Goal: Task Accomplishment & Management: Manage account settings

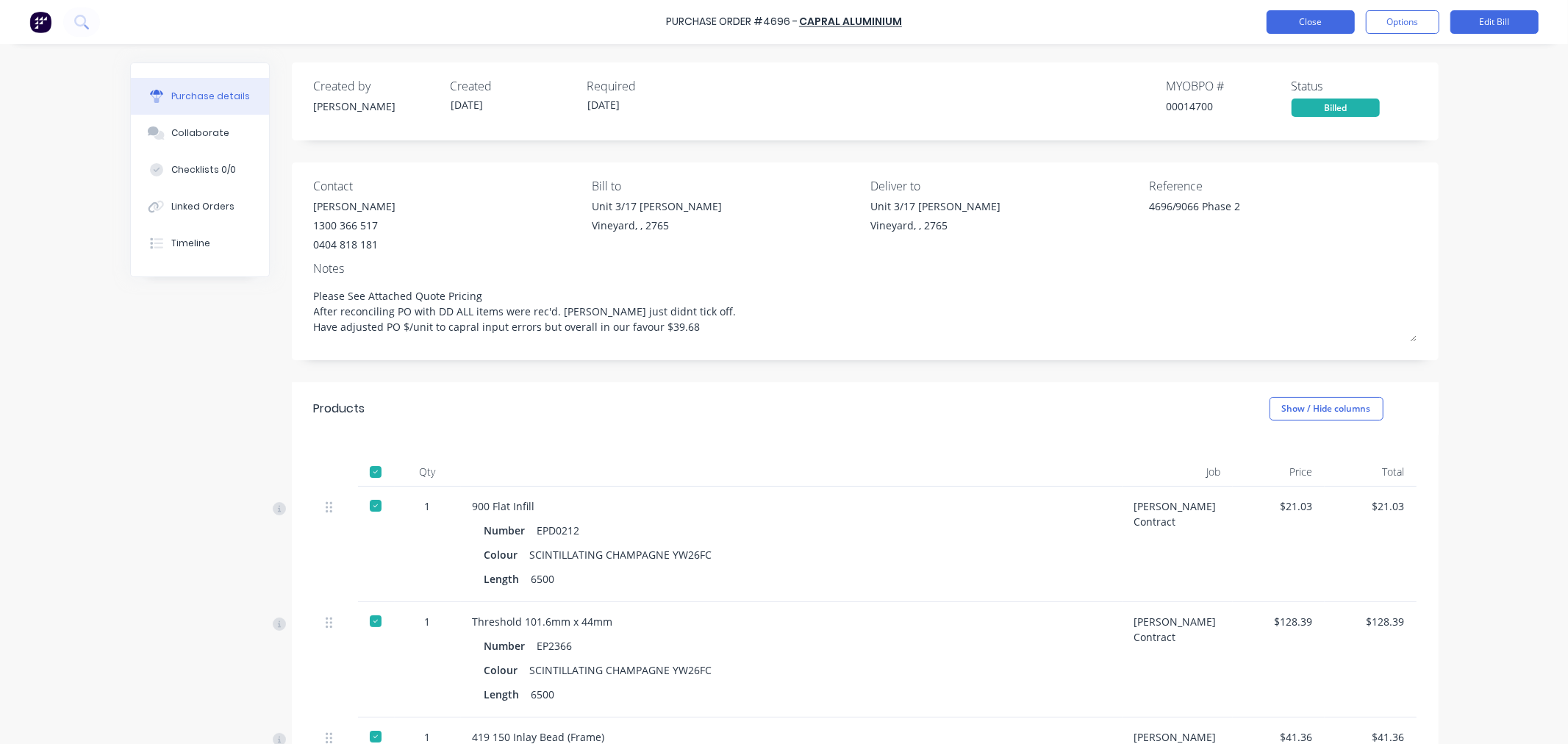
click at [1309, 23] on button "Close" at bounding box center [1311, 22] width 88 height 23
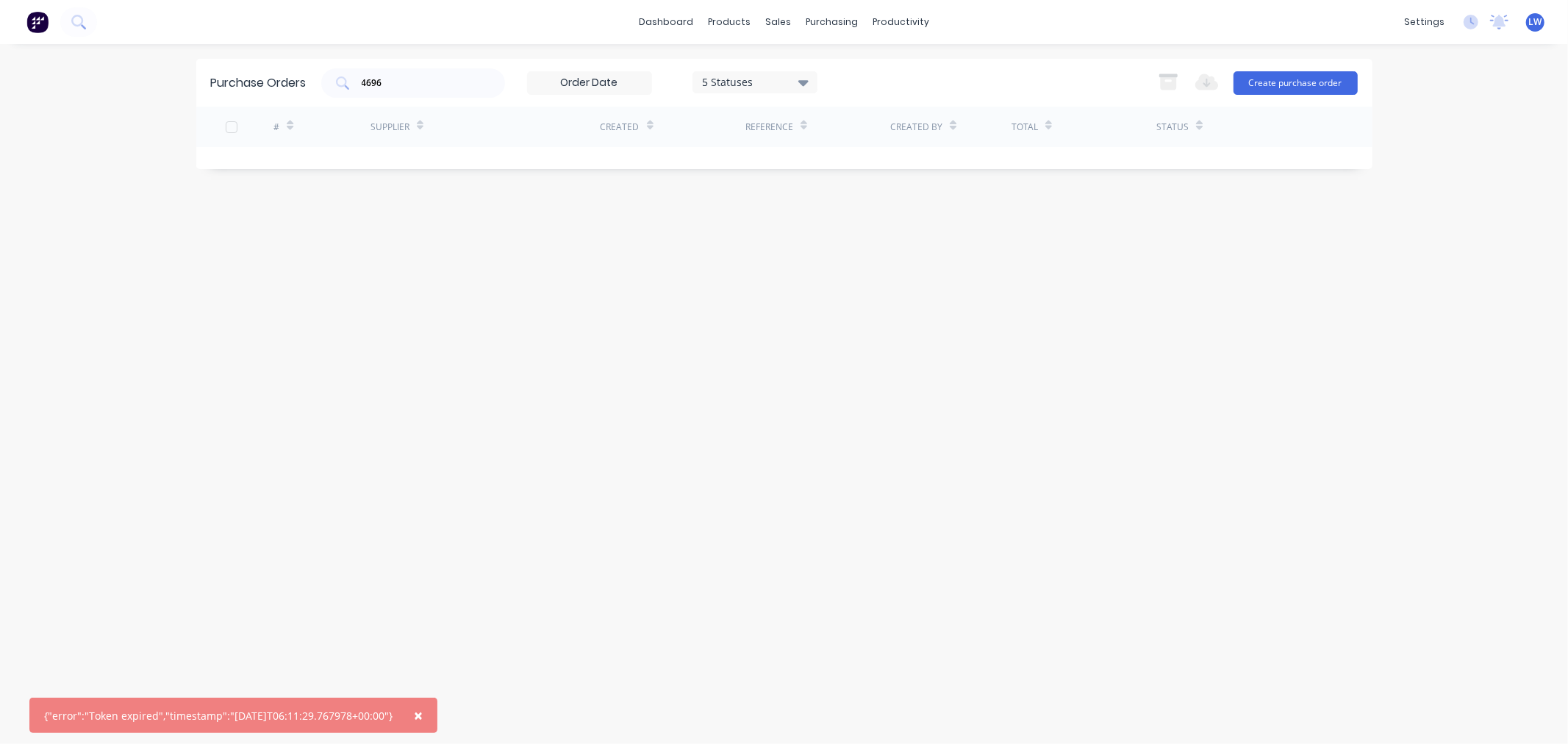
click at [423, 715] on span "×" at bounding box center [418, 715] width 9 height 21
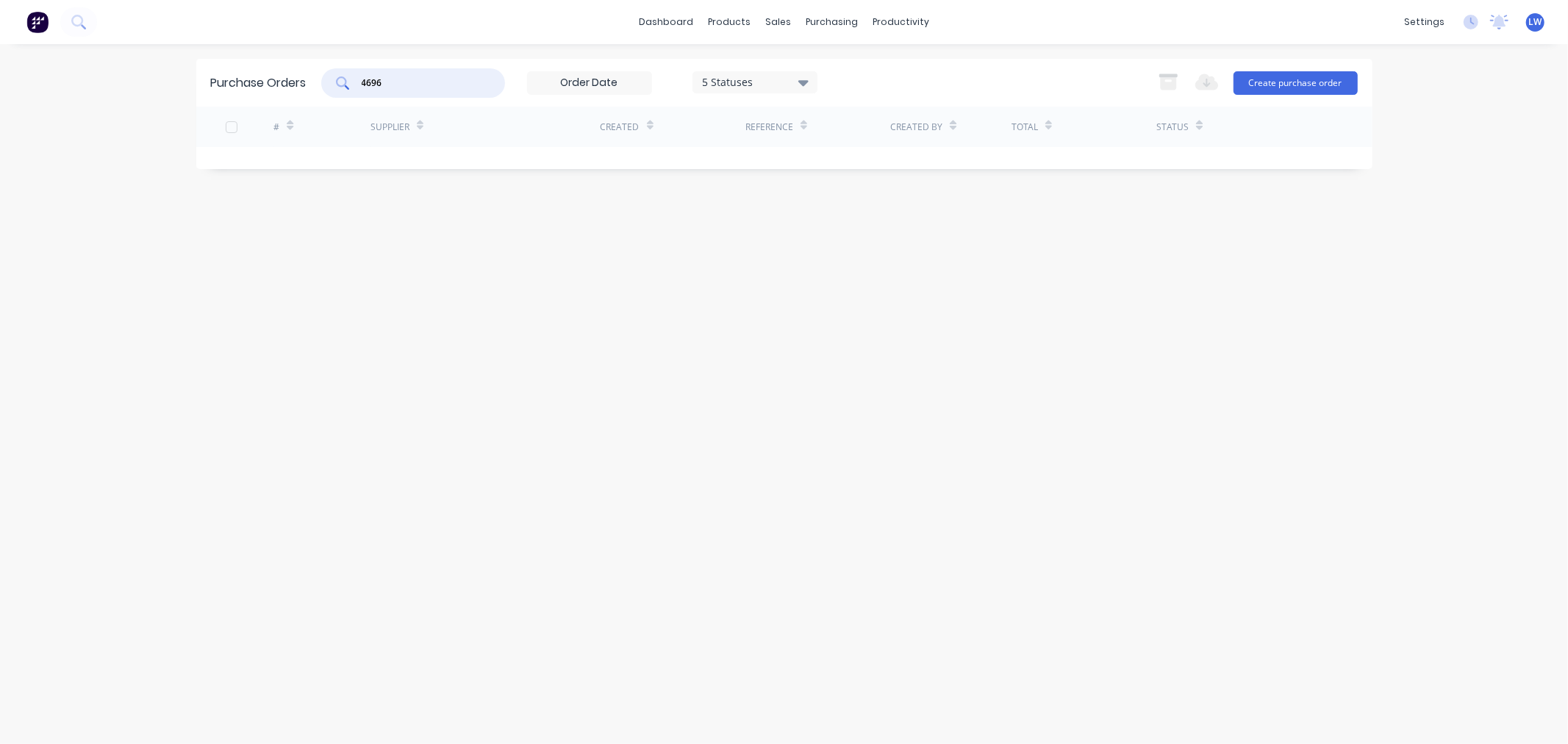
click at [397, 78] on input "4696" at bounding box center [421, 83] width 122 height 15
type input "4698"
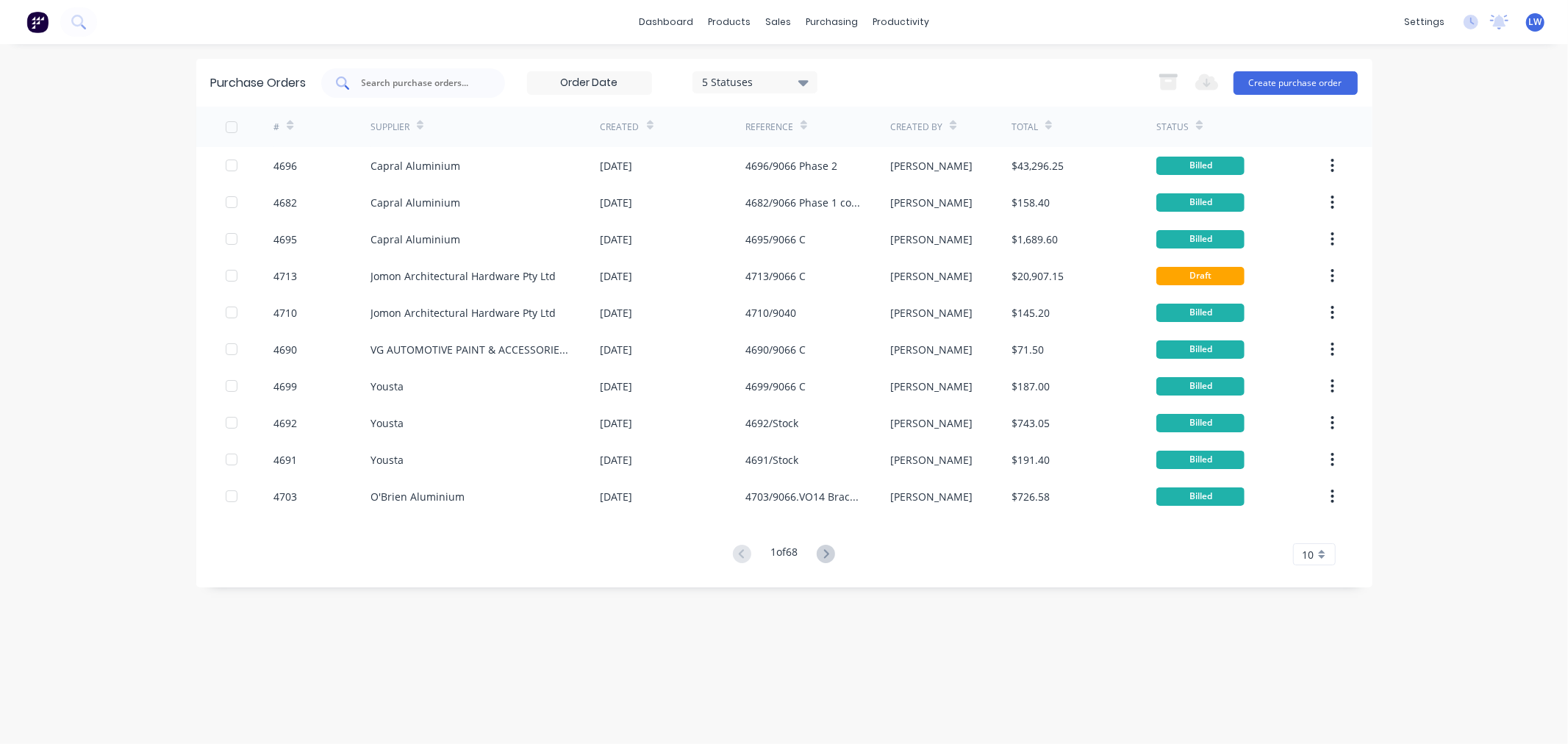
click at [434, 80] on input "text" at bounding box center [421, 83] width 122 height 15
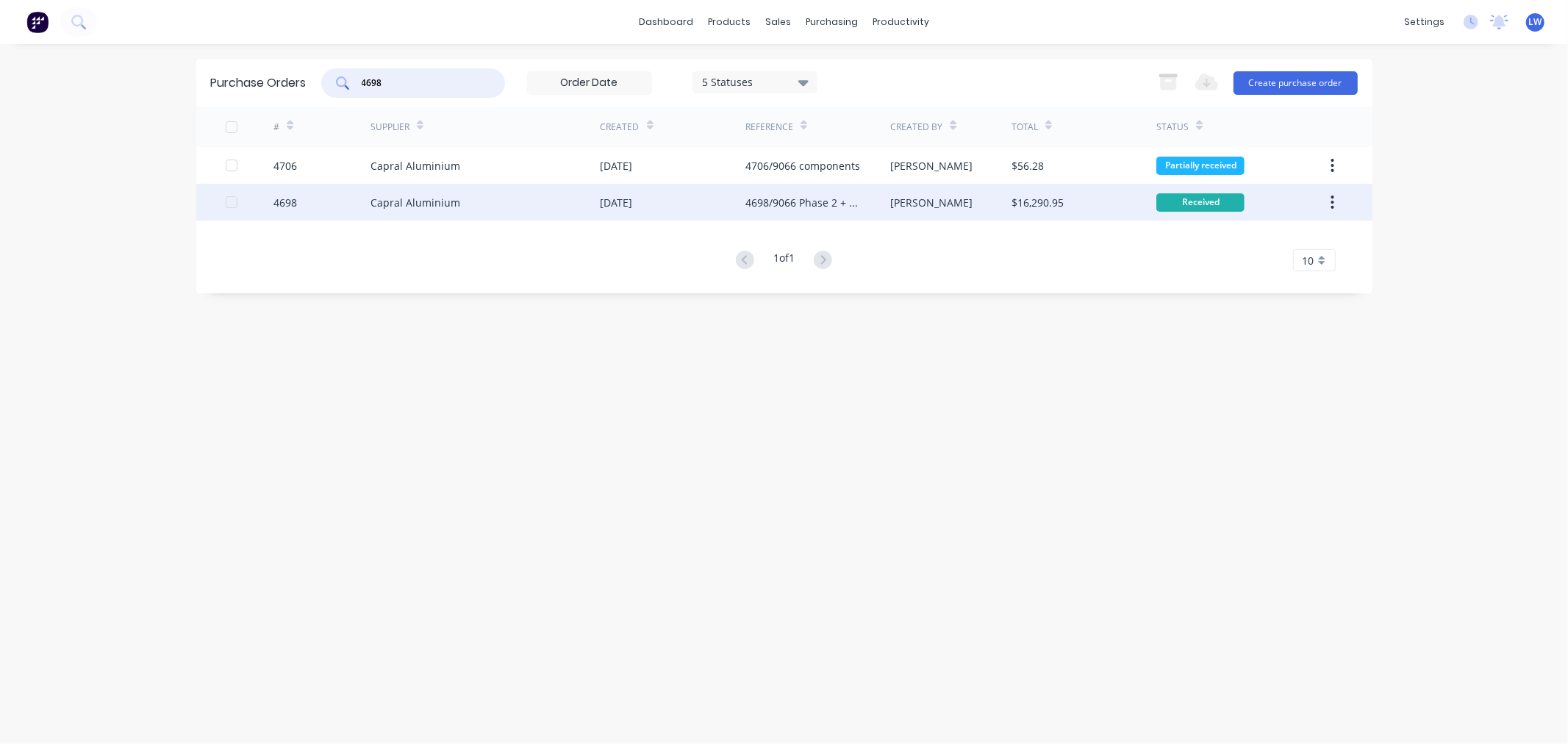
type input "4698"
click at [387, 199] on div "Capral Aluminium" at bounding box center [415, 203] width 90 height 16
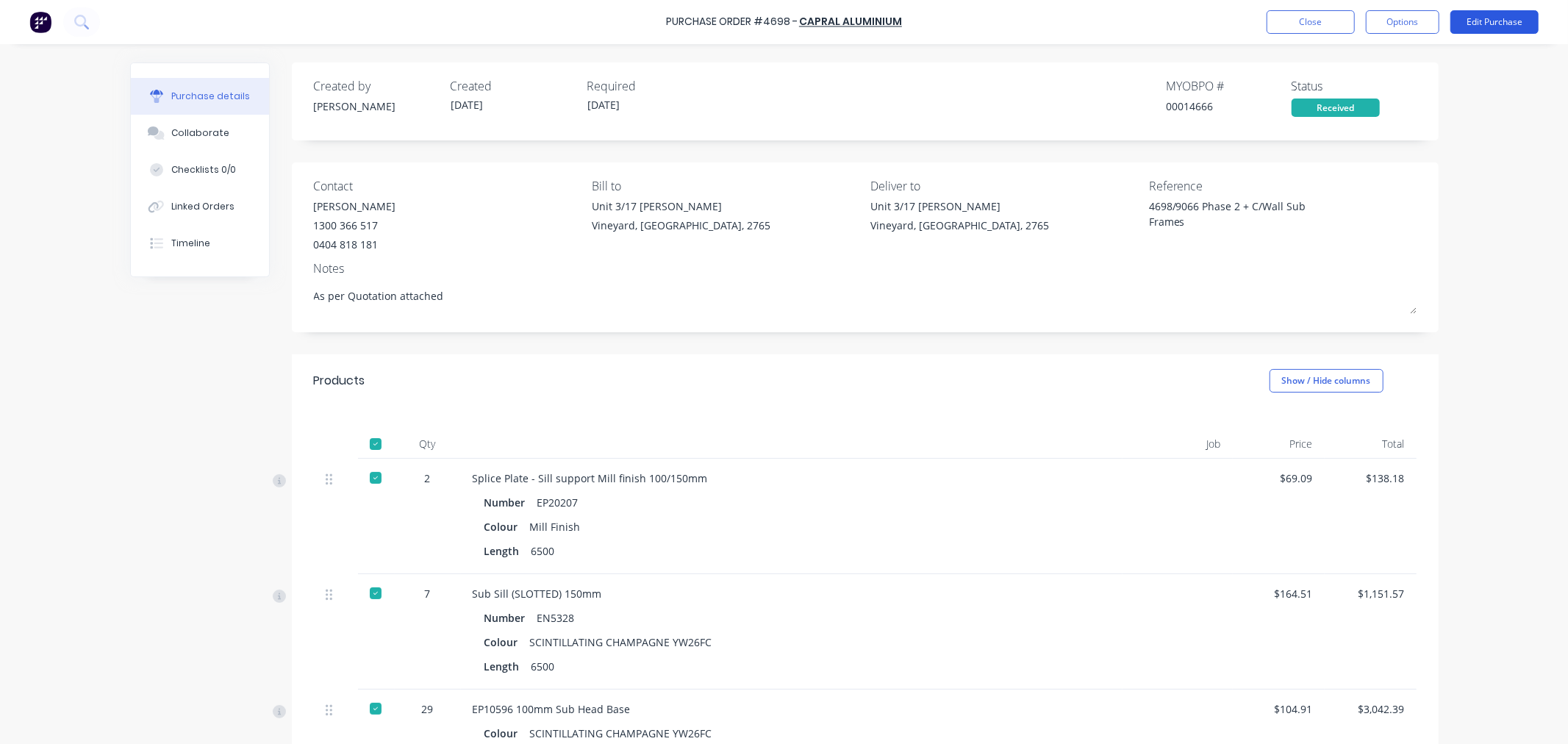
click at [1505, 15] on button "Edit Purchase" at bounding box center [1494, 22] width 88 height 23
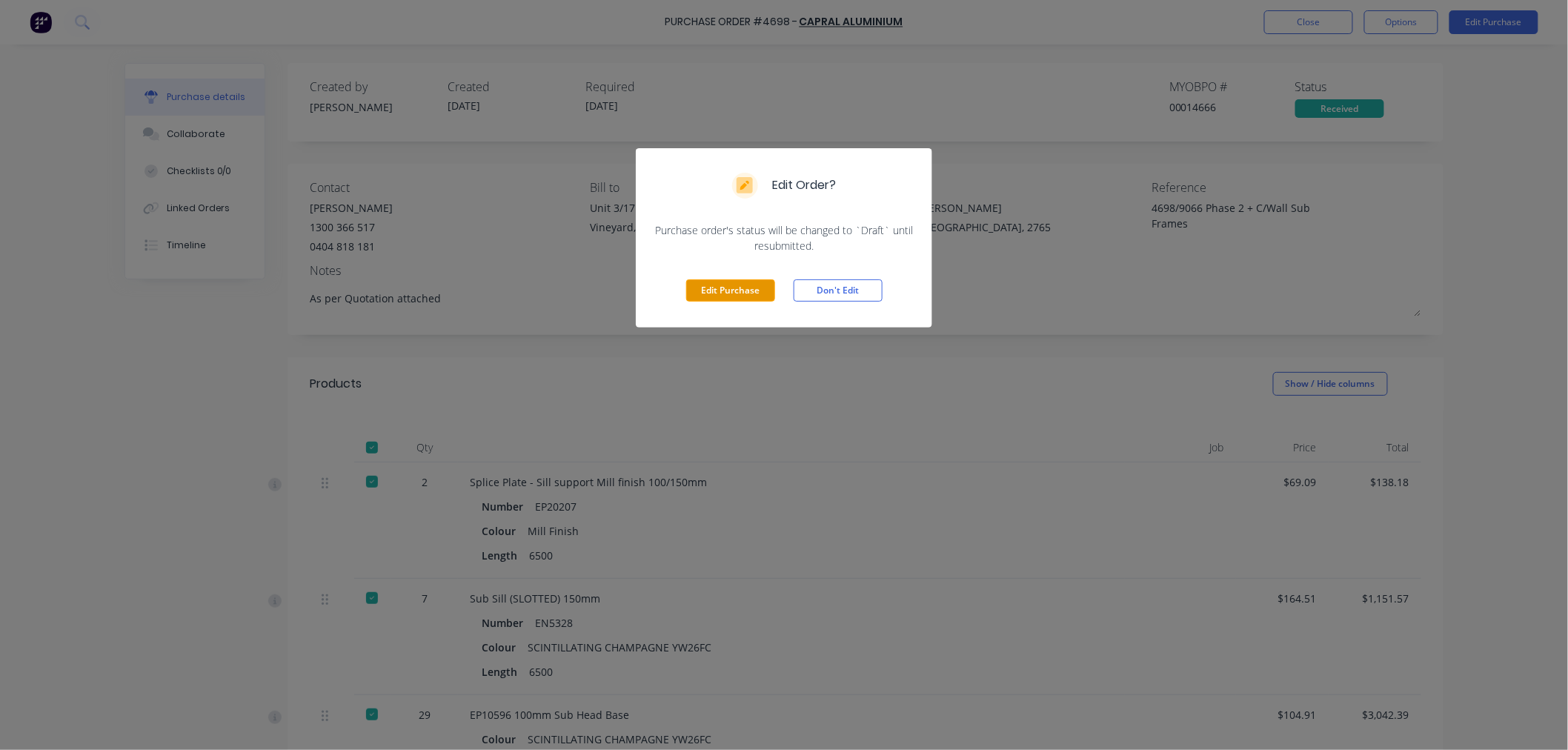
click at [714, 281] on button "Edit Purchase" at bounding box center [730, 290] width 89 height 23
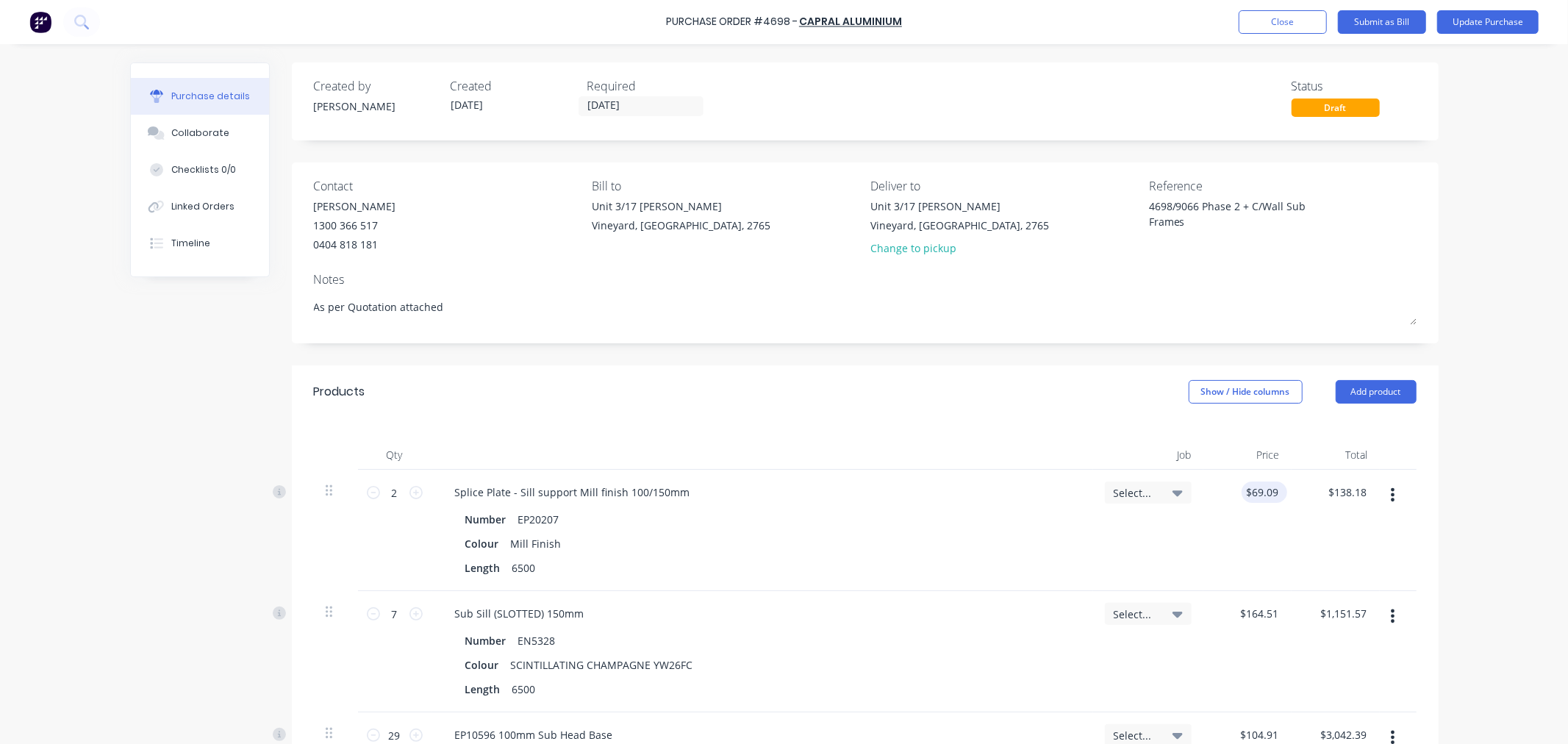
type textarea "x"
click at [1267, 496] on input "69.0900" at bounding box center [1262, 492] width 40 height 22
type input "69.0800"
type textarea "x"
type input "$69.08"
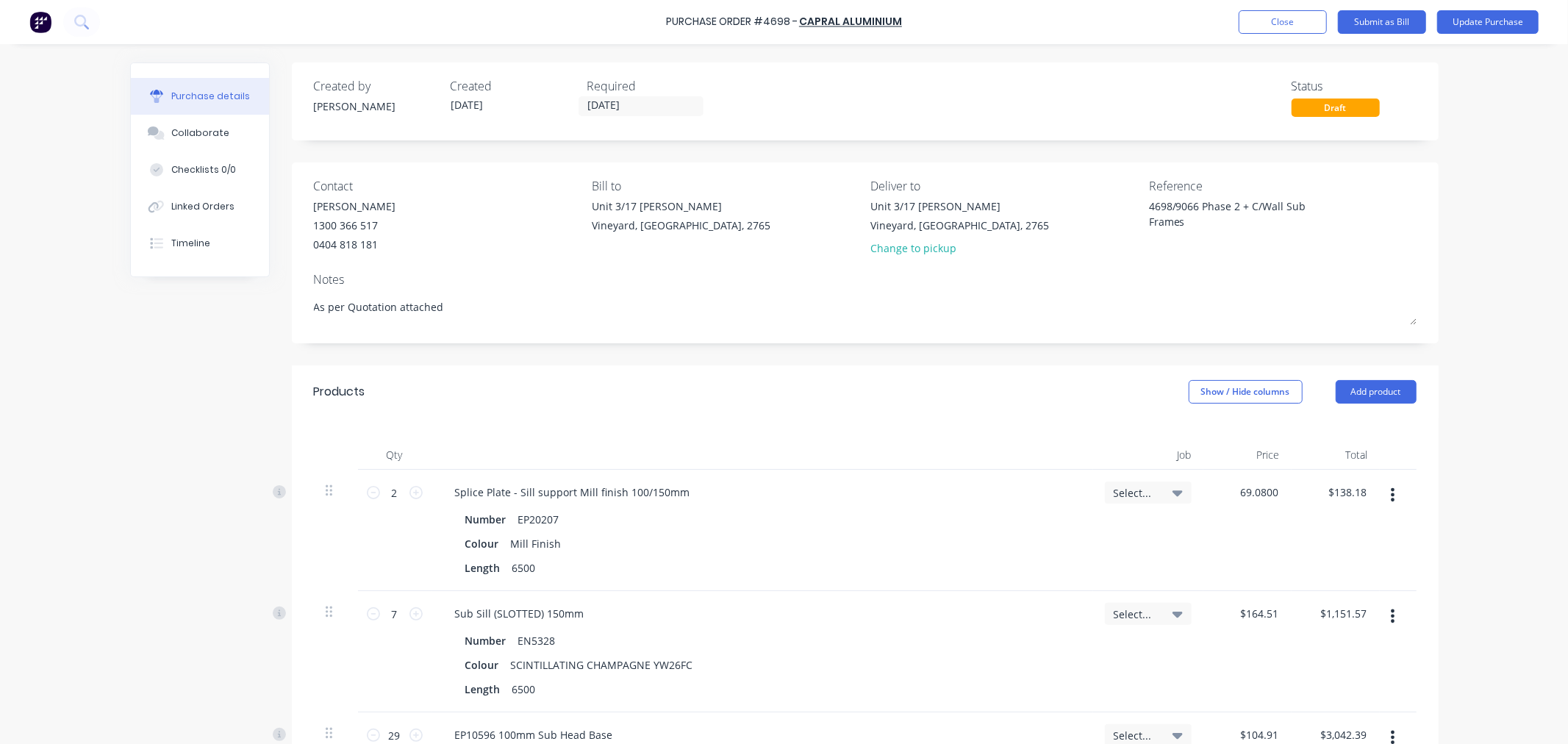
type input "$138.16"
click at [703, 495] on div "Splice Plate - Sill support Mill finish 100/150mm" at bounding box center [762, 492] width 638 height 22
click at [725, 542] on div "Colour Mill Finish" at bounding box center [759, 544] width 600 height 22
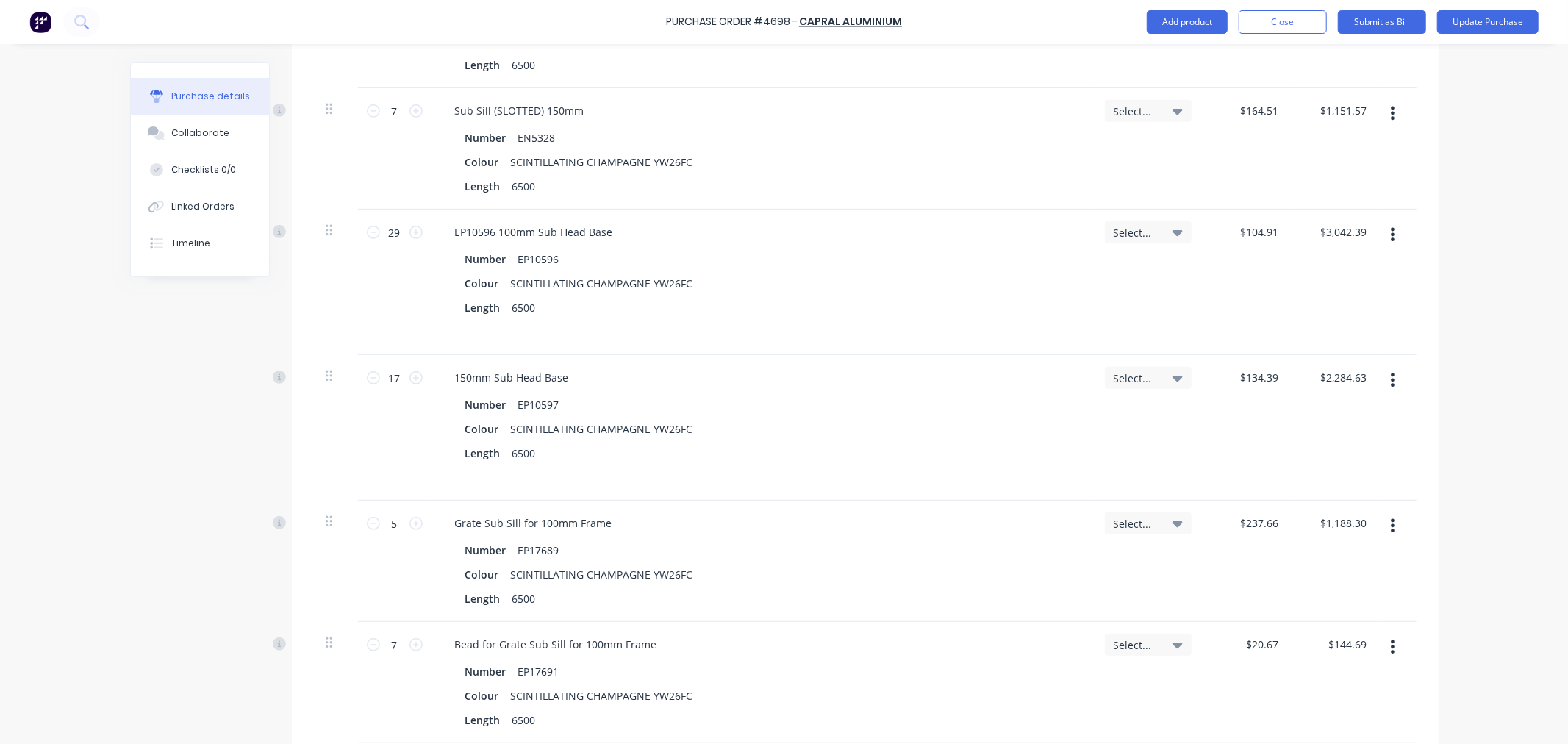
scroll to position [571, 0]
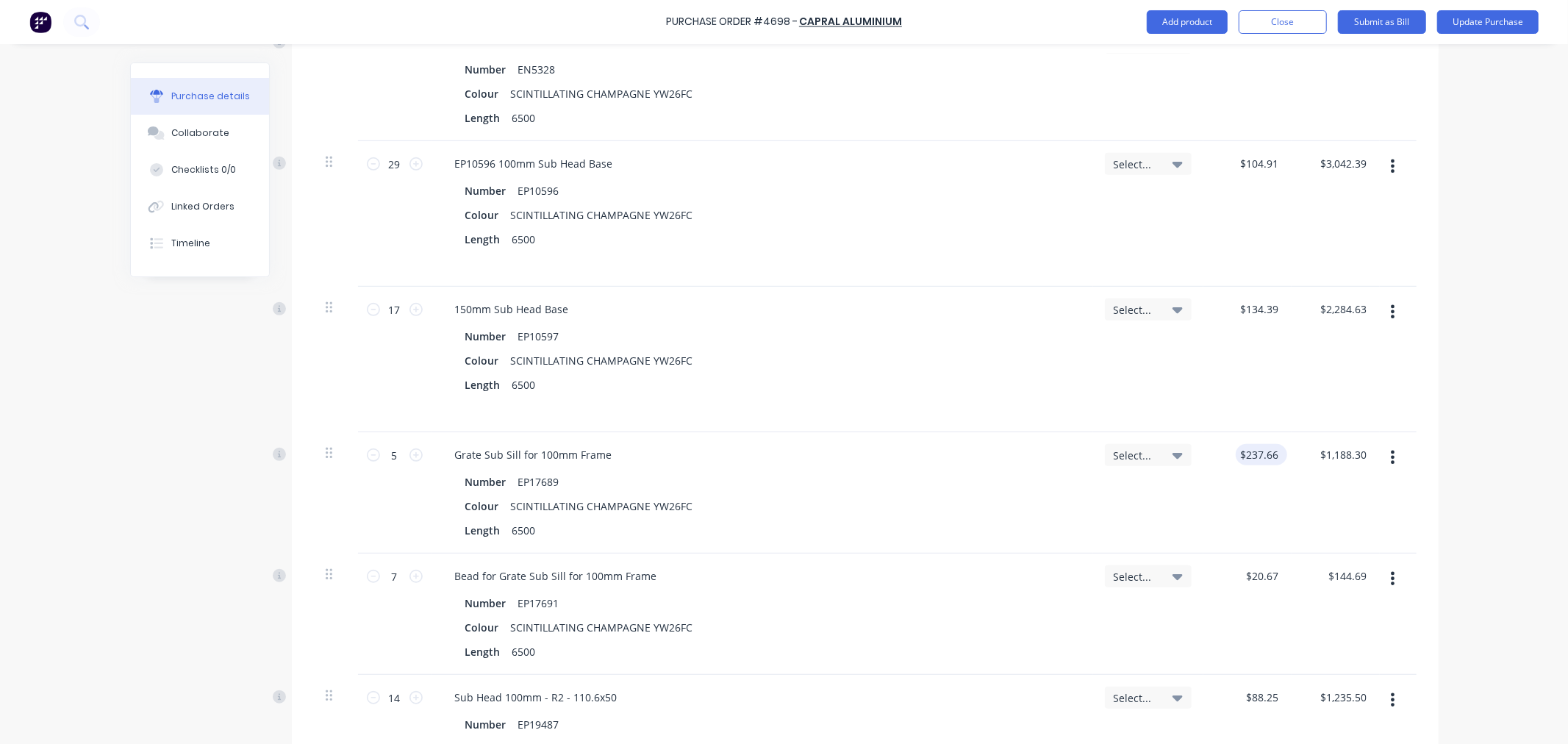
type textarea "x"
click at [1268, 458] on input "237.6600" at bounding box center [1258, 455] width 46 height 22
type input "237.6700"
type textarea "x"
type input "$237.67"
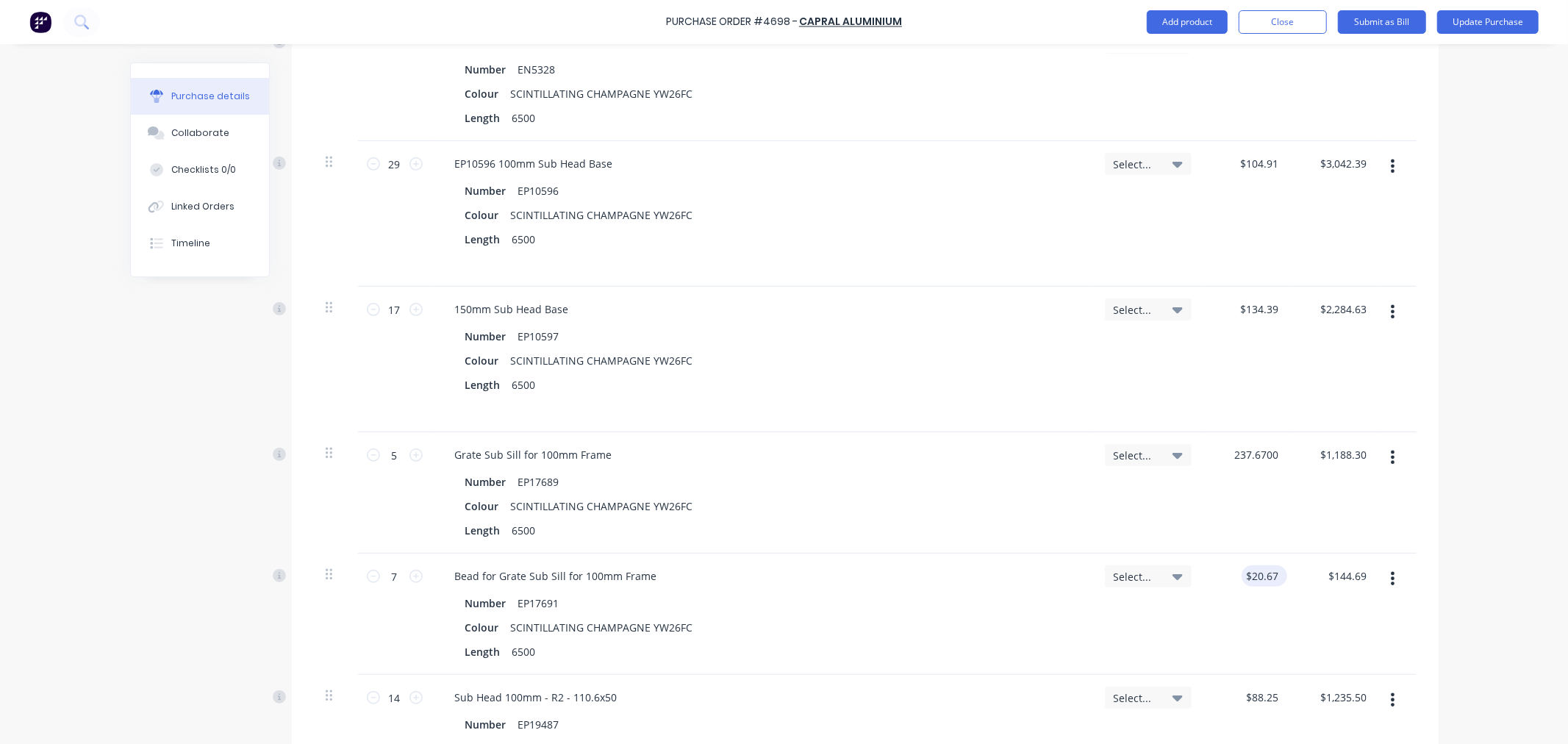
type input "$1,188.35"
click at [1268, 578] on input "20.6700" at bounding box center [1258, 576] width 46 height 22
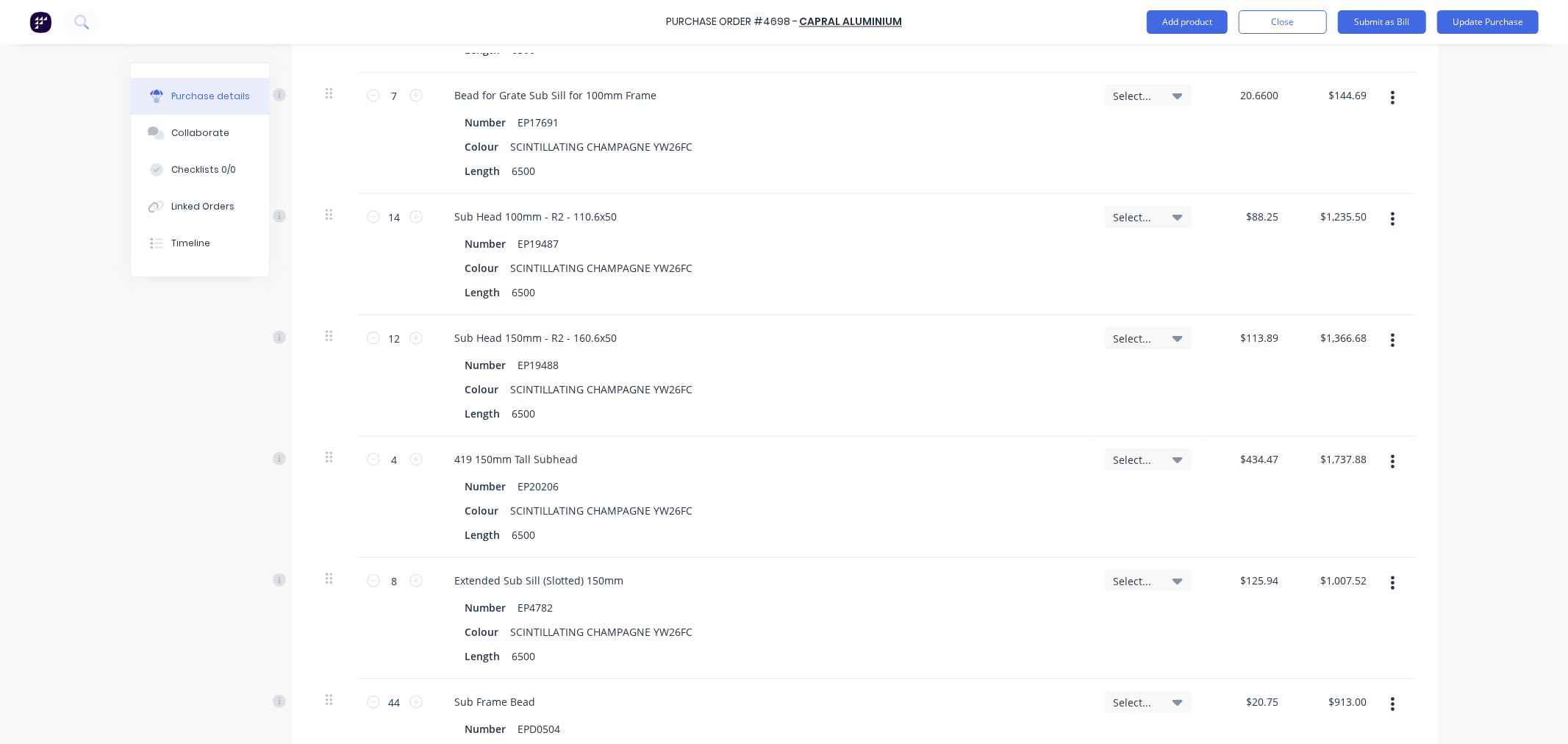
scroll to position [1225, 0]
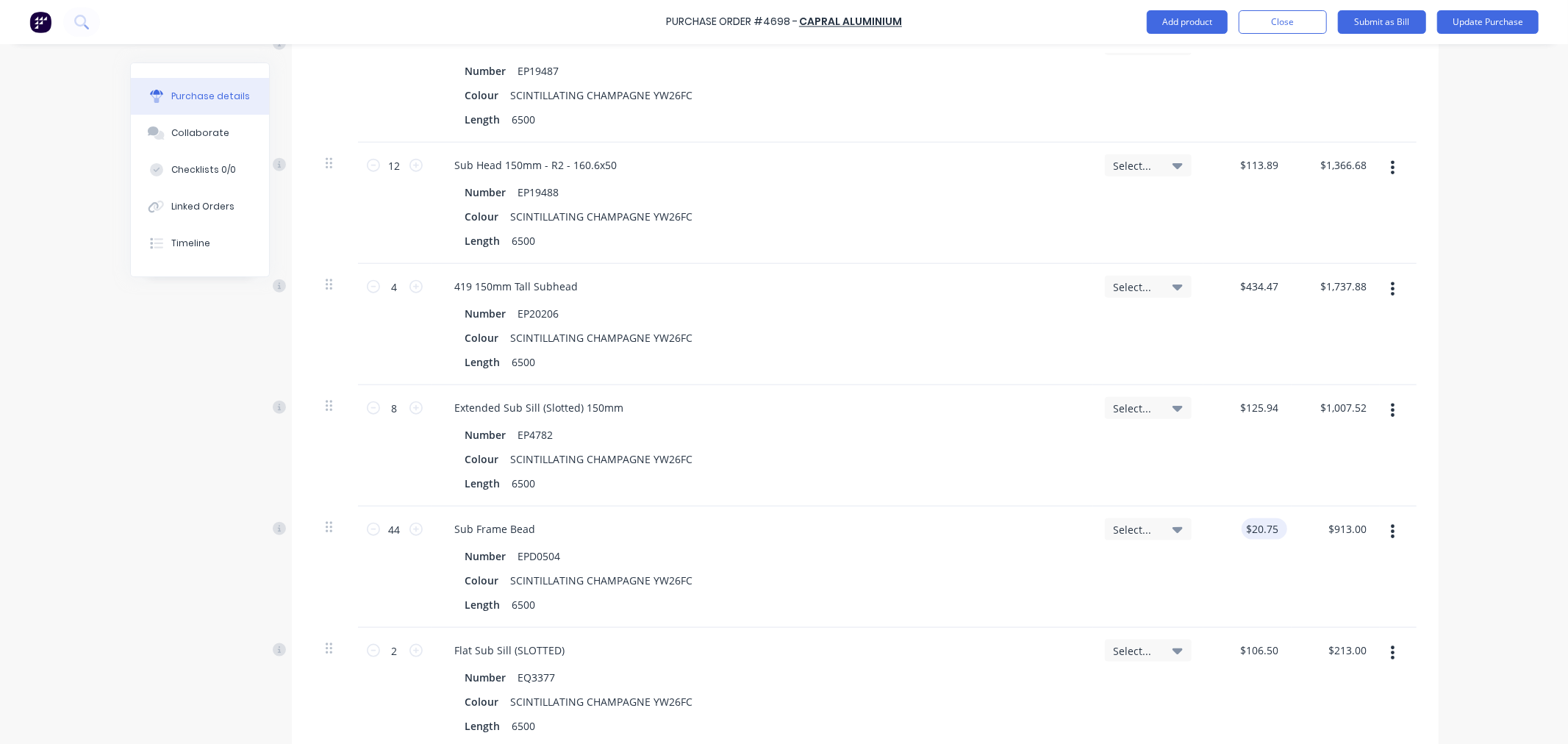
type input "20.6600"
type textarea "x"
type input "$20.66"
type input "$144.62"
type input "20.7500"
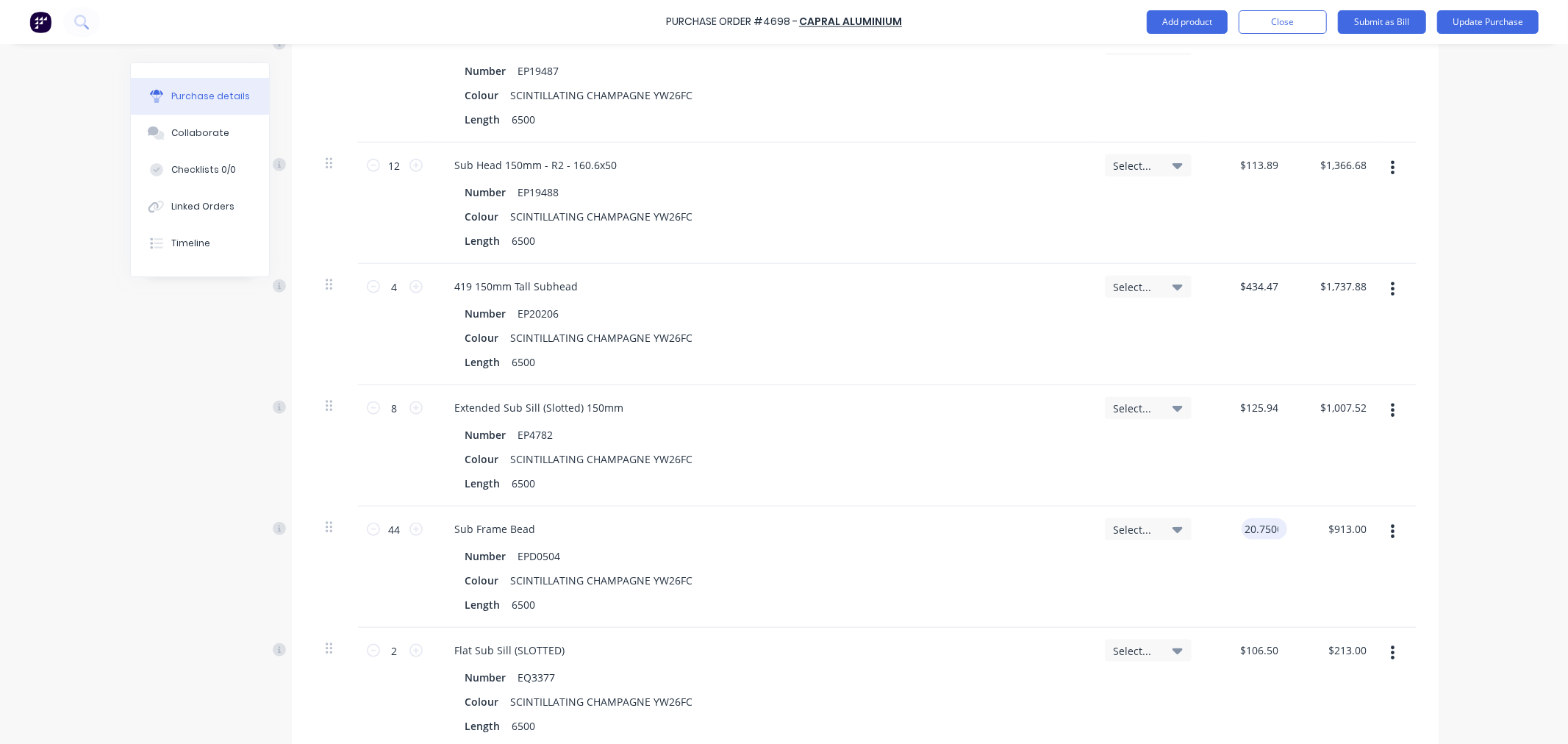
click at [1267, 535] on input "20.7500" at bounding box center [1262, 529] width 40 height 22
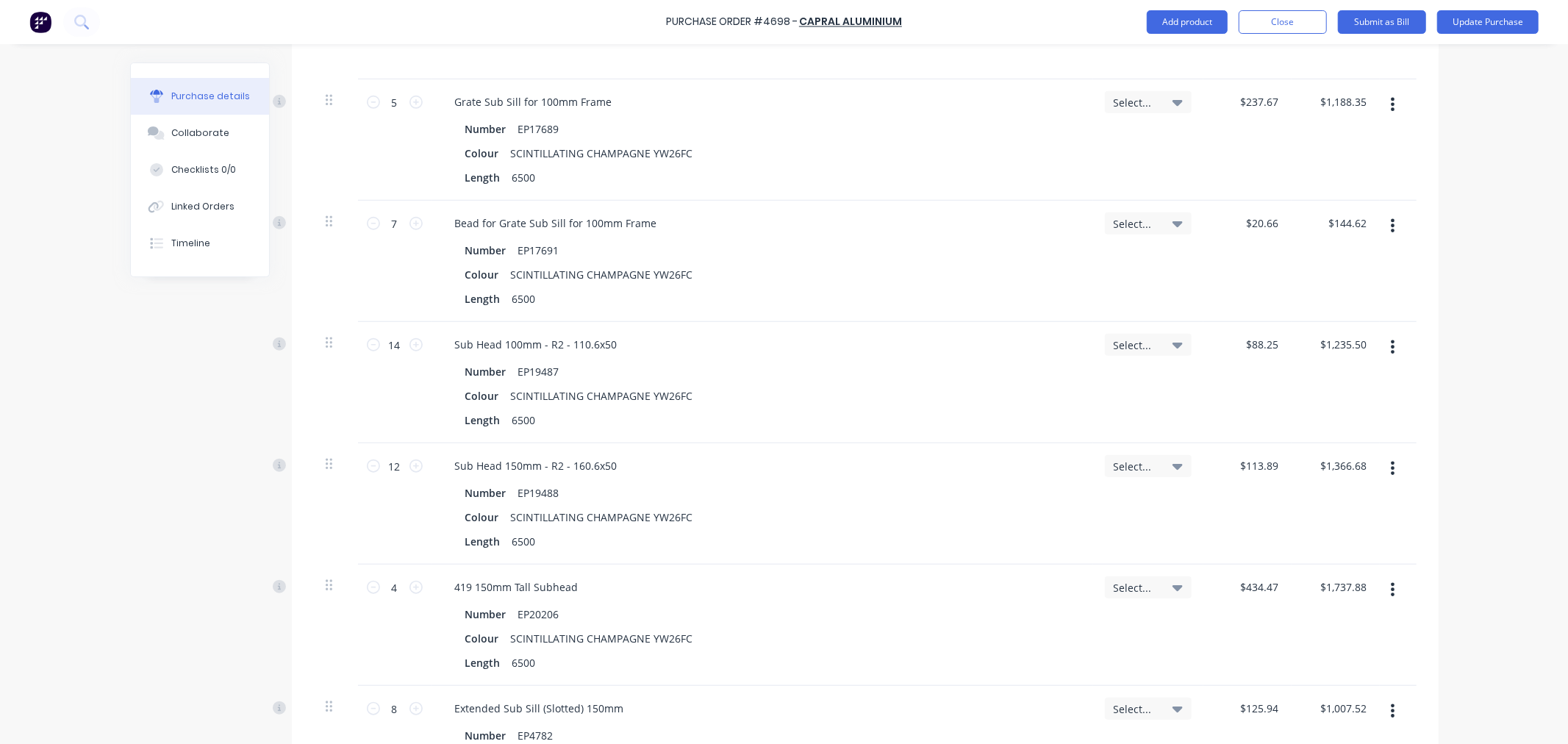
scroll to position [898, 0]
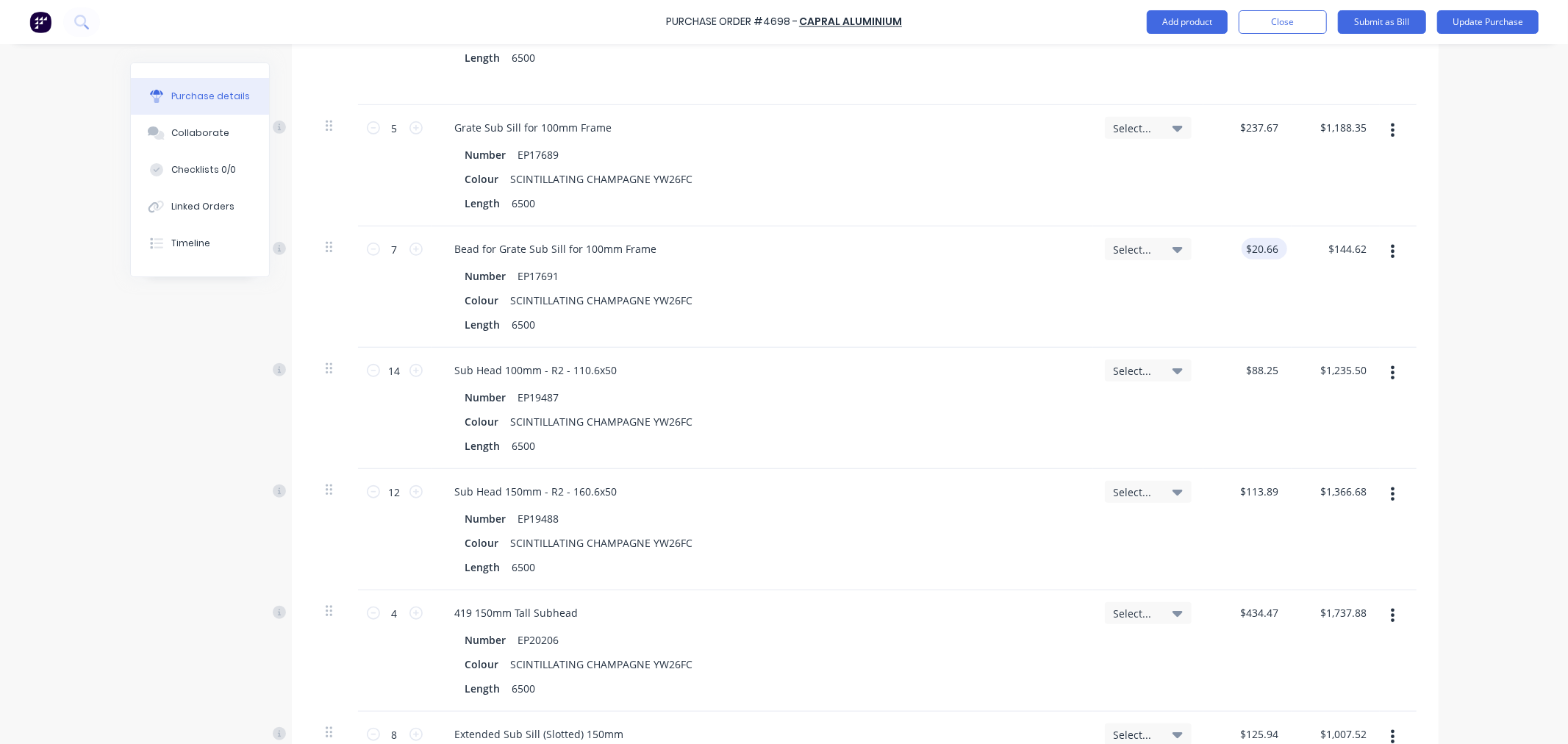
type textarea "x"
type input "20.66"
type input "$20.75"
click at [1265, 252] on input "20.66" at bounding box center [1264, 249] width 34 height 22
type input "20.66"
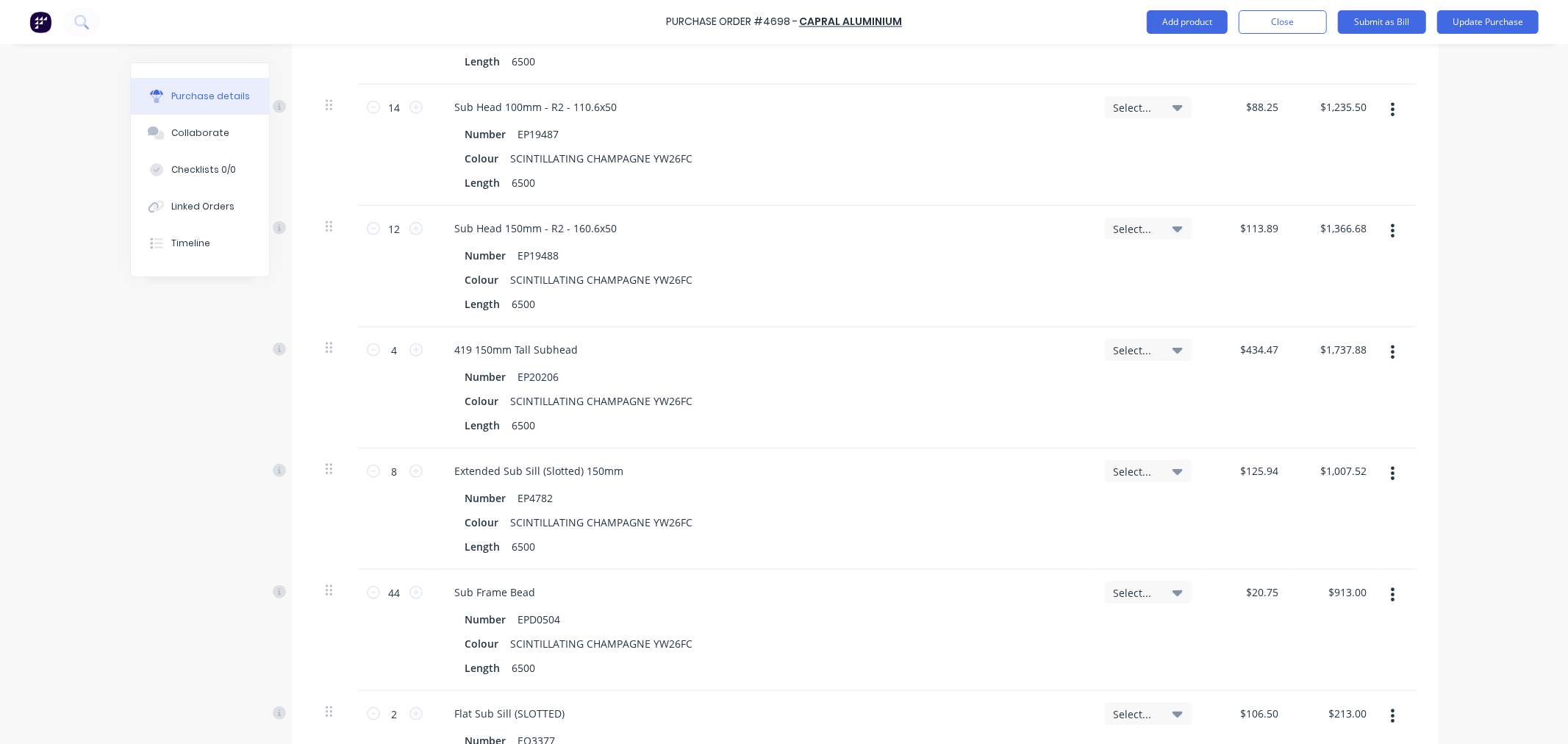
scroll to position [1225, 0]
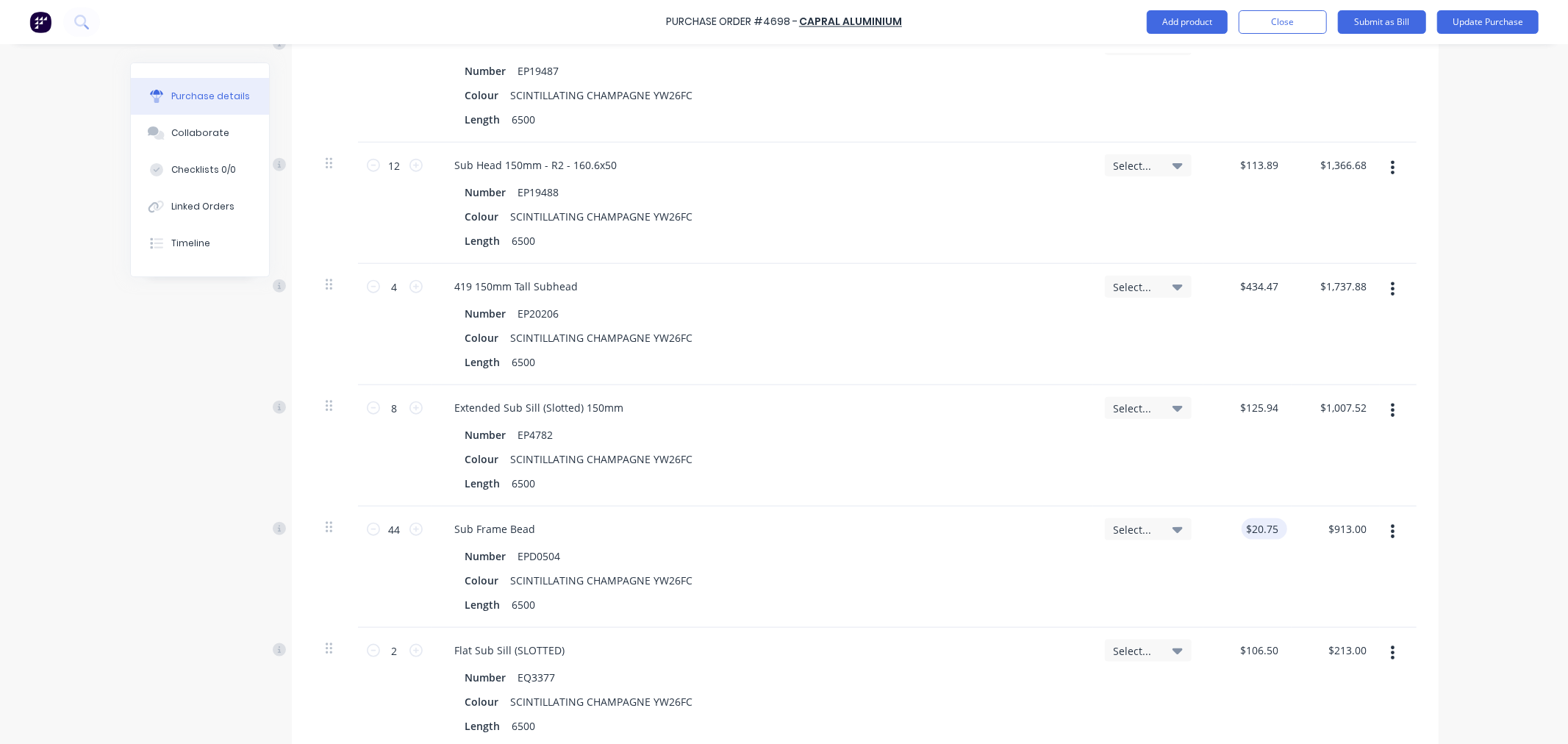
type textarea "x"
type input "$20.66"
click at [1268, 528] on input "20.75" at bounding box center [1262, 529] width 40 height 22
type input "20.74"
type textarea "x"
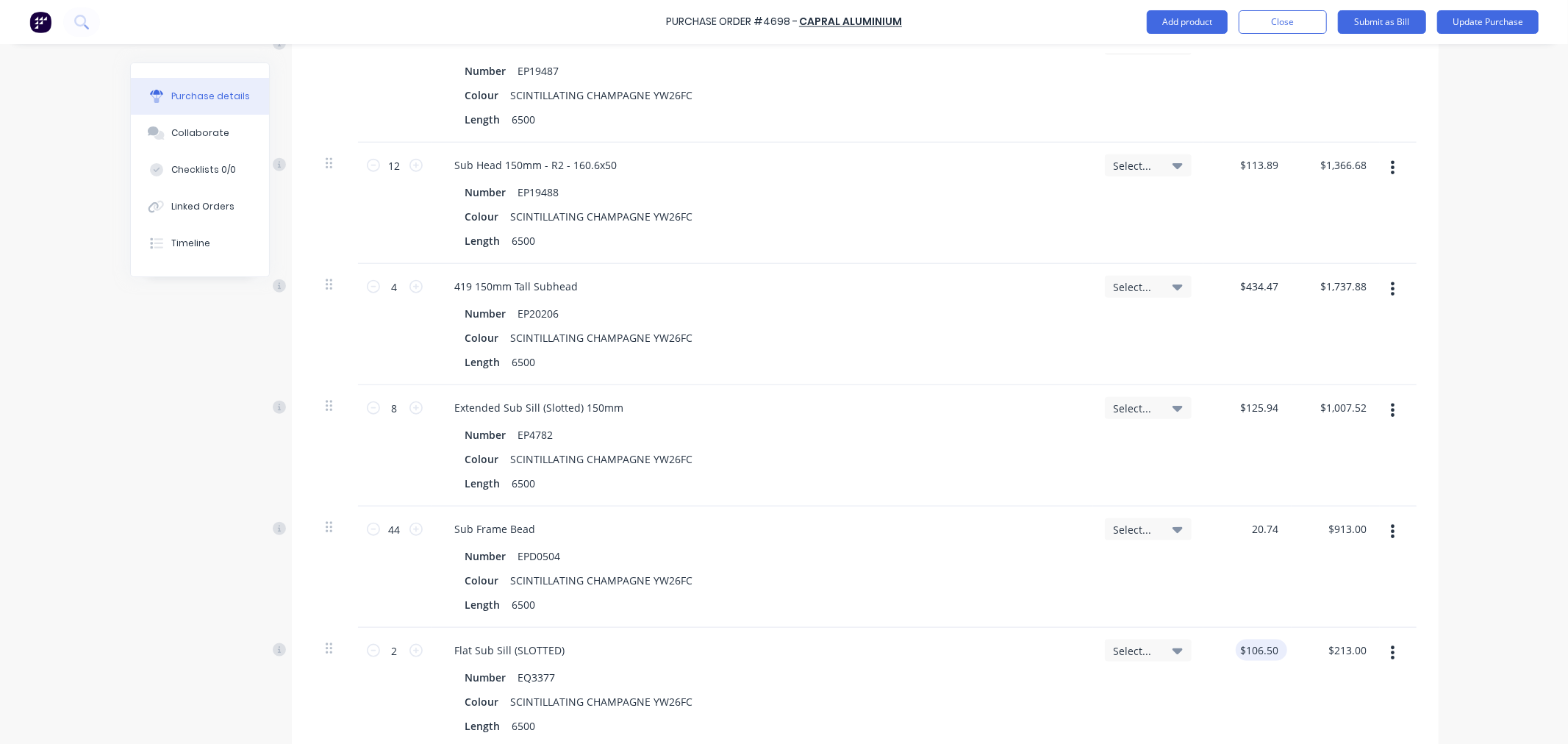
type input "$20.74"
type input "$912.56"
click at [1270, 649] on input "106.5000" at bounding box center [1255, 650] width 51 height 22
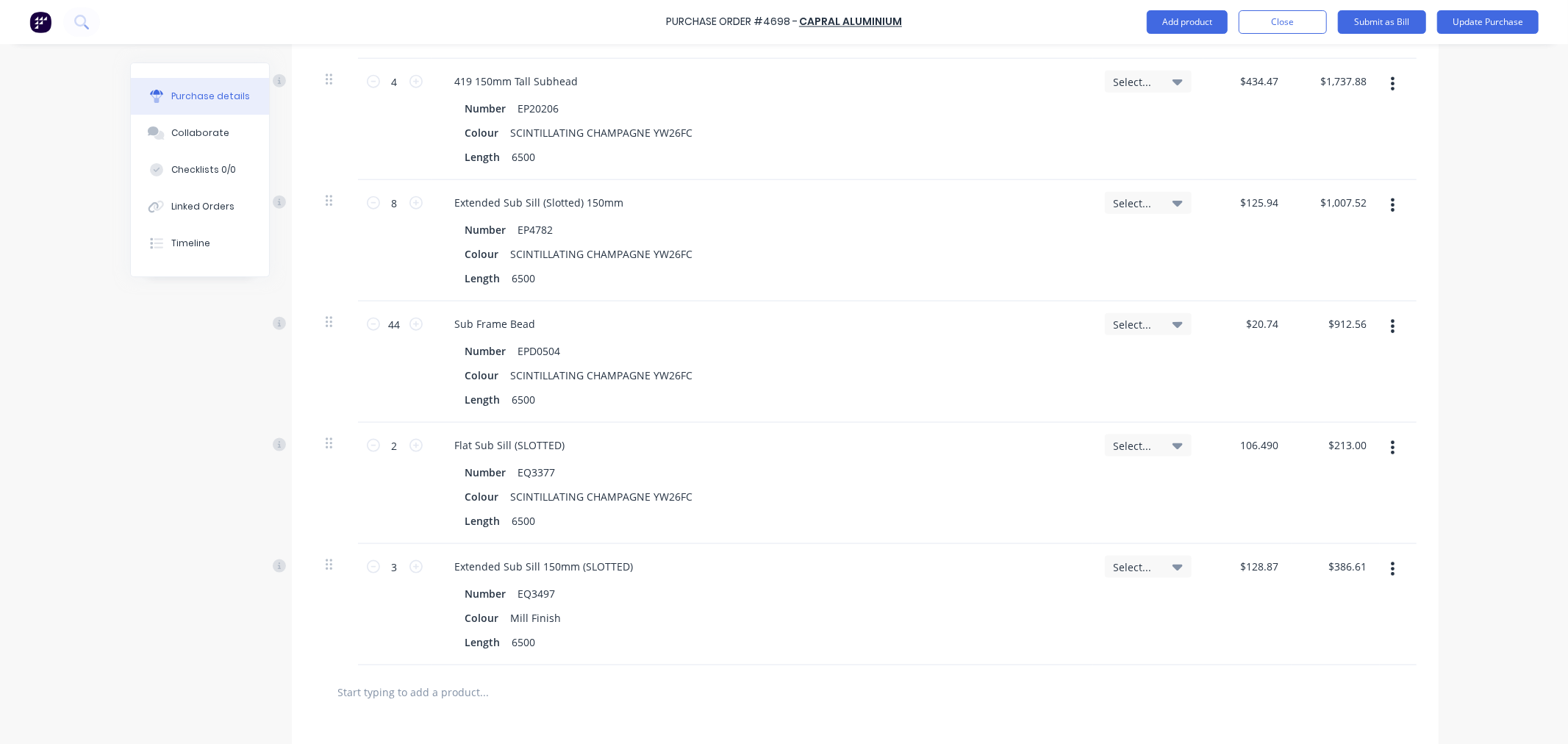
scroll to position [1552, 0]
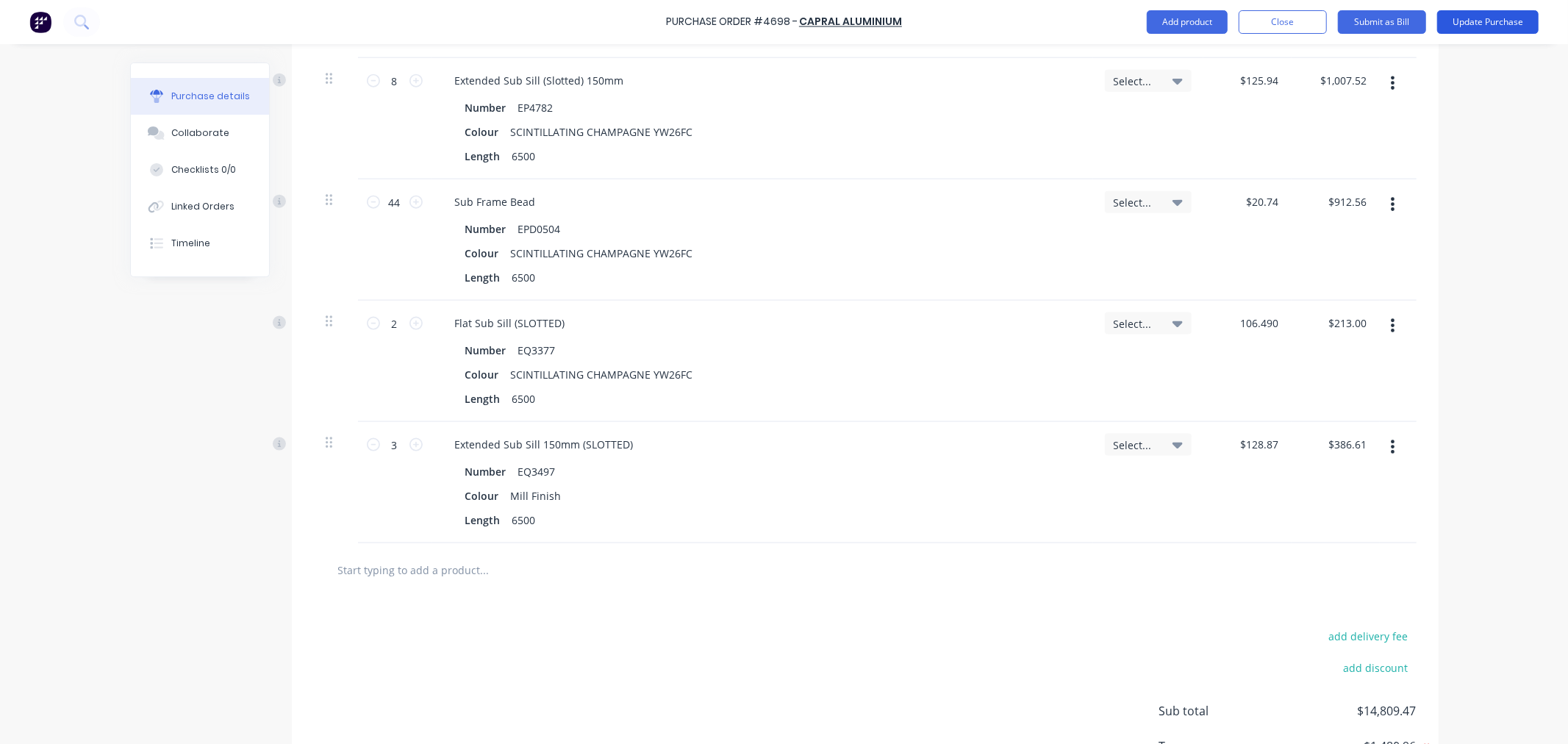
type input "106.490"
type textarea "x"
type input "$106.49"
type input "$212.98"
click at [1467, 22] on button "Update Purchase" at bounding box center [1487, 22] width 101 height 23
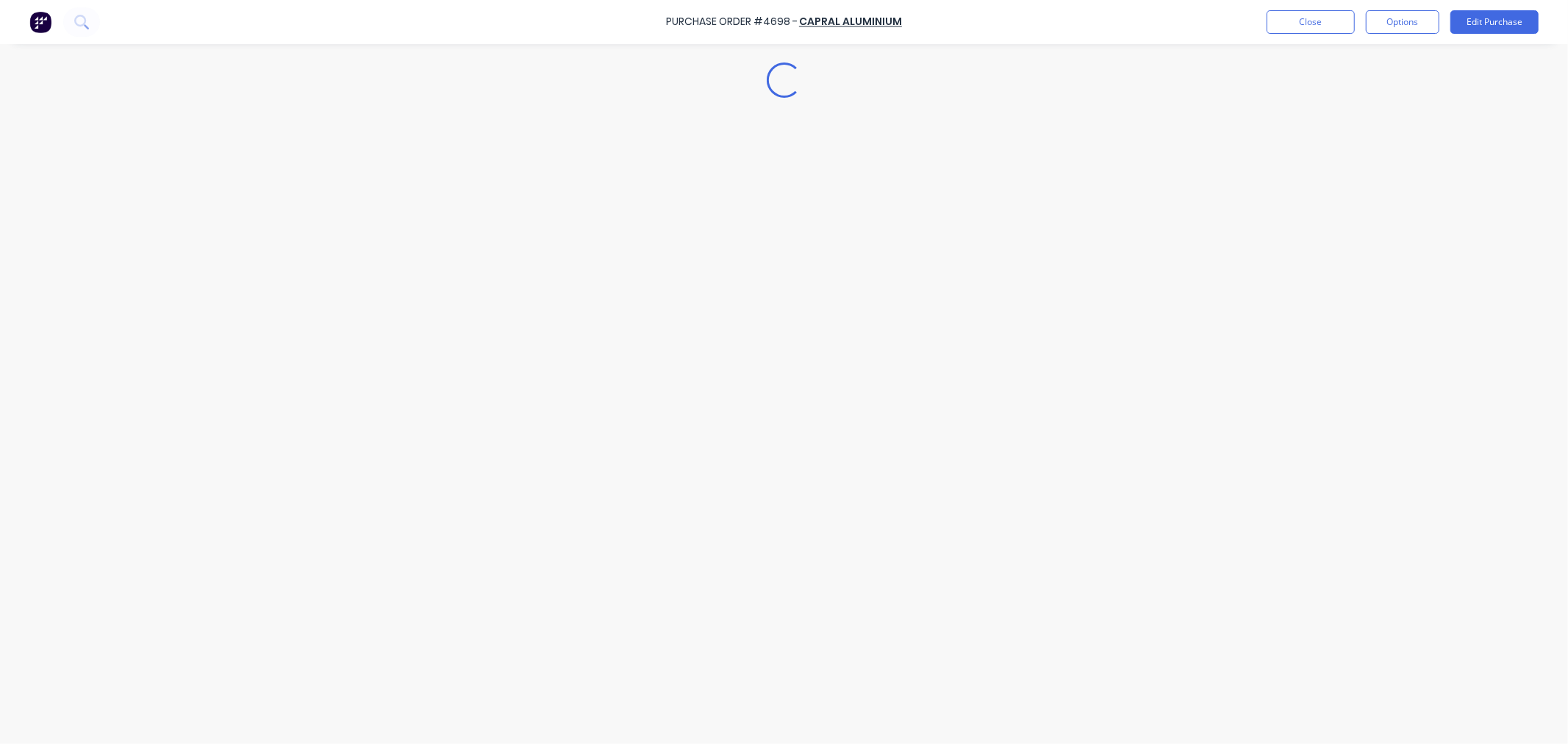
scroll to position [0, 0]
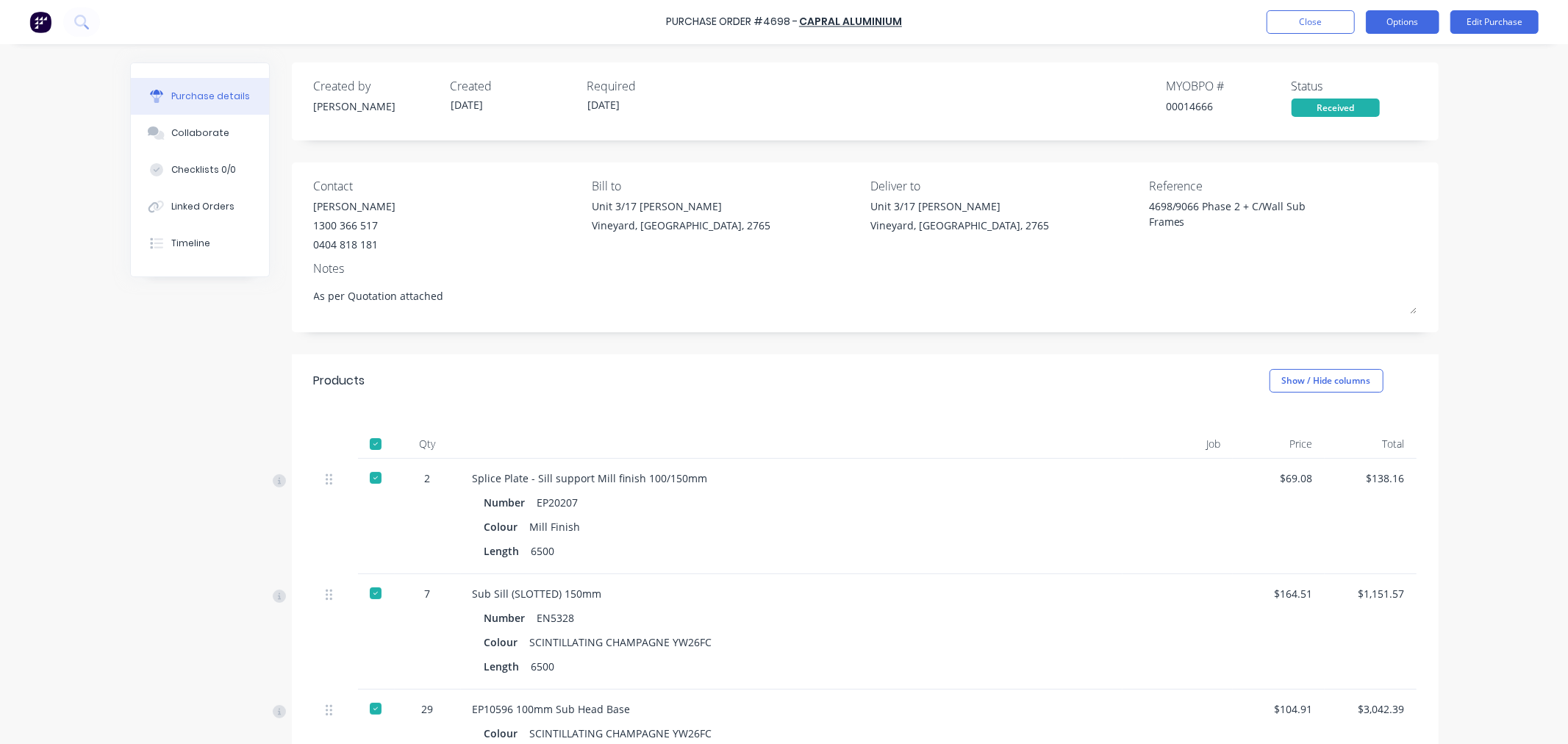
click at [1380, 23] on button "Options" at bounding box center [1402, 22] width 74 height 23
click at [1338, 88] on div "Convert to Bill" at bounding box center [1369, 90] width 113 height 22
type textarea "x"
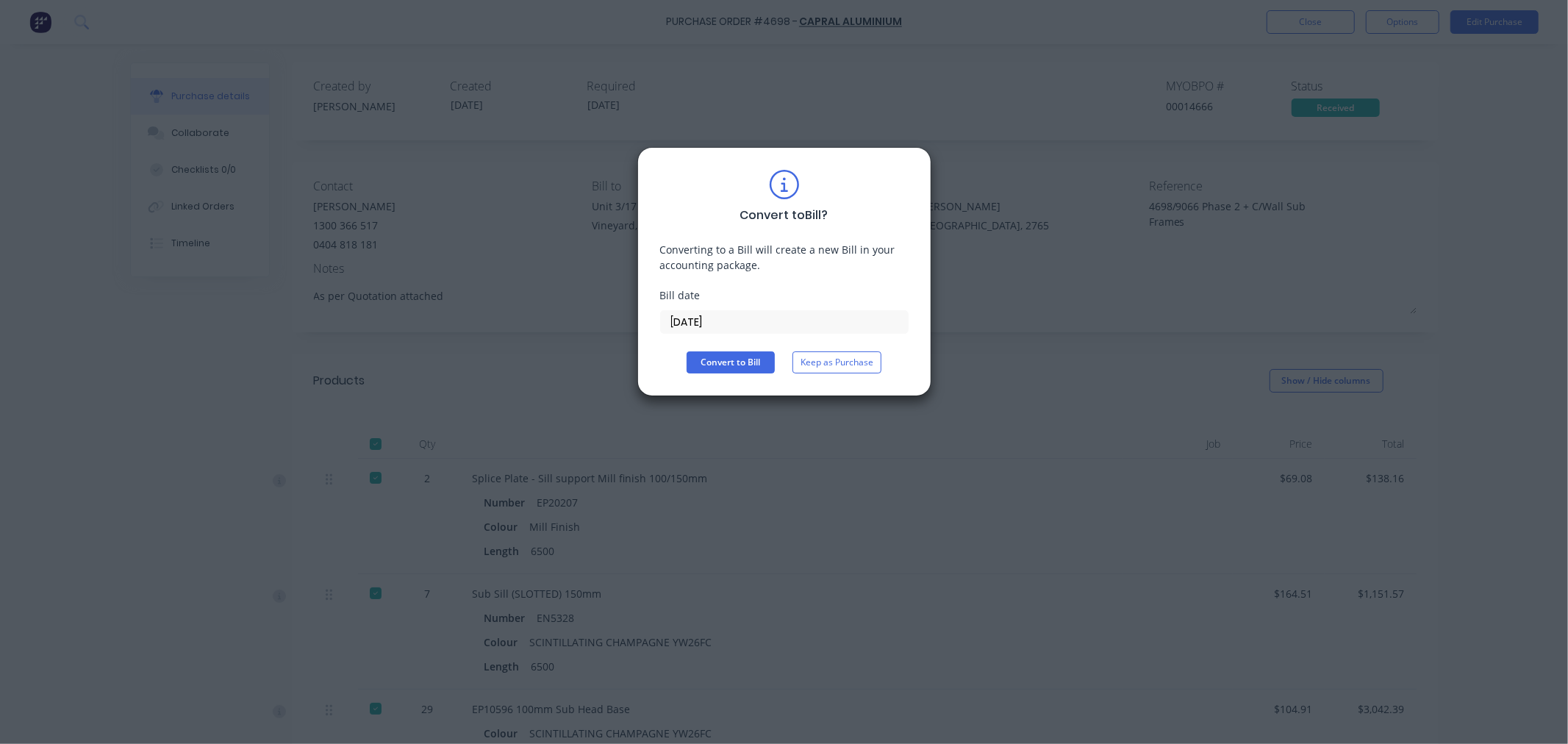
drag, startPoint x: 748, startPoint y: 325, endPoint x: 579, endPoint y: 272, distance: 177.1
click at [584, 321] on div "Convert to Bill ? Converting to a Bill will create a new Bill in your accountin…" at bounding box center [784, 372] width 1568 height 744
type input "[DATE]"
click at [711, 356] on button "Convert to Bill" at bounding box center [730, 362] width 88 height 22
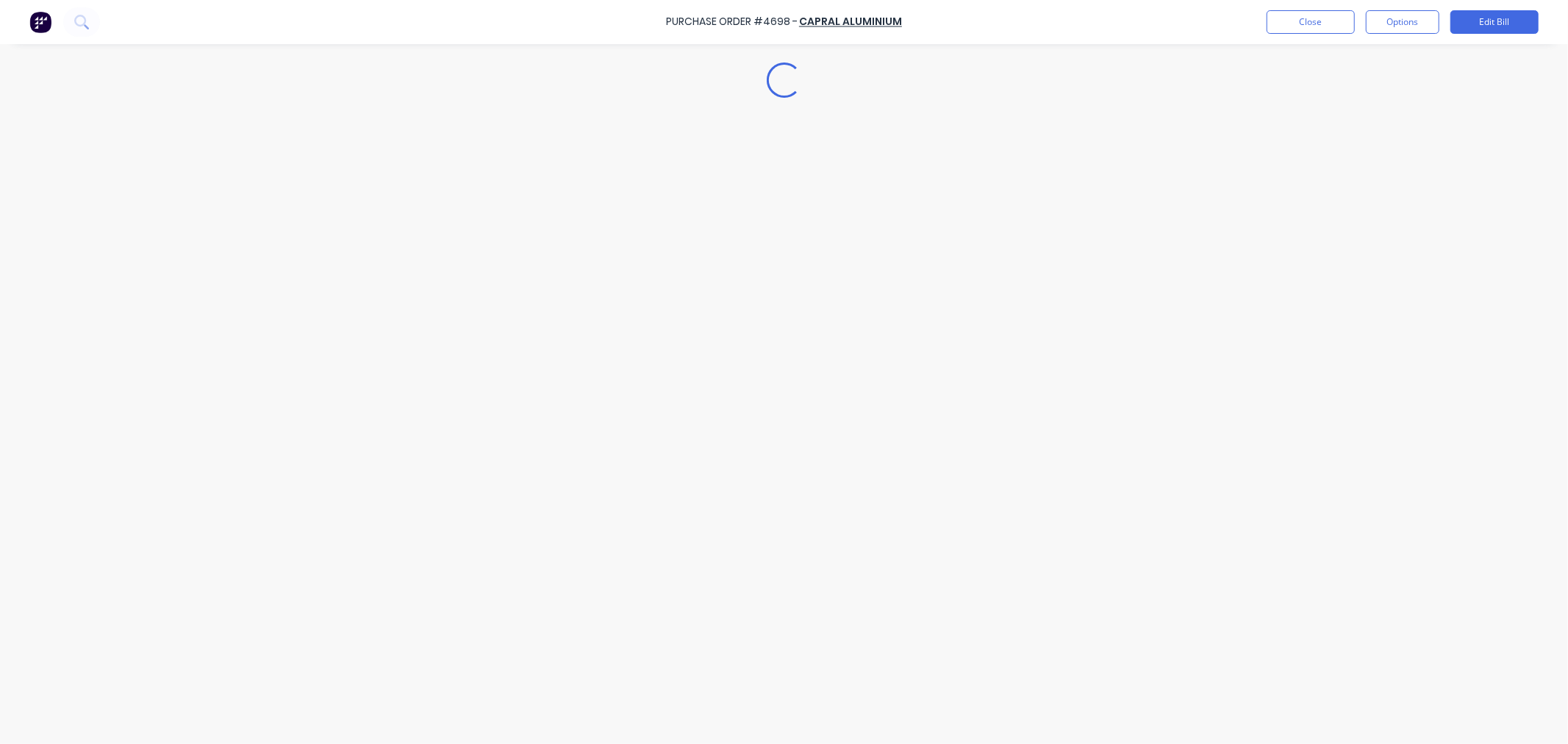
type textarea "x"
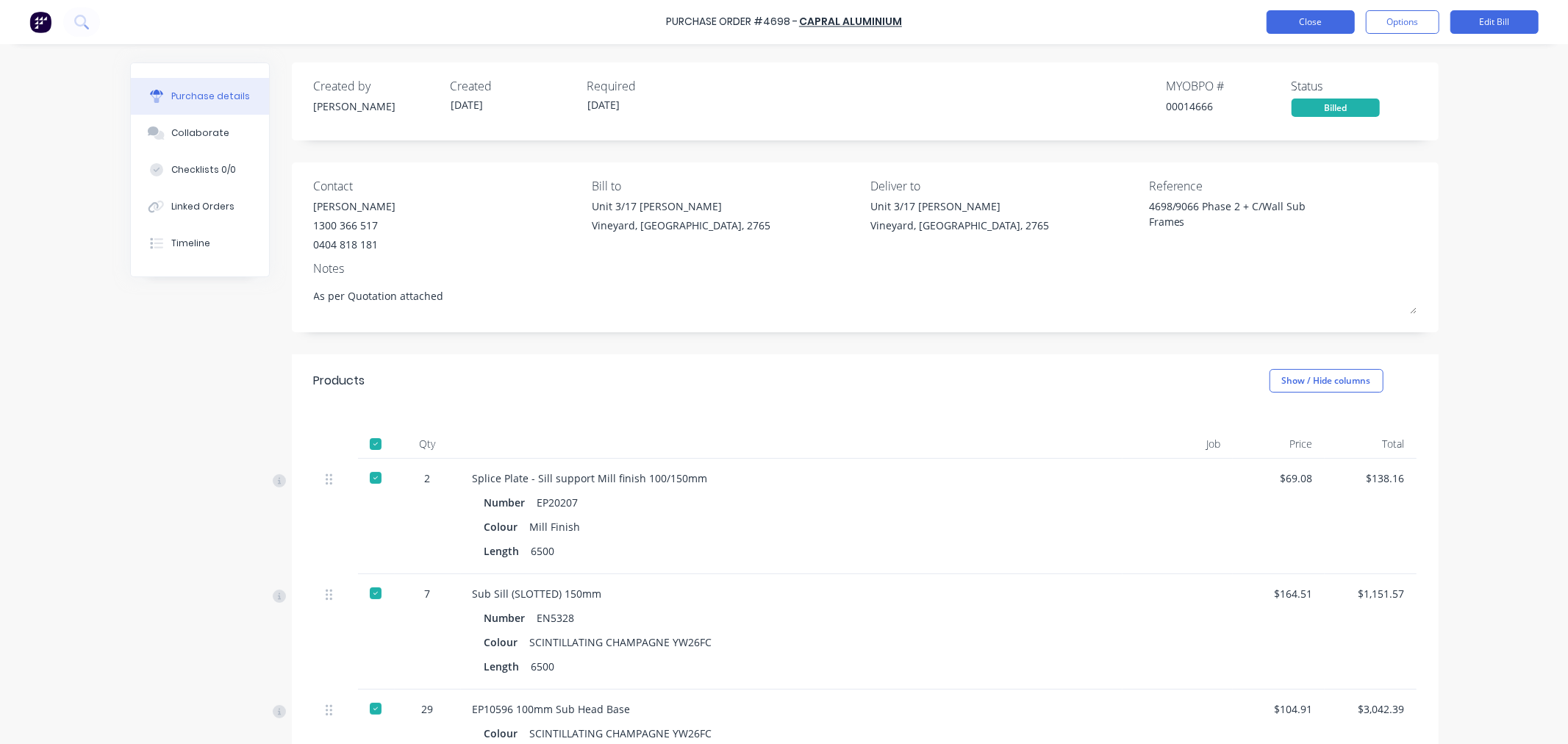
click at [1287, 24] on button "Close" at bounding box center [1311, 22] width 88 height 23
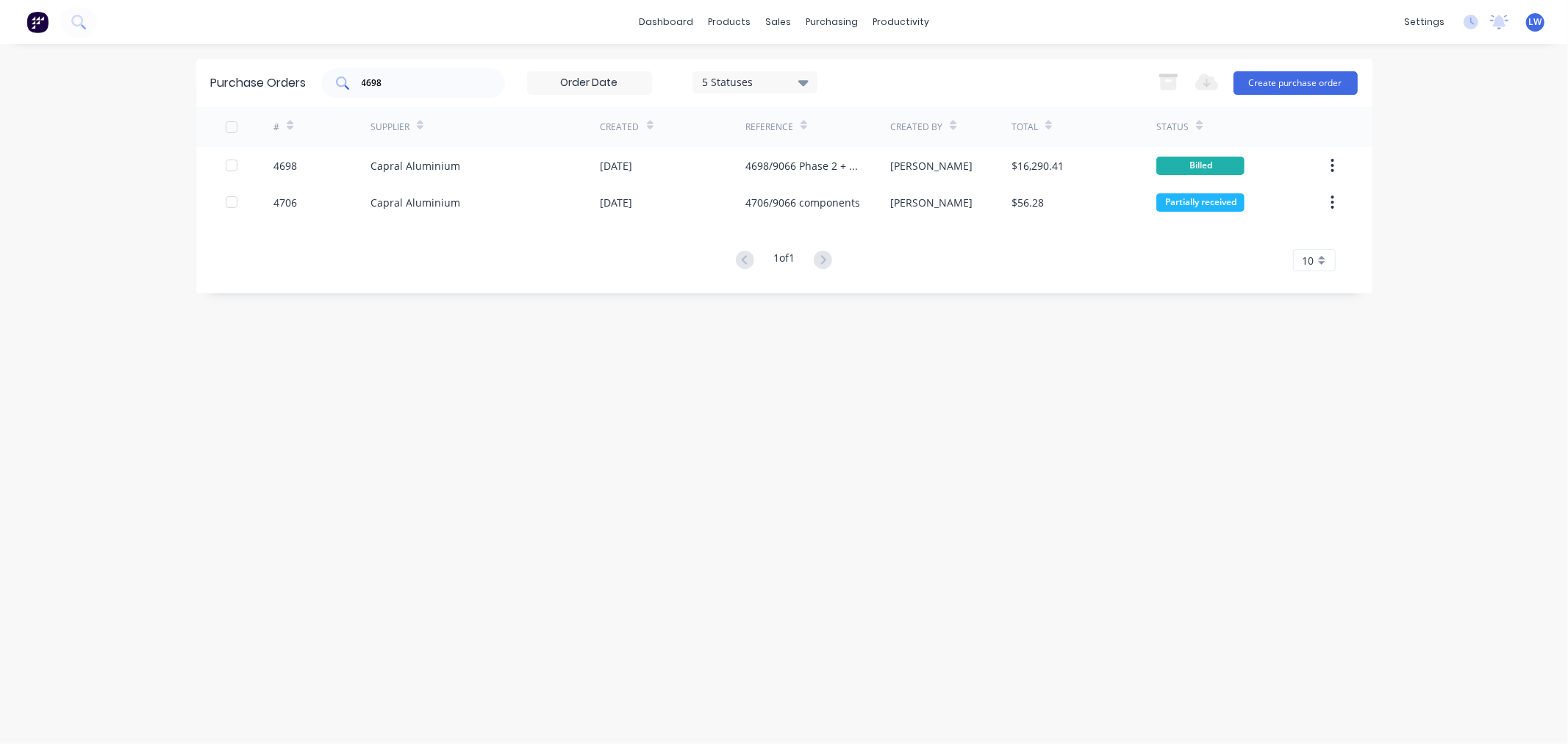
click at [391, 85] on input "4698" at bounding box center [421, 83] width 122 height 15
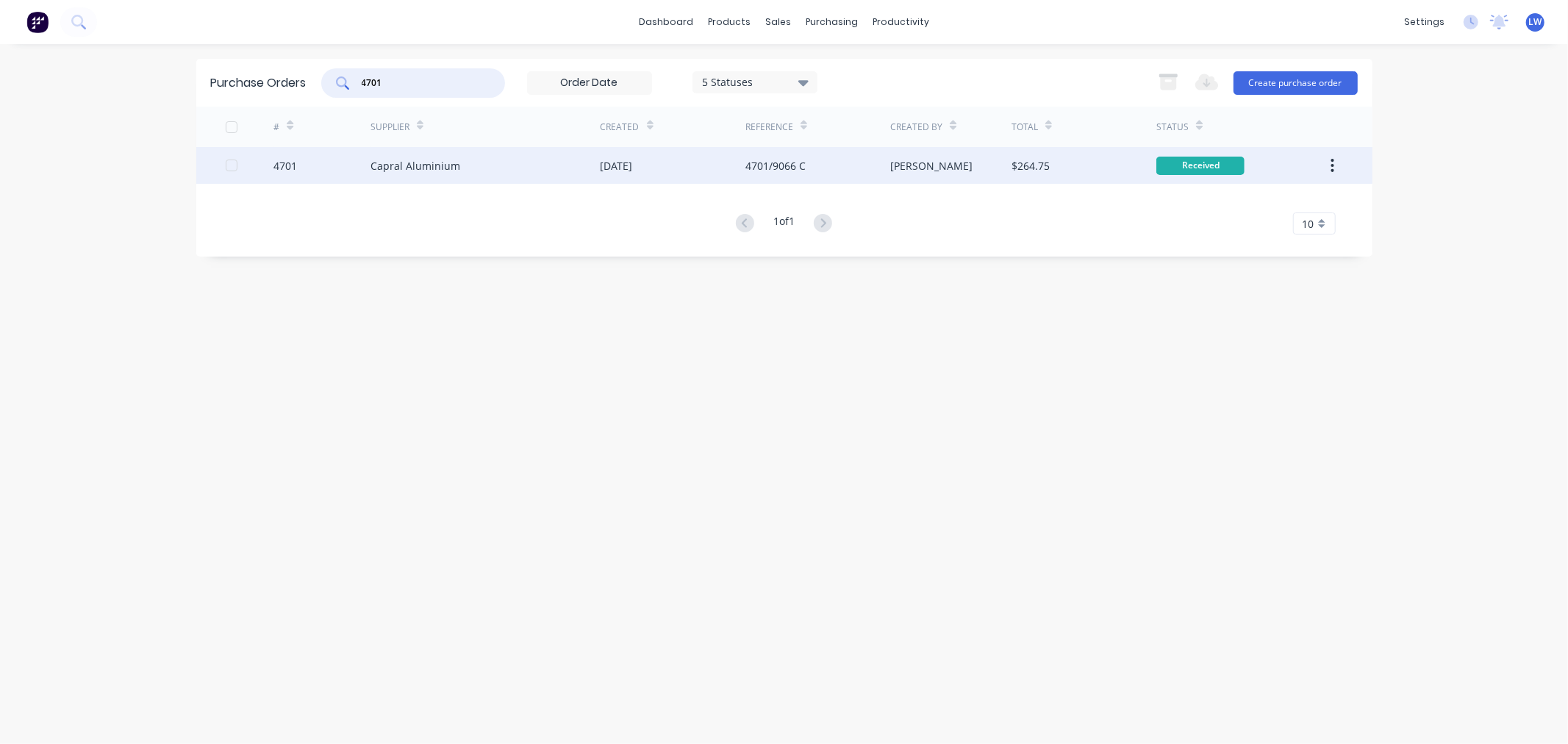
type input "4701"
click at [300, 166] on div "4701" at bounding box center [321, 165] width 97 height 37
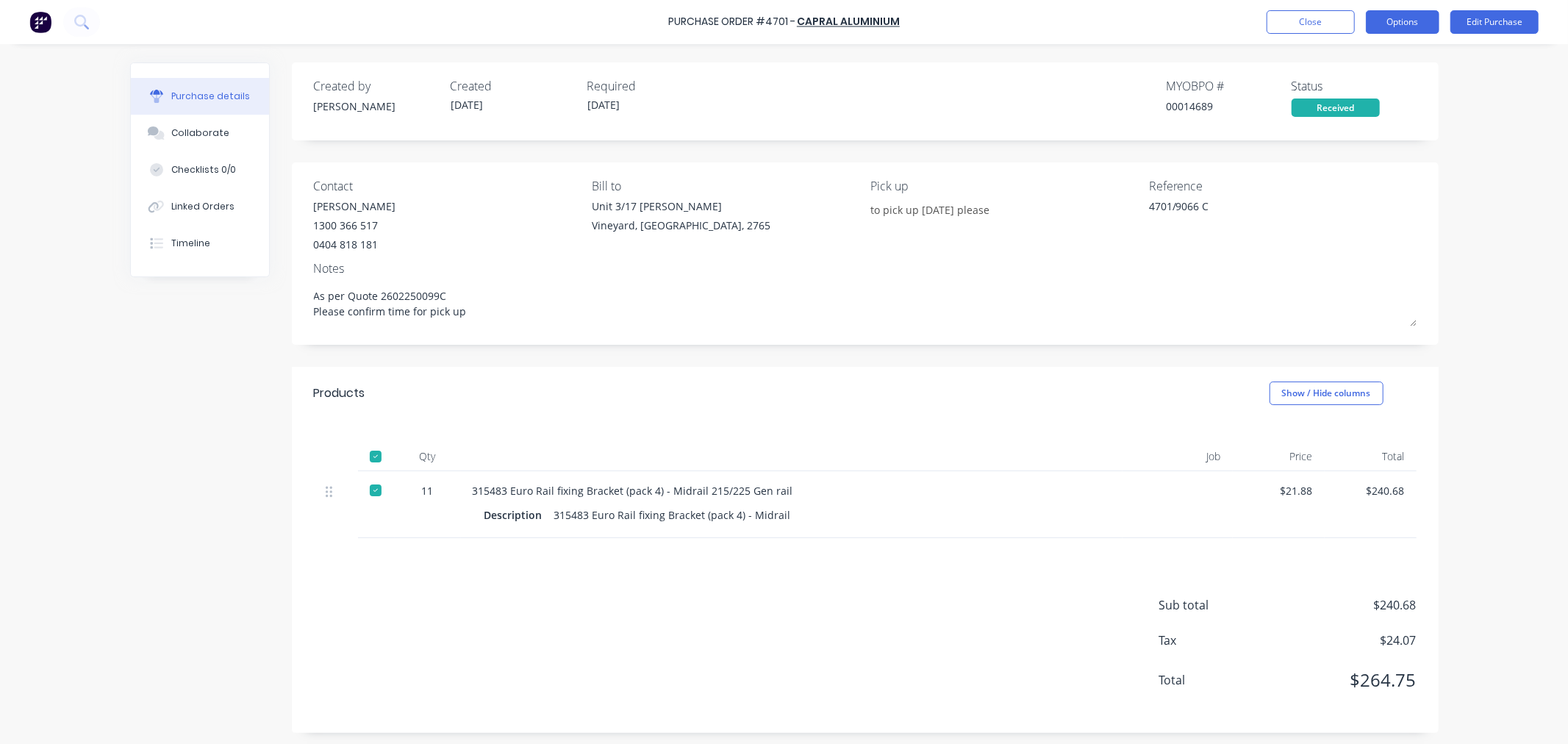
click at [1396, 22] on button "Options" at bounding box center [1402, 22] width 74 height 23
click at [1362, 81] on div "Convert to Bill" at bounding box center [1369, 90] width 113 height 22
type textarea "x"
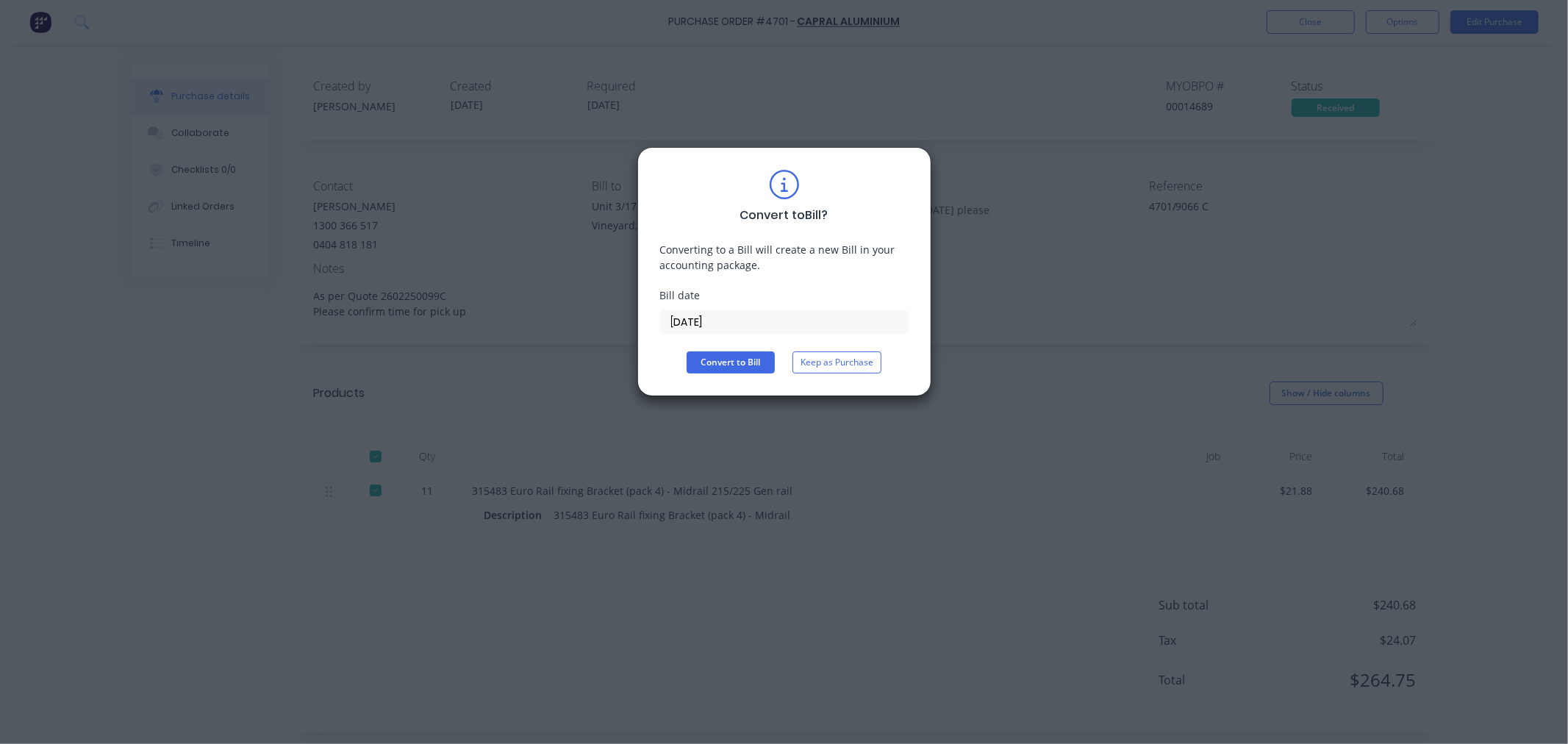
drag, startPoint x: 718, startPoint y: 324, endPoint x: 481, endPoint y: 292, distance: 239.2
click at [492, 314] on div "Convert to Bill ? Converting to a Bill will create a new Bill in your accountin…" at bounding box center [784, 372] width 1568 height 744
type input "[DATE]"
click at [716, 363] on button "Convert to Bill" at bounding box center [730, 362] width 88 height 22
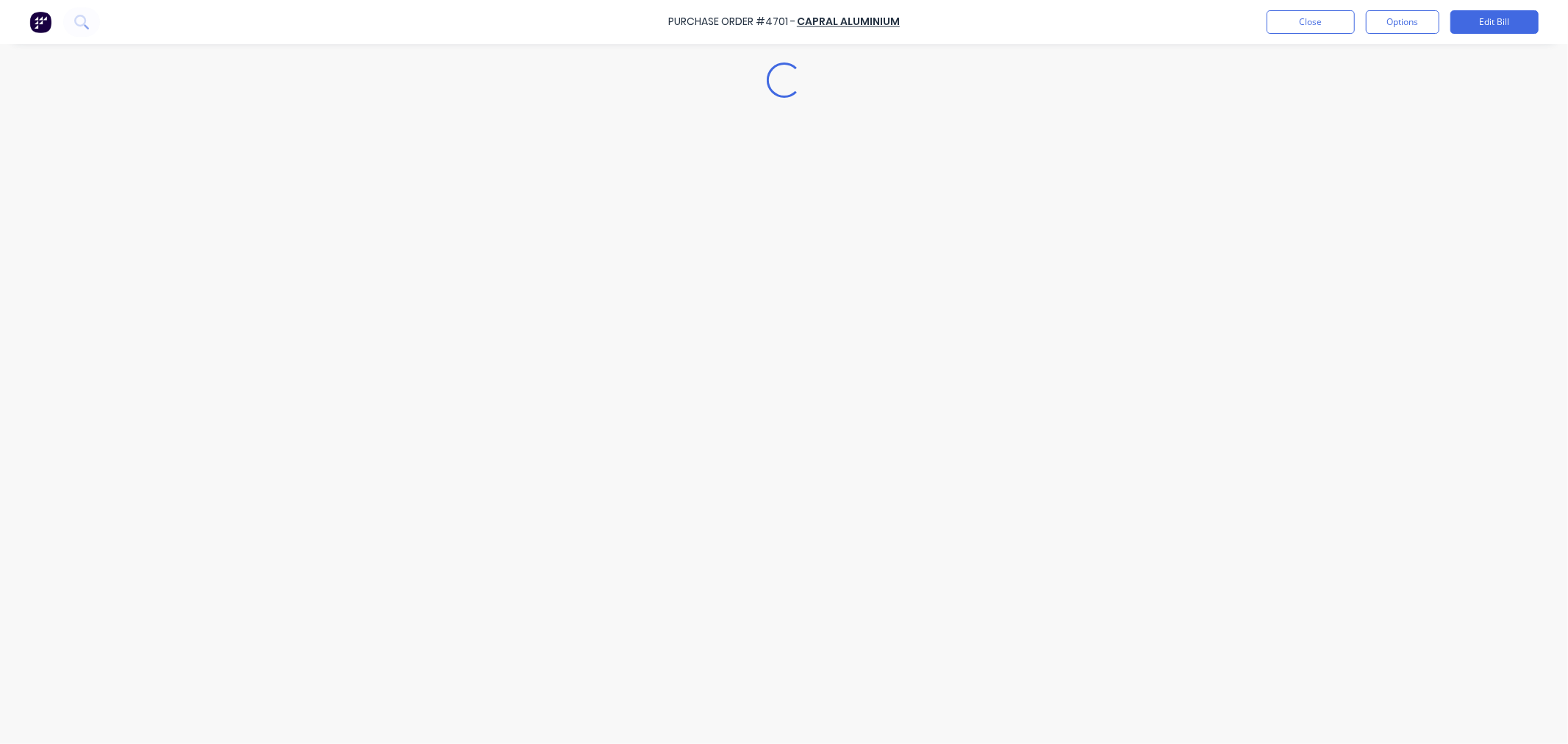
type textarea "x"
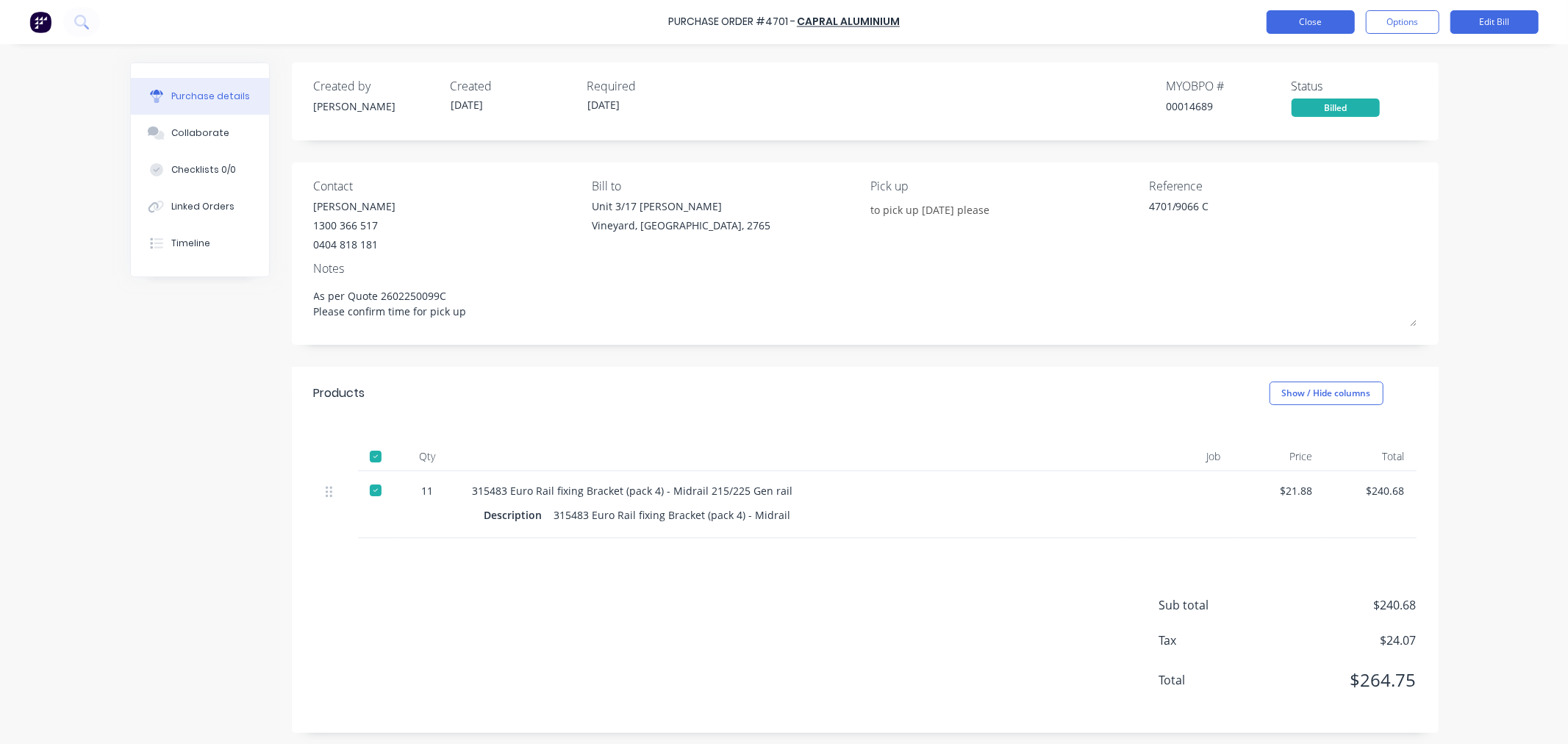
click at [1326, 22] on button "Close" at bounding box center [1311, 22] width 88 height 23
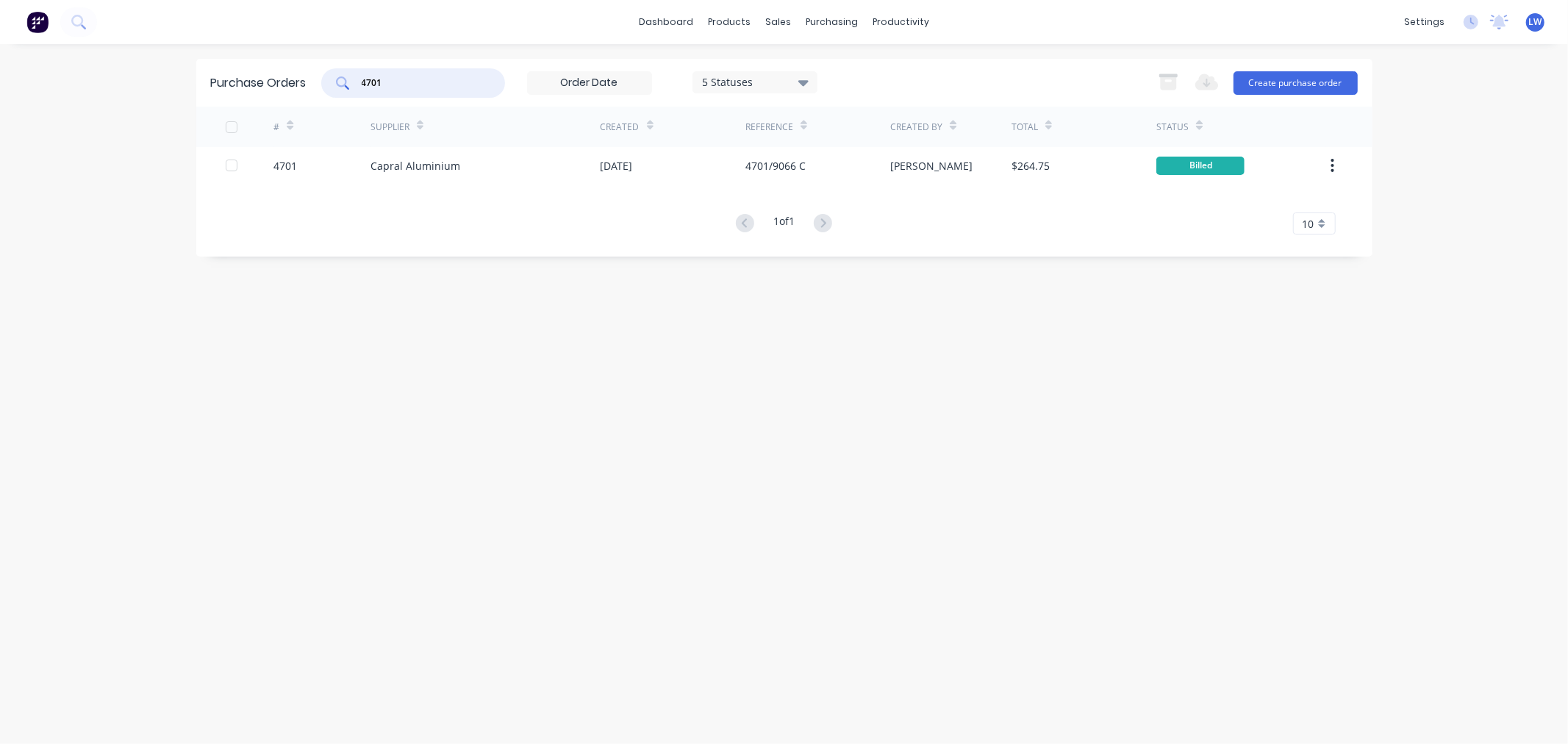
click at [397, 89] on input "4701" at bounding box center [421, 83] width 122 height 15
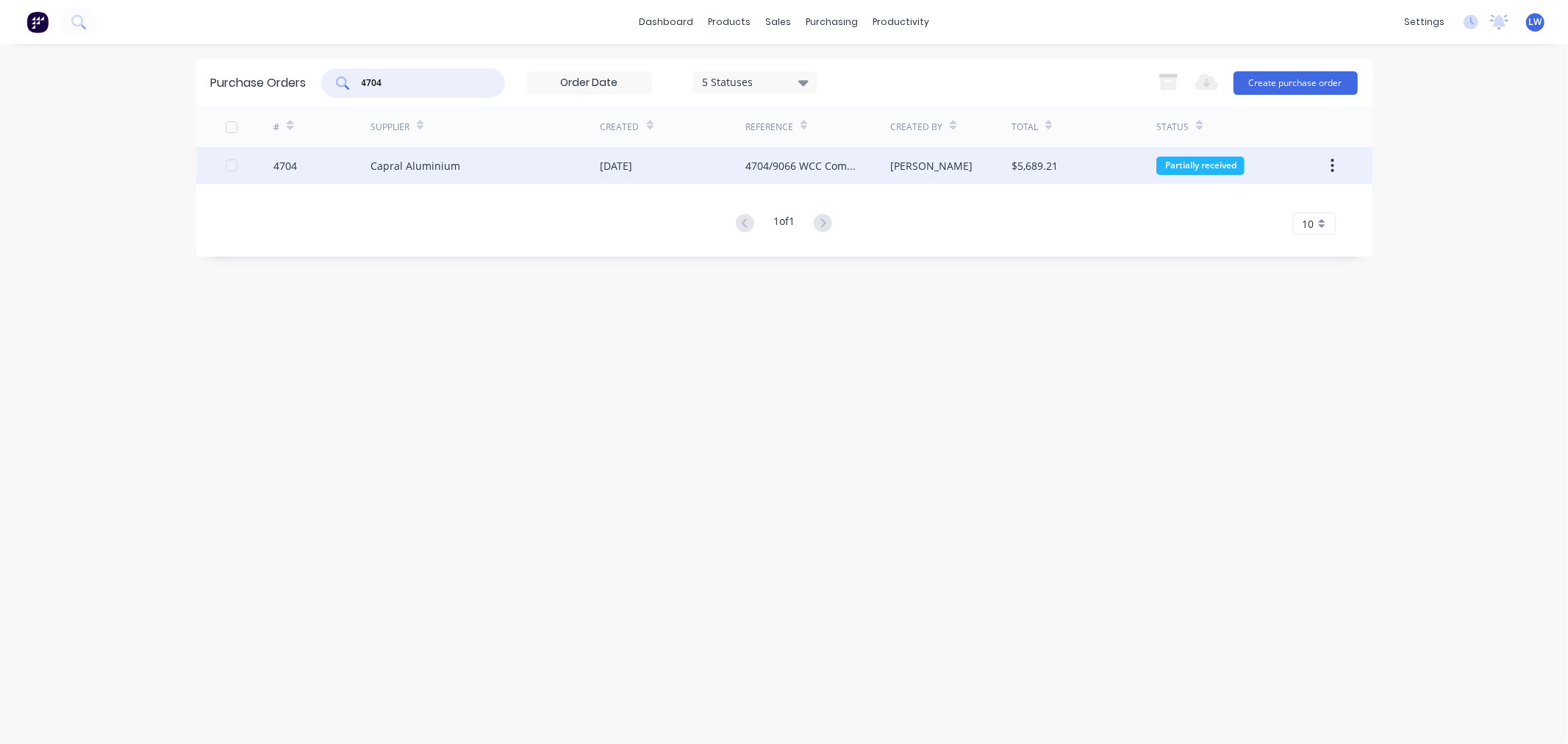
type input "4704"
click at [605, 170] on div "[DATE]" at bounding box center [616, 165] width 32 height 16
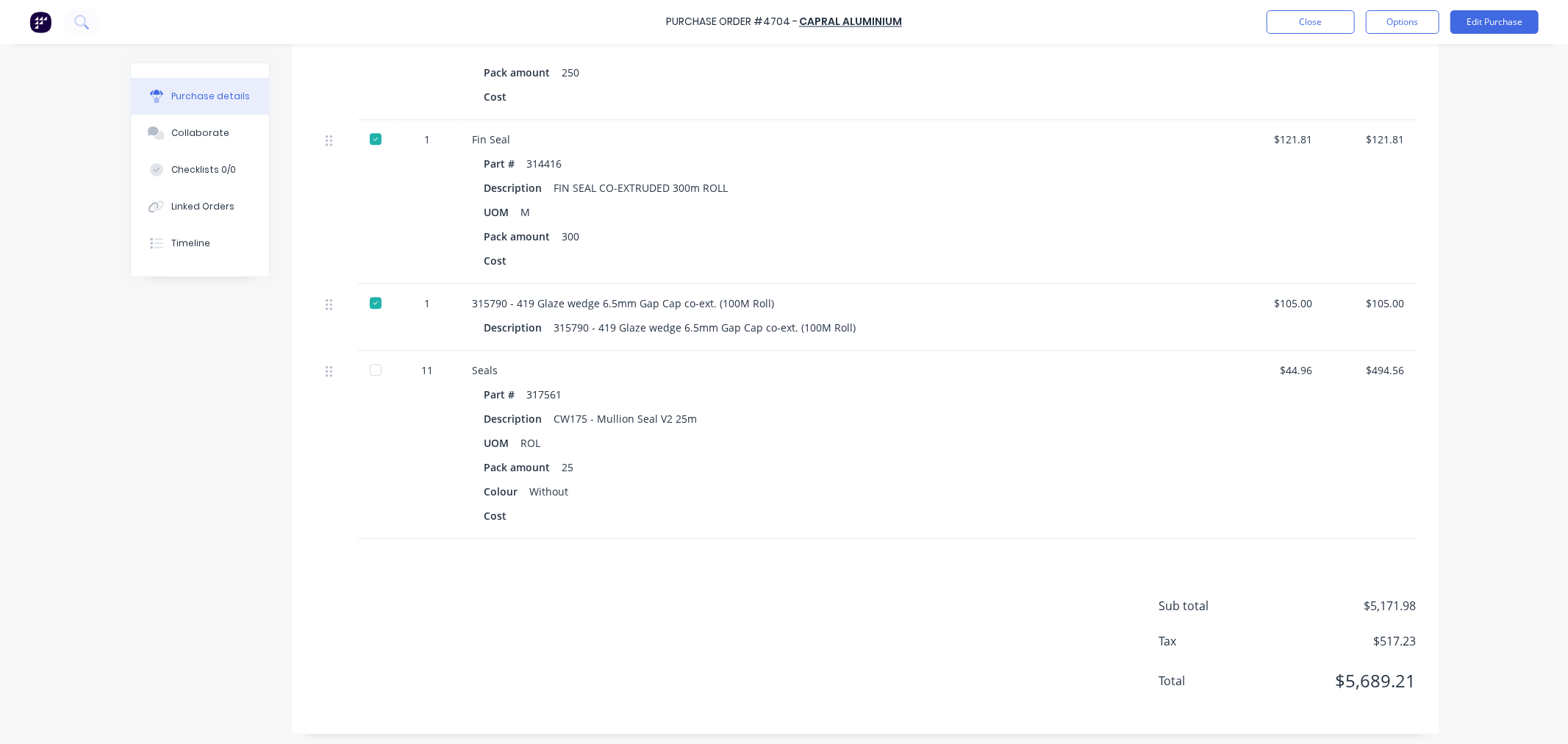
scroll to position [2876, 0]
click at [1479, 22] on button "Edit Purchase" at bounding box center [1494, 22] width 88 height 23
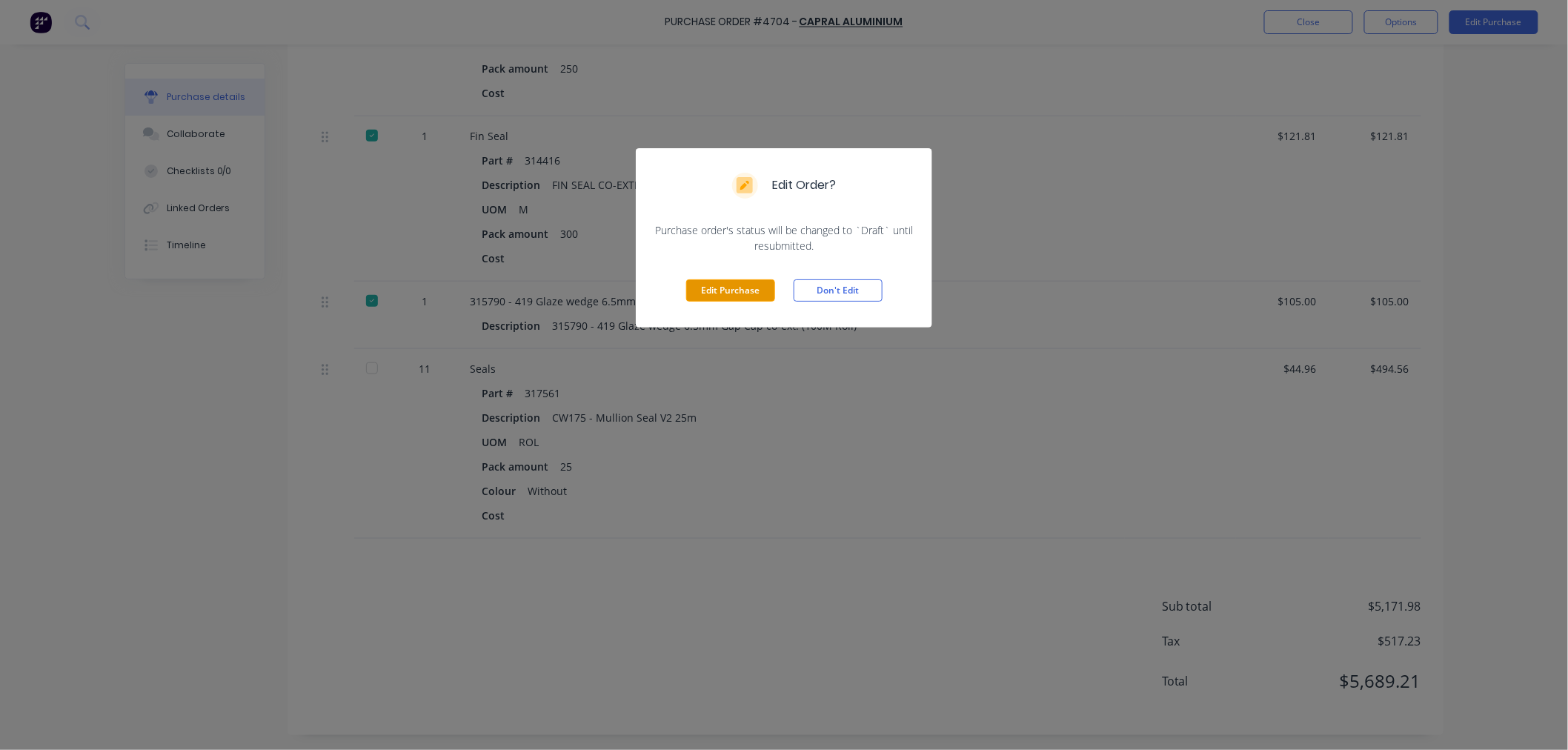
click at [711, 290] on button "Edit Purchase" at bounding box center [730, 290] width 89 height 23
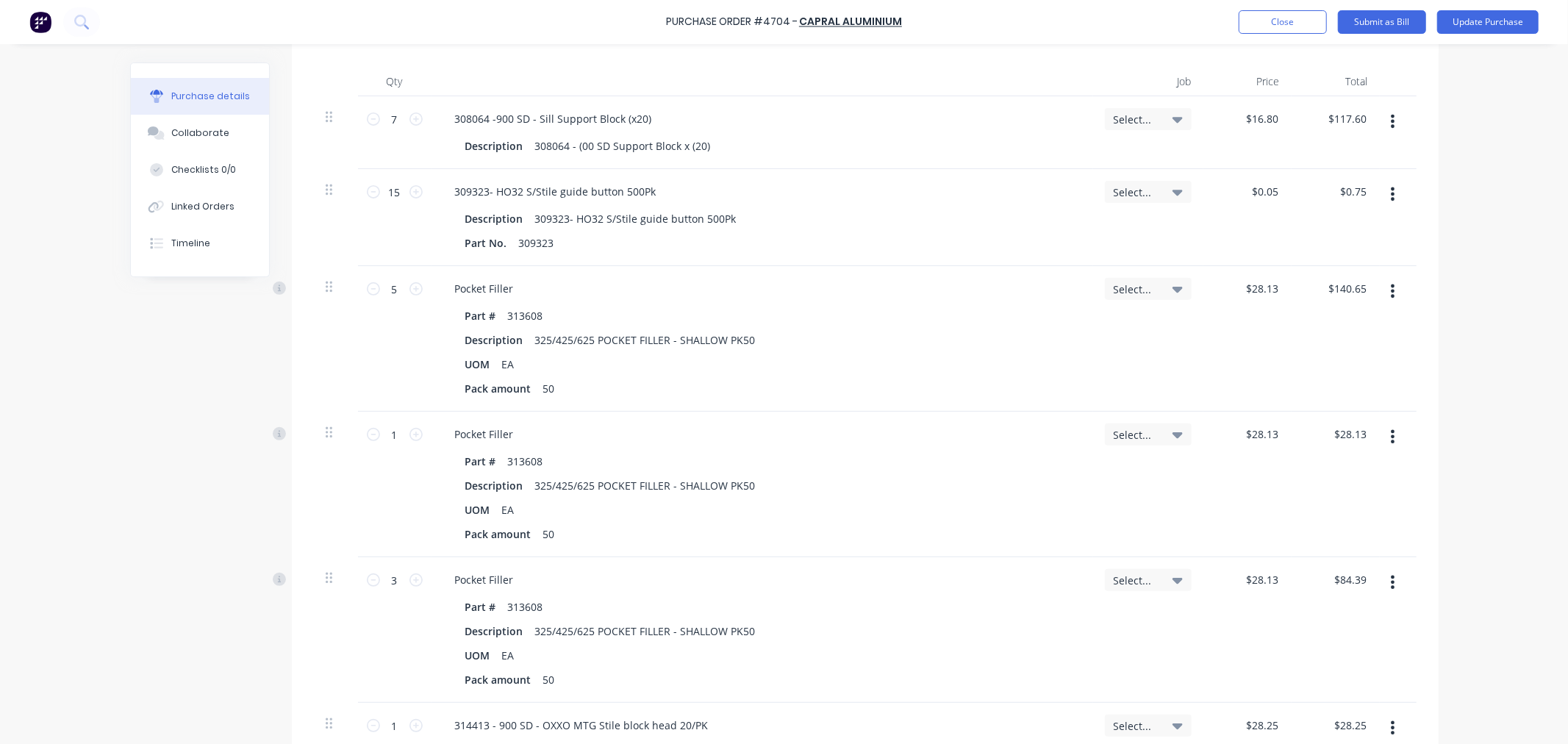
scroll to position [192, 0]
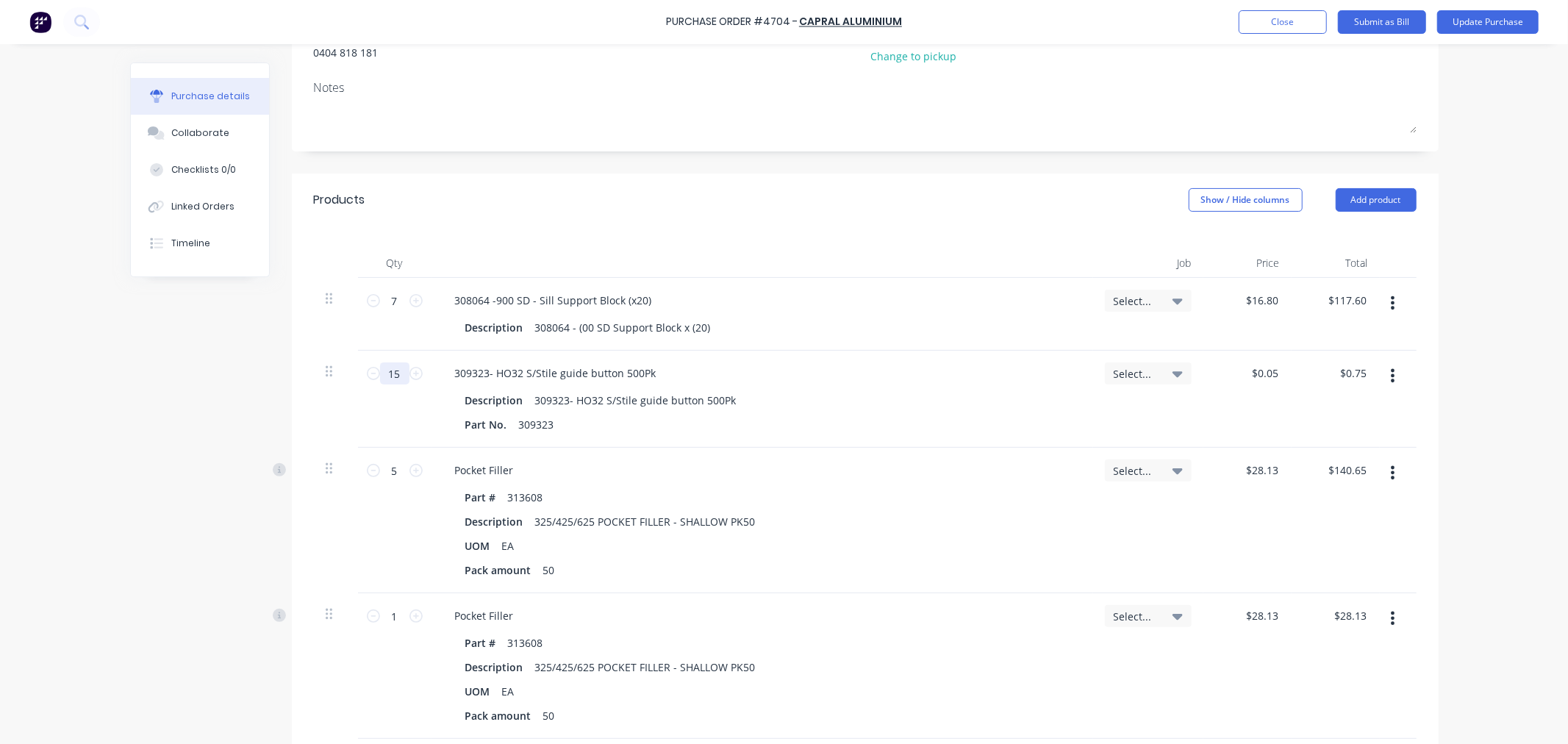
click at [388, 377] on input "15" at bounding box center [394, 374] width 29 height 22
type textarea "x"
type input "5"
type input "$0.25"
type textarea "x"
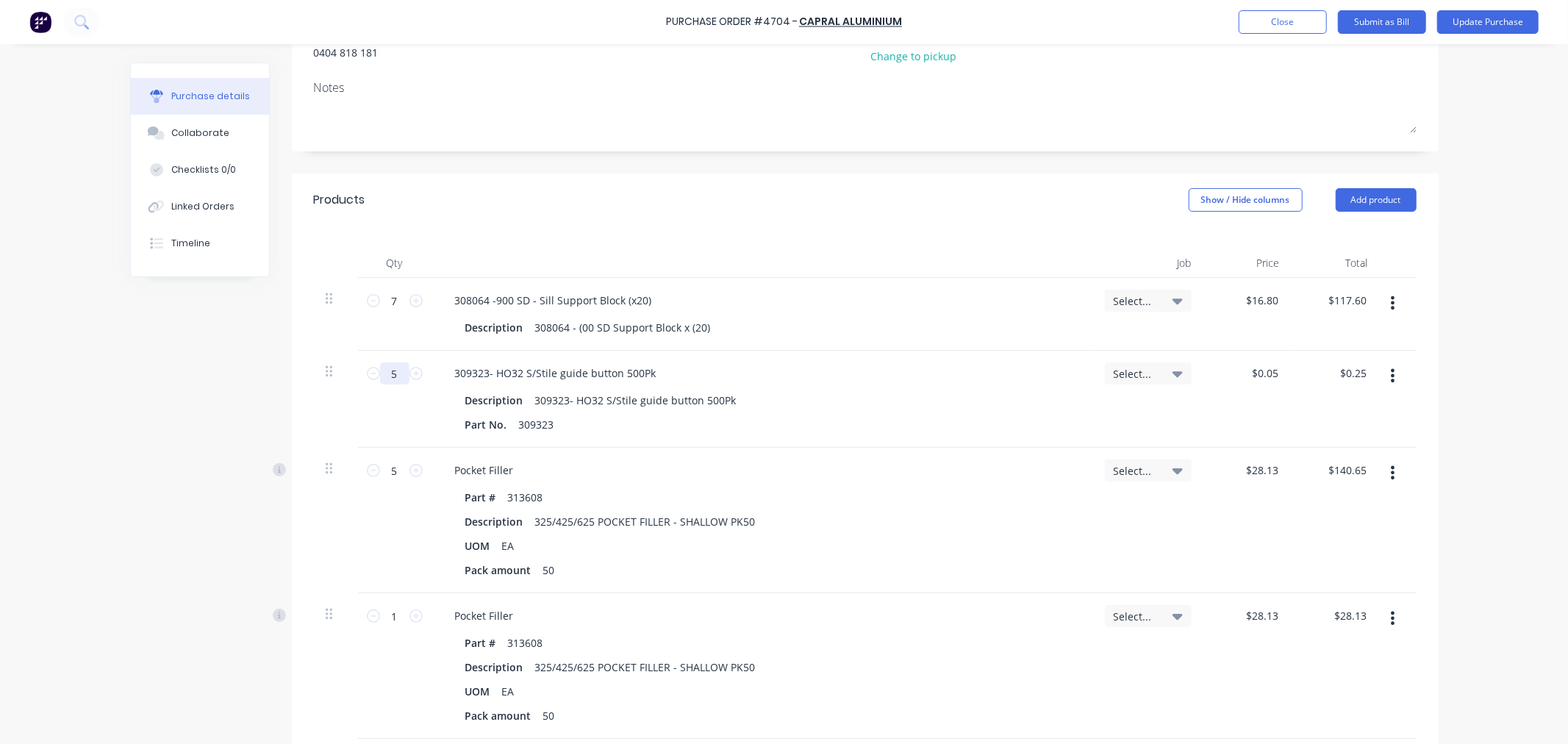
type input "50"
type input "$2.50"
type textarea "x"
type input "500"
type input "$25.00"
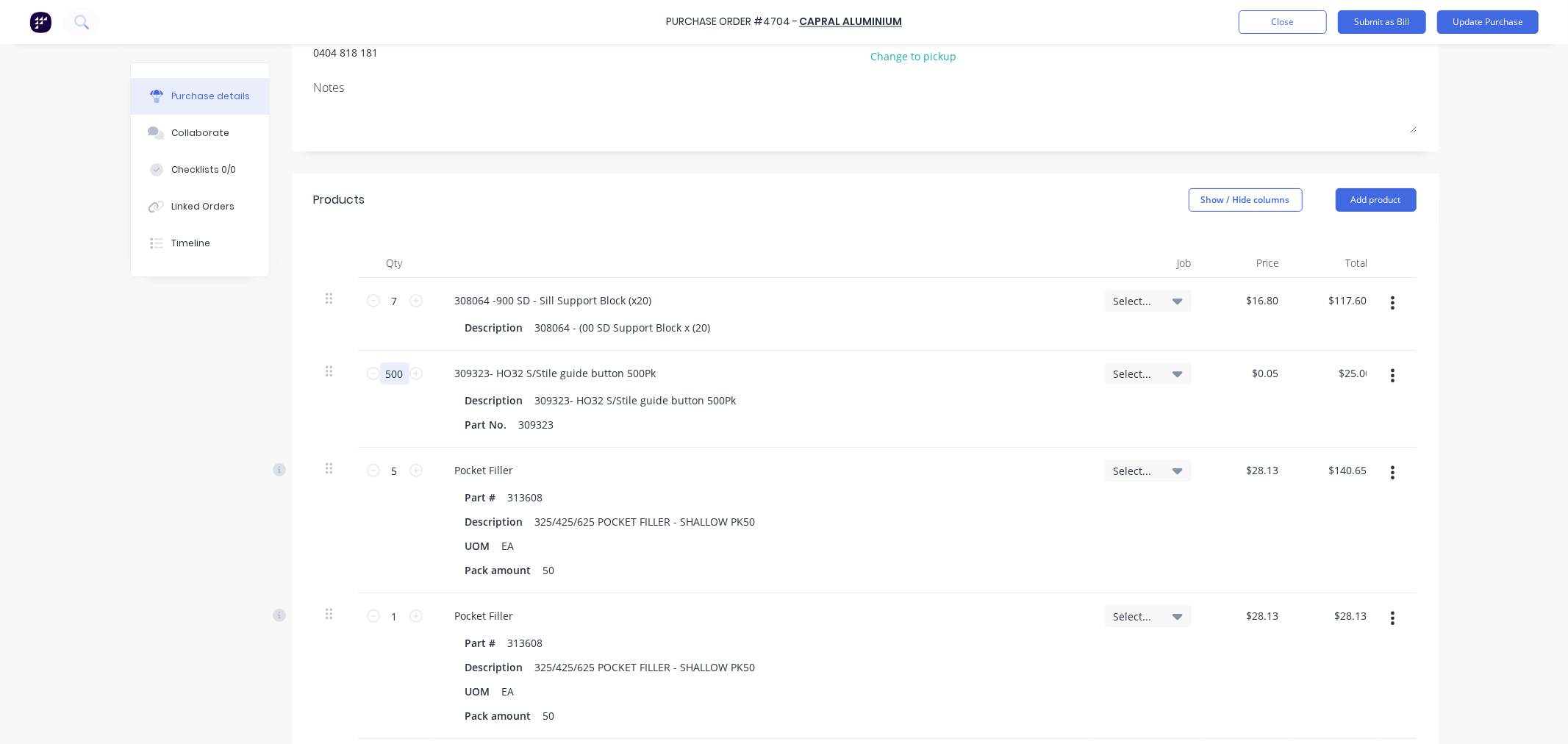
type textarea "x"
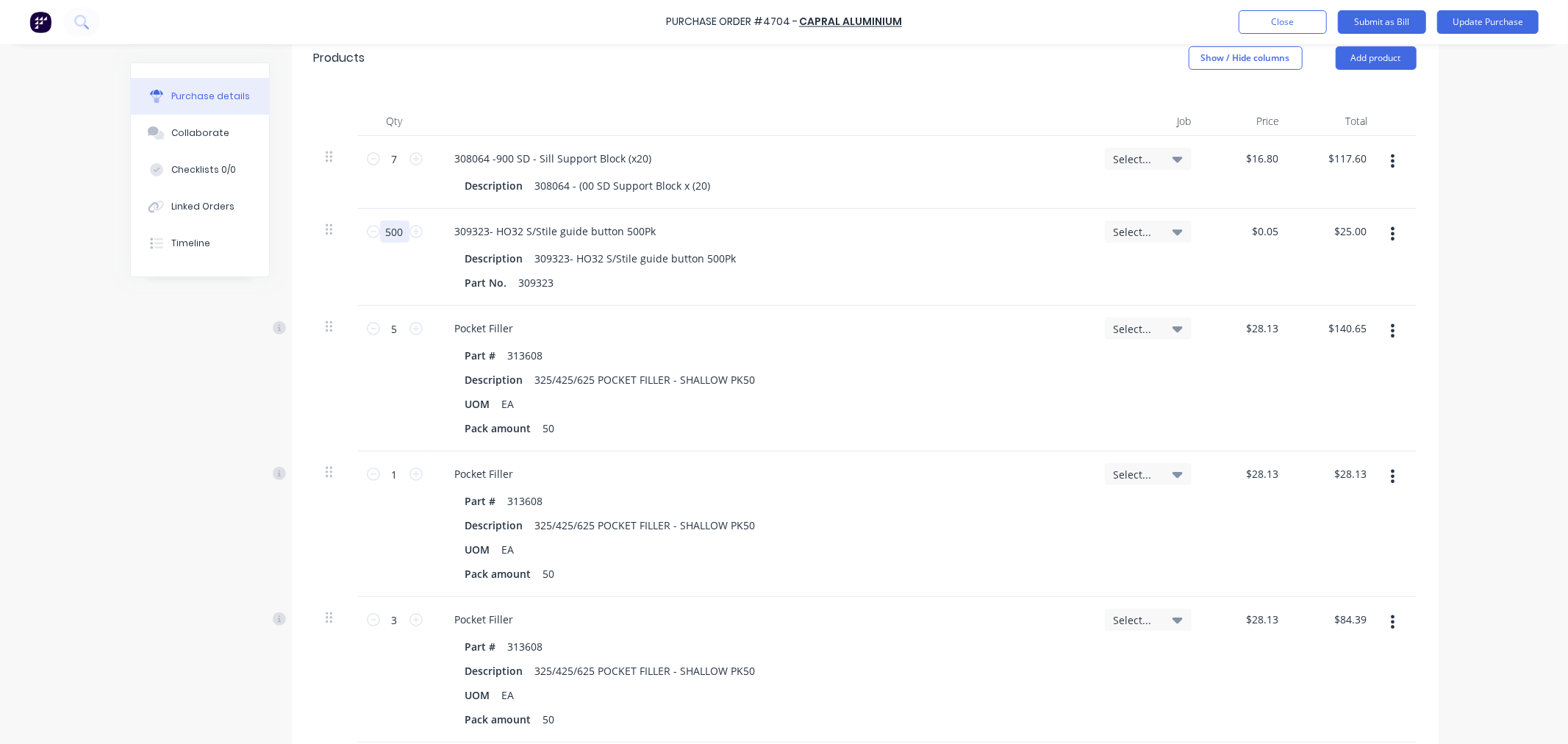
scroll to position [518, 0]
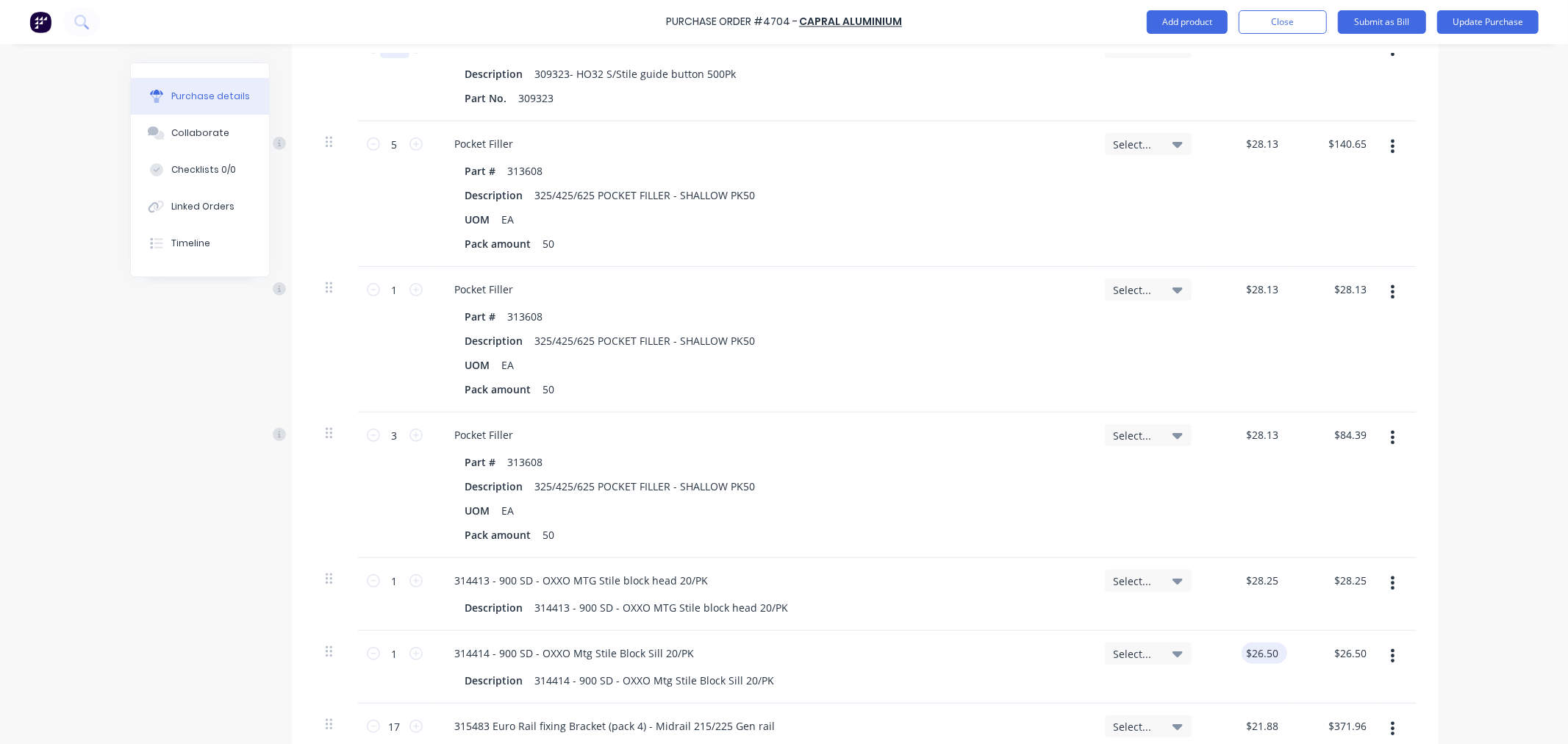
type input "500"
type textarea "x"
type input "26.5000"
click at [1262, 662] on input "26.5000" at bounding box center [1262, 653] width 40 height 22
type textarea "x"
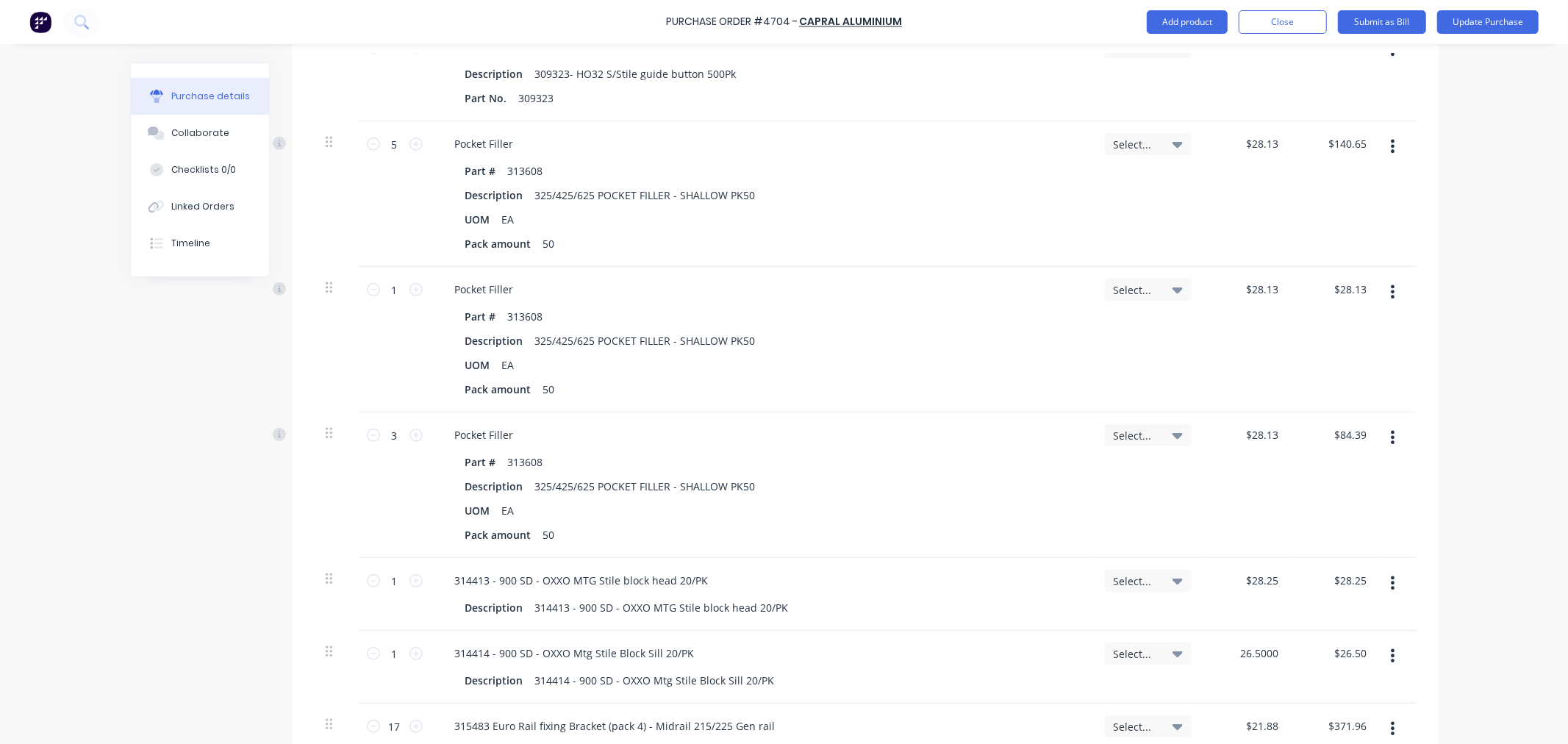
drag, startPoint x: 1266, startPoint y: 657, endPoint x: 1185, endPoint y: 649, distance: 81.4
click at [1185, 649] on div "1 1 314414 - 900 SD - OXXO Mtg Stile Block Sill 20/PK Description 314414 - 900 …" at bounding box center [865, 668] width 1102 height 73
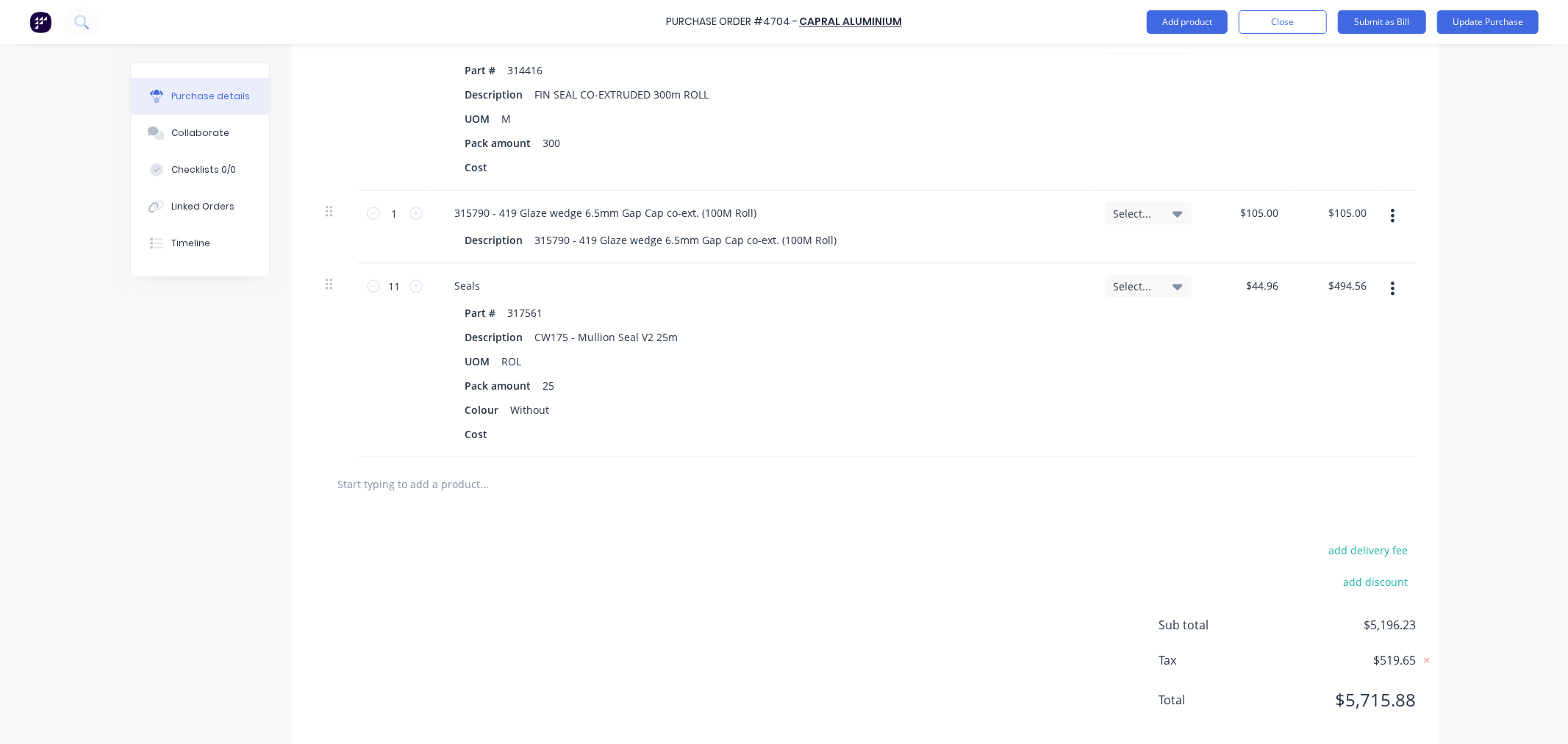
scroll to position [3118, 0]
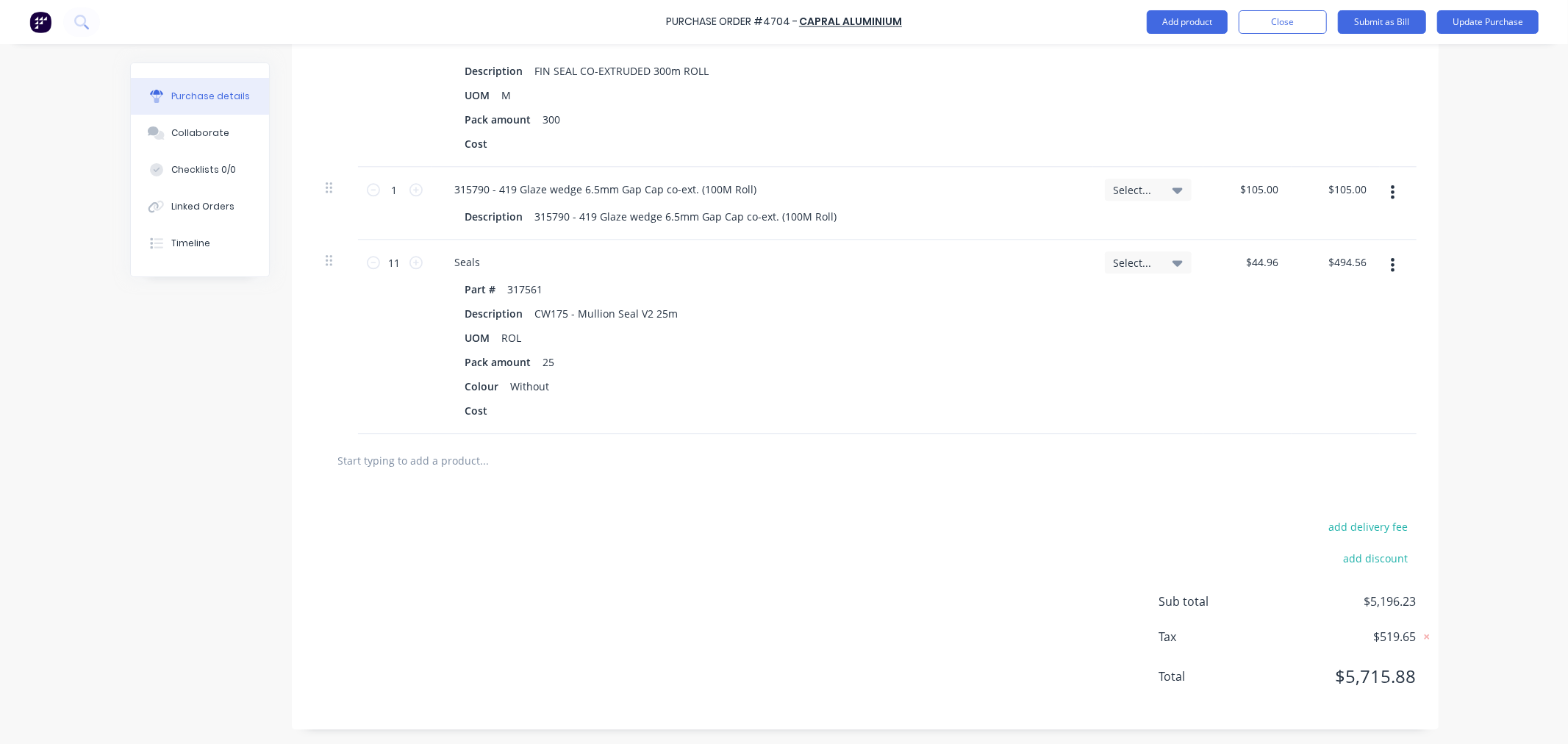
type input "21.880"
type textarea "x"
type input "$21.88"
click at [409, 467] on input "text" at bounding box center [484, 460] width 294 height 29
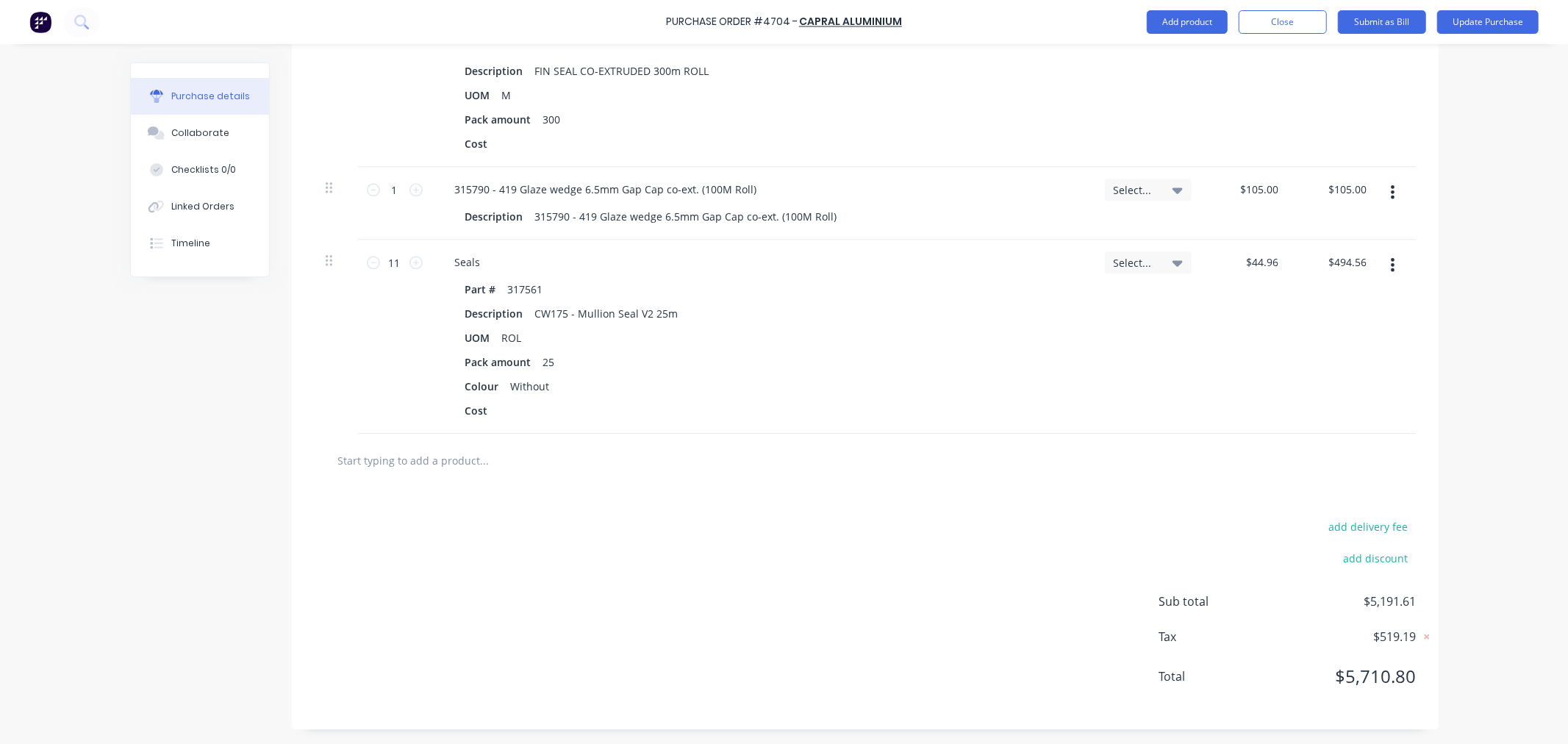
type textarea "x"
type input "a"
type textarea "x"
type input "al"
type textarea "x"
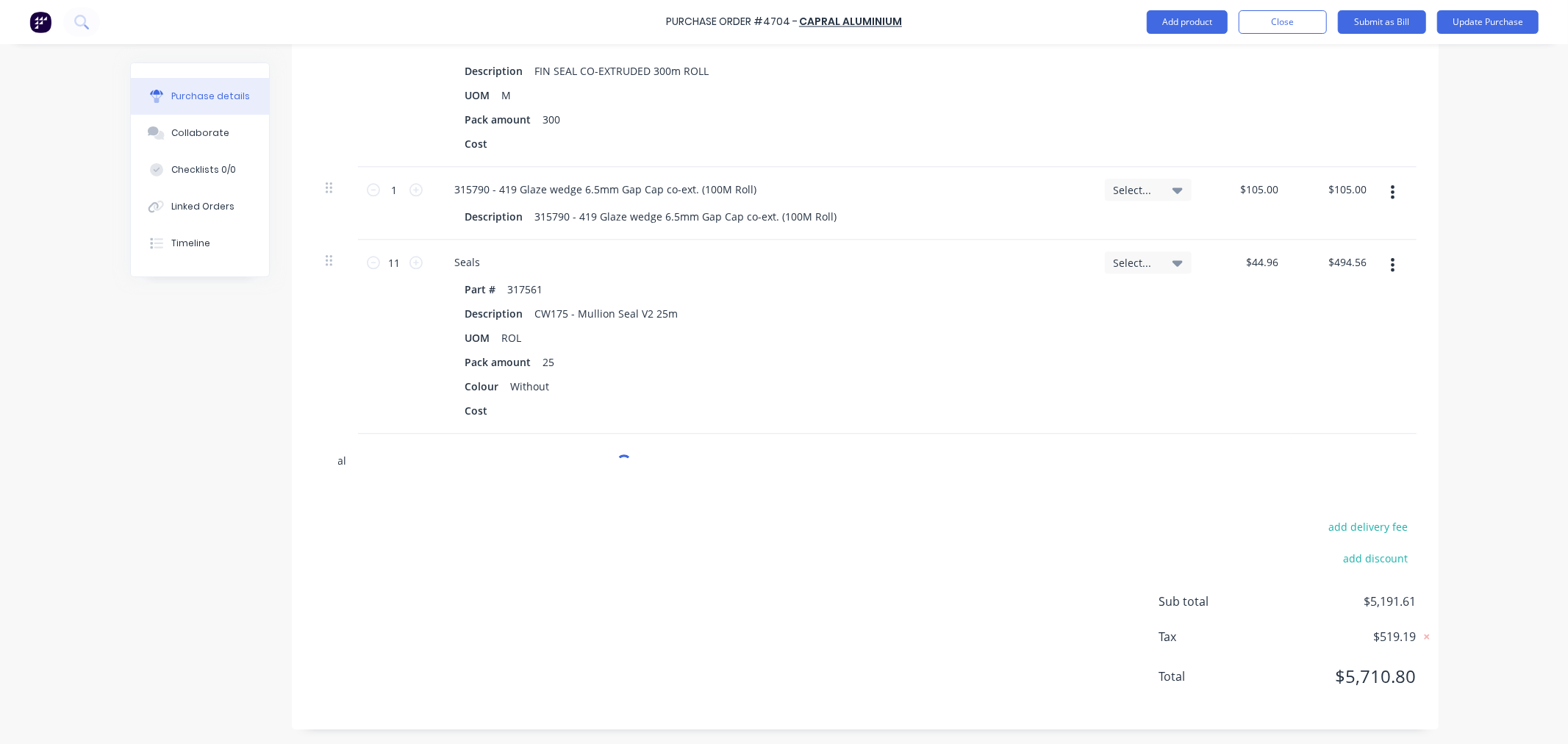
type input "a"
type textarea "x"
type input "f"
type textarea "x"
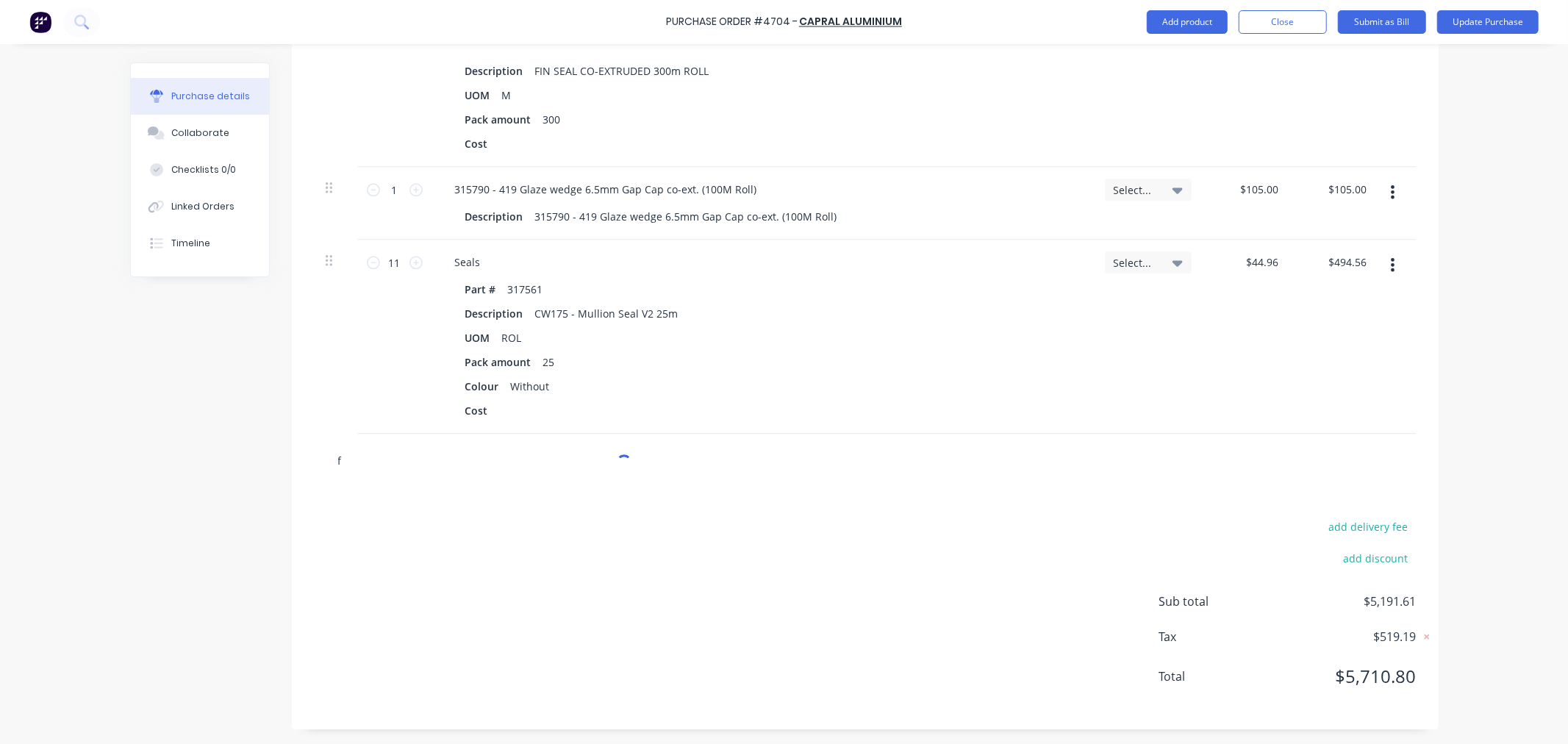
type input "fr"
type textarea "x"
type input "fre"
type textarea "x"
type input "frei"
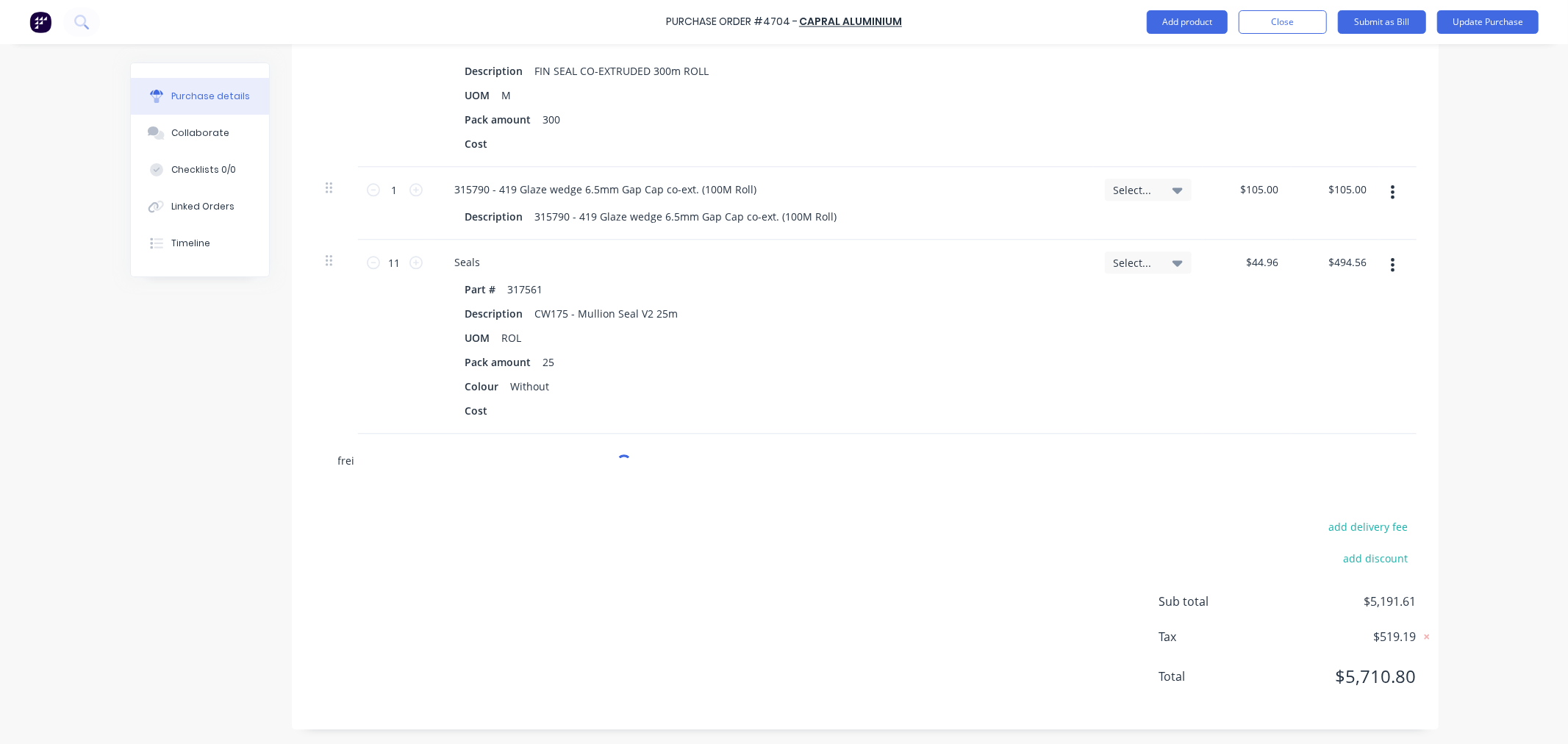
type textarea "x"
type input "freig"
type textarea "x"
type input "freigh"
type textarea "x"
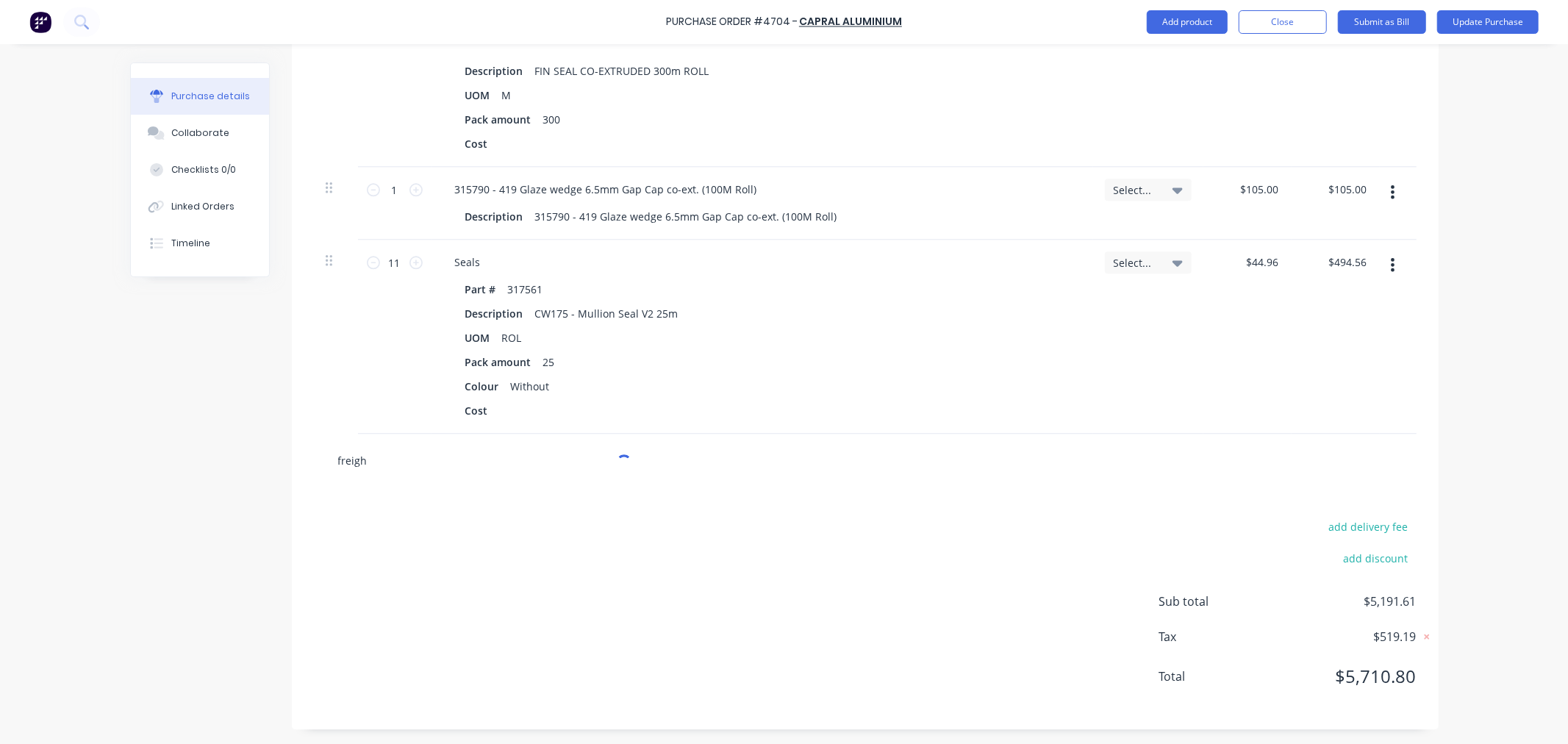
type input "freight"
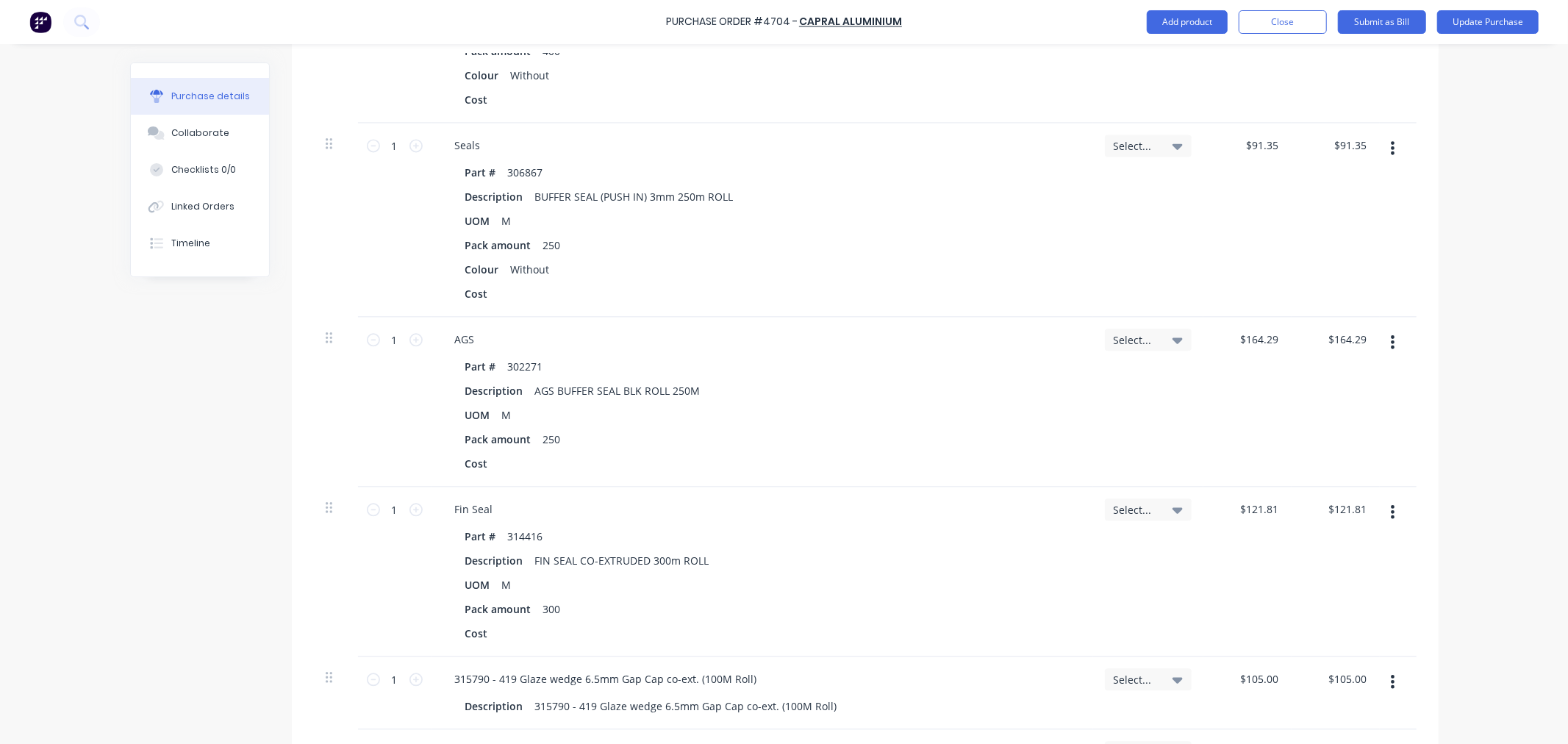
scroll to position [3037, 0]
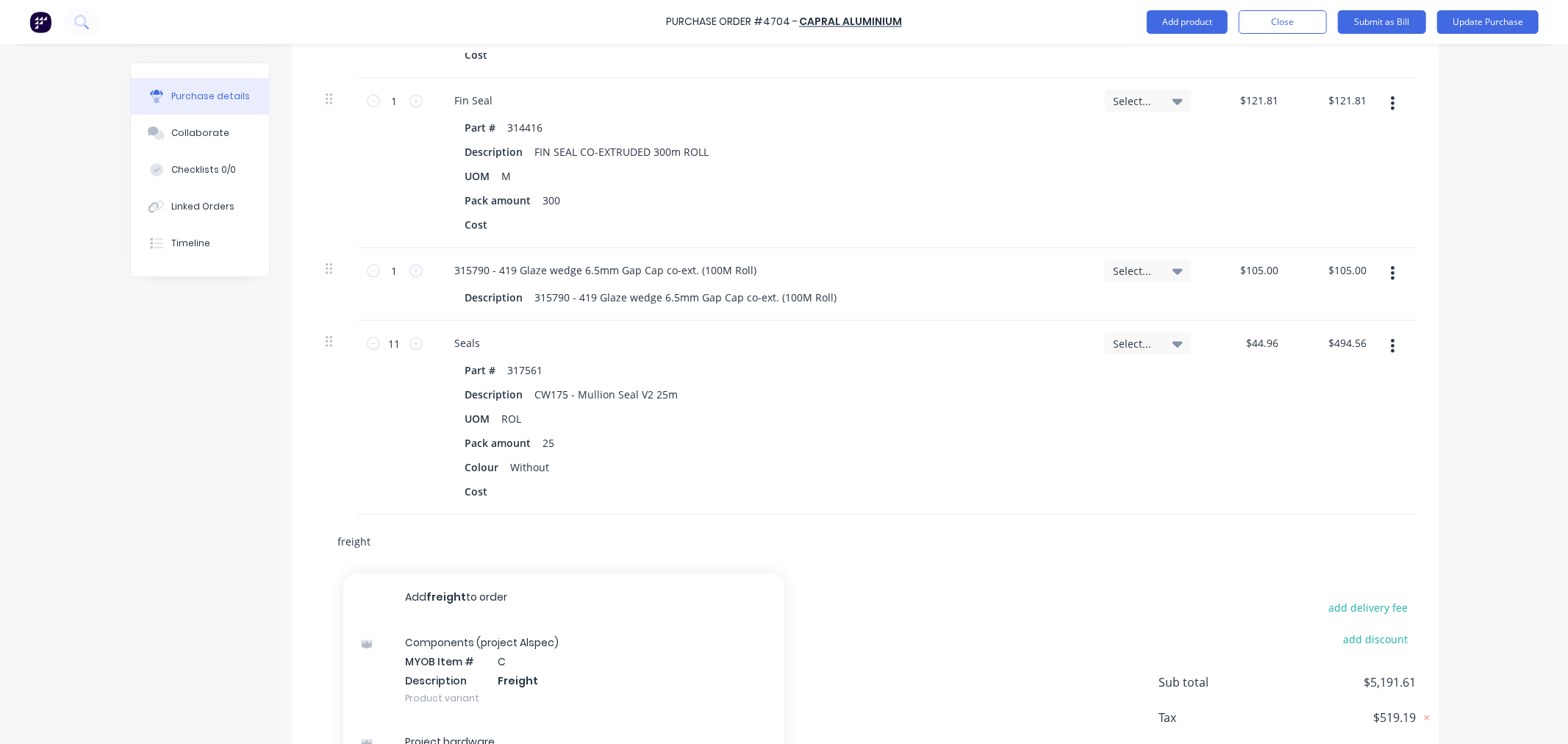
drag, startPoint x: 369, startPoint y: 539, endPoint x: 260, endPoint y: 531, distance: 109.3
type textarea "x"
type input "d"
type textarea "x"
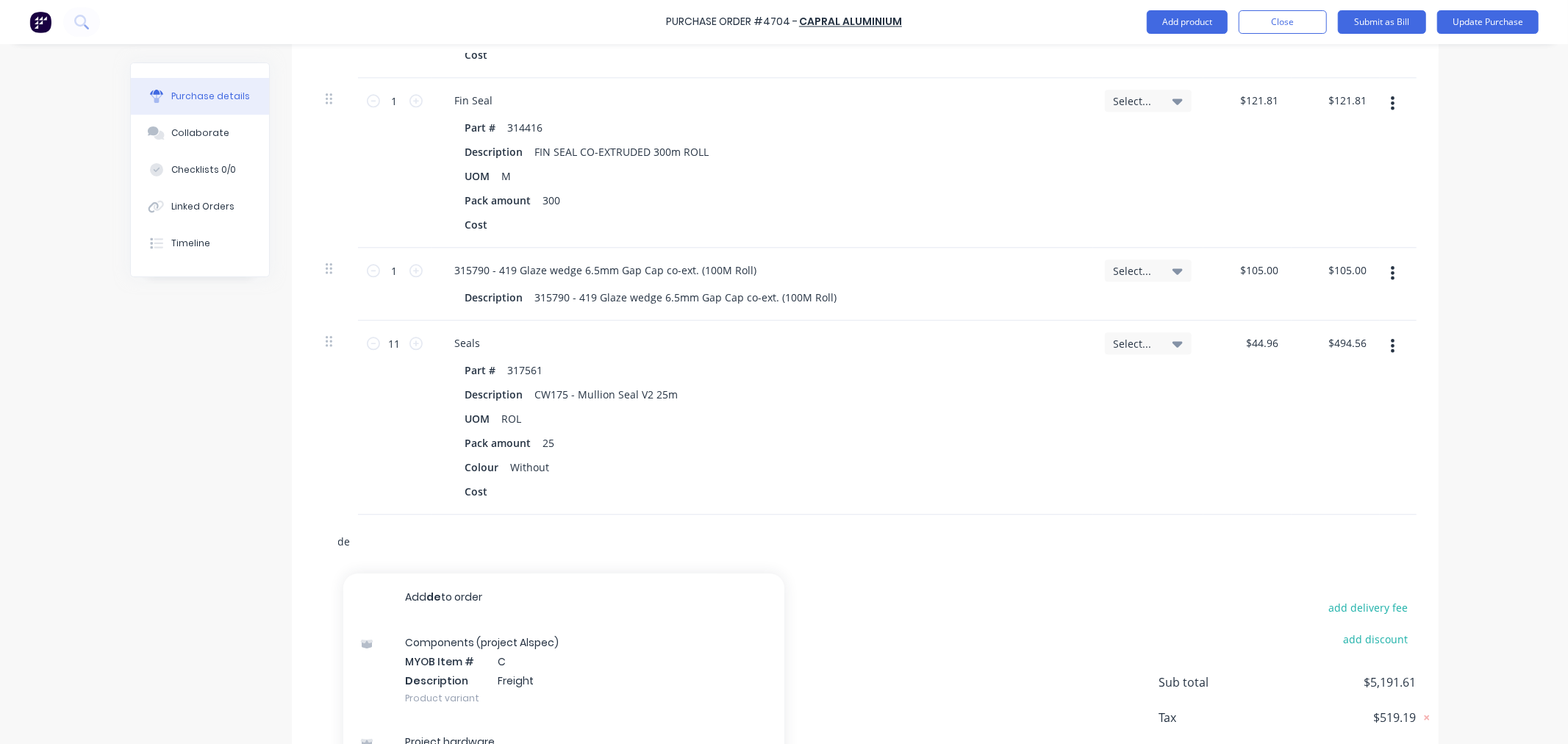
type input "del"
type textarea "x"
type input "deli"
type textarea "x"
type input "deliv"
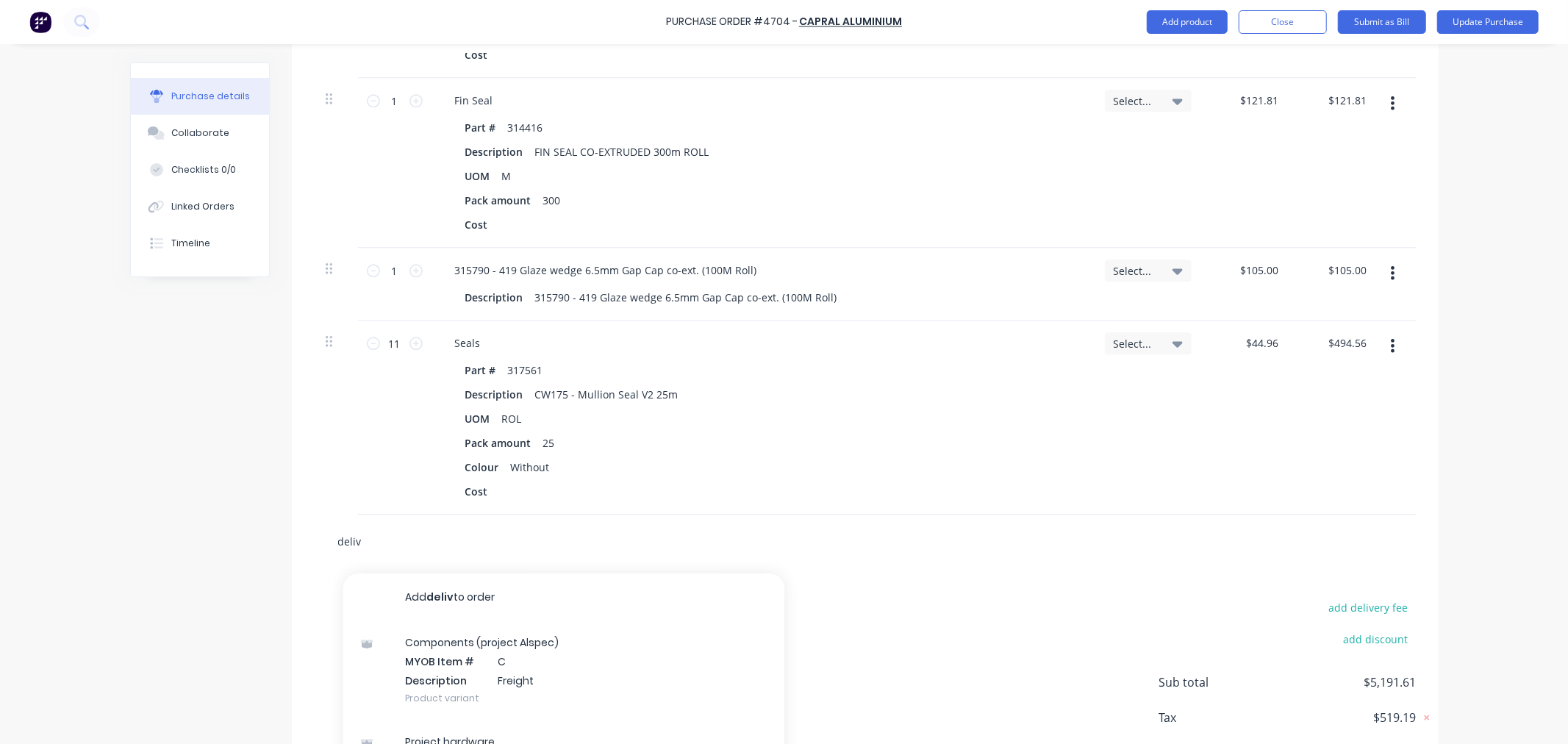
type textarea "x"
type input "delive"
type textarea "x"
type input "deliver"
type textarea "x"
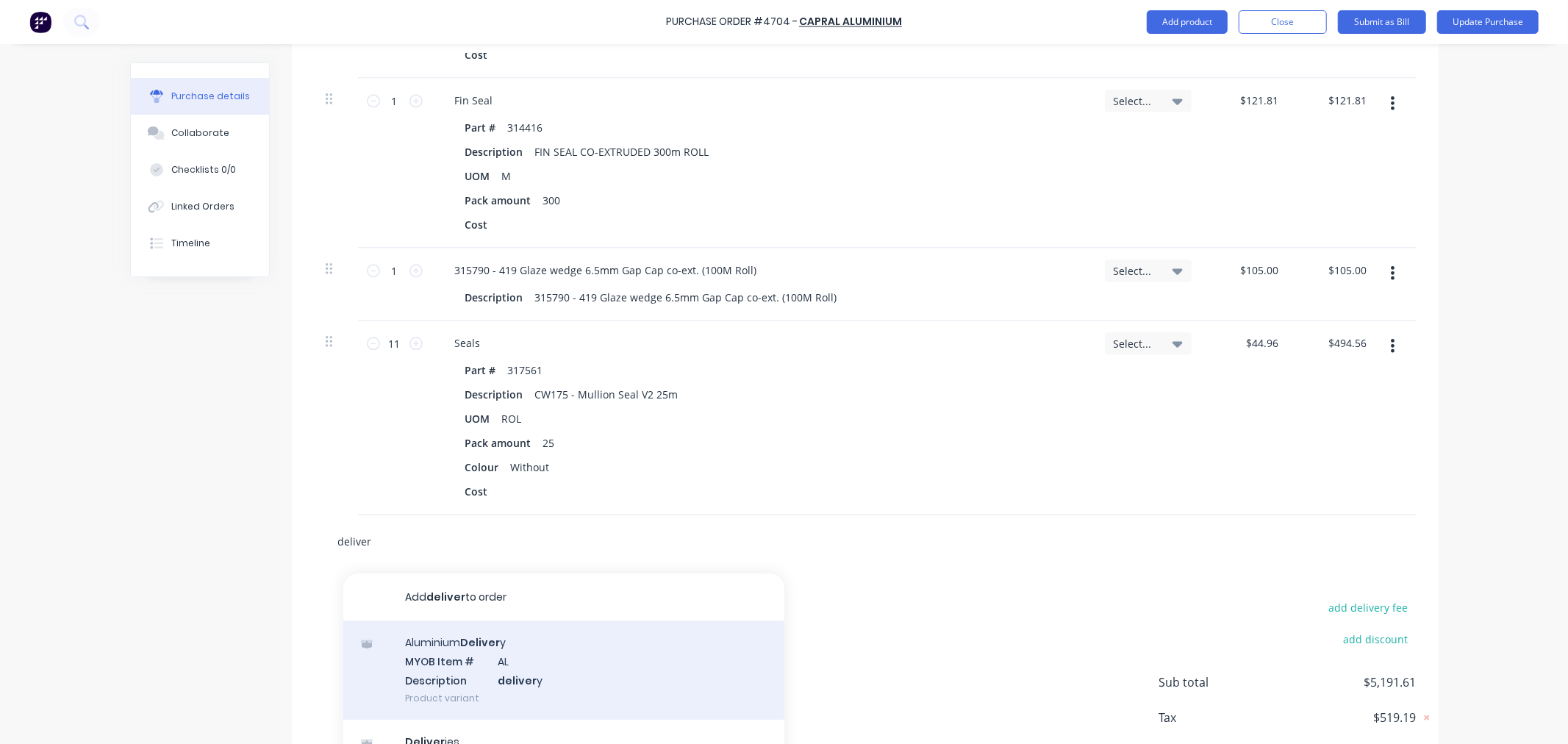
type input "deliver"
click at [471, 672] on div "Aluminium Deliver y MYOB Item # AL Description deliver y Product variant" at bounding box center [564, 670] width 441 height 100
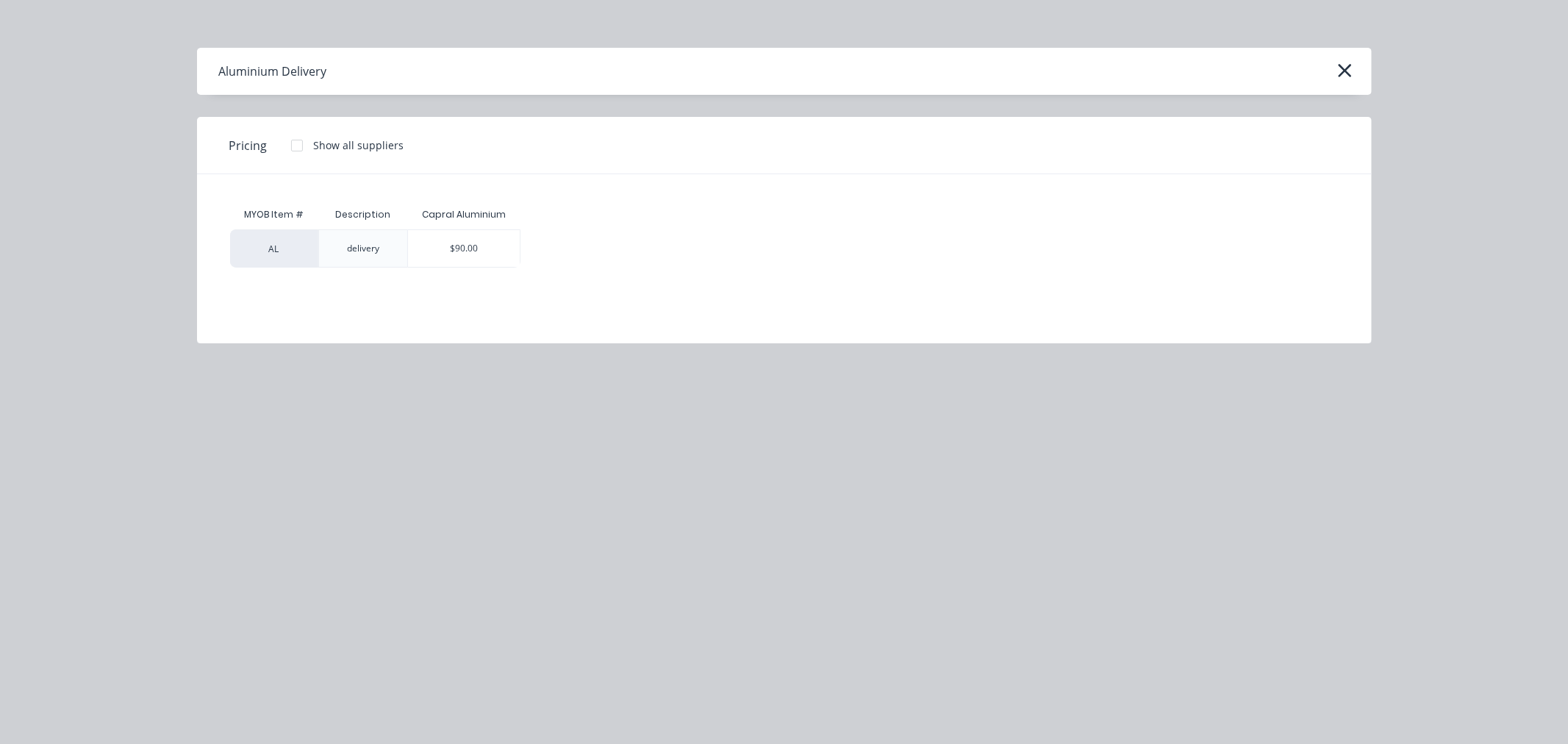
click at [439, 235] on div "$90.00" at bounding box center [463, 248] width 112 height 37
type textarea "x"
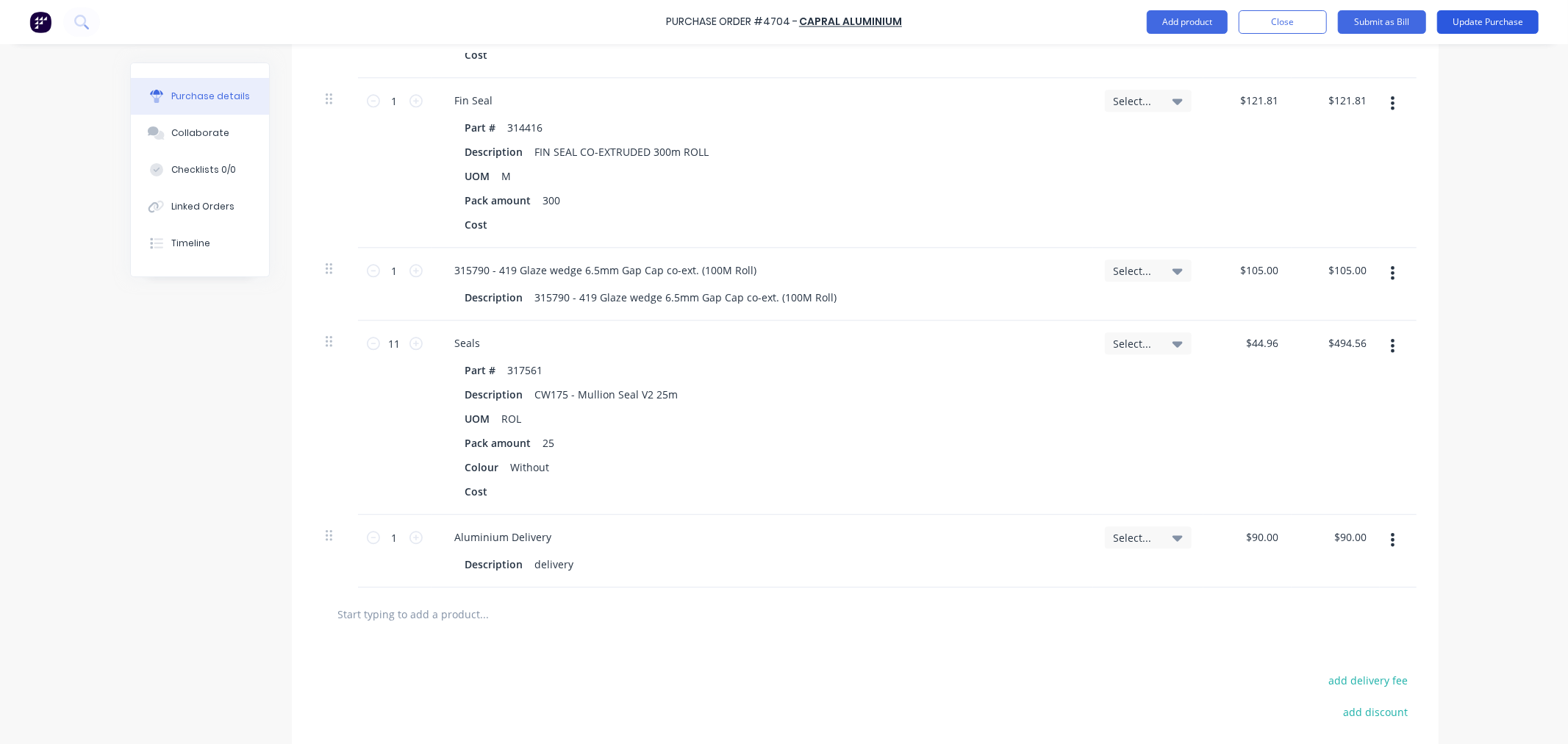
click at [1497, 17] on button "Update Purchase" at bounding box center [1487, 22] width 101 height 23
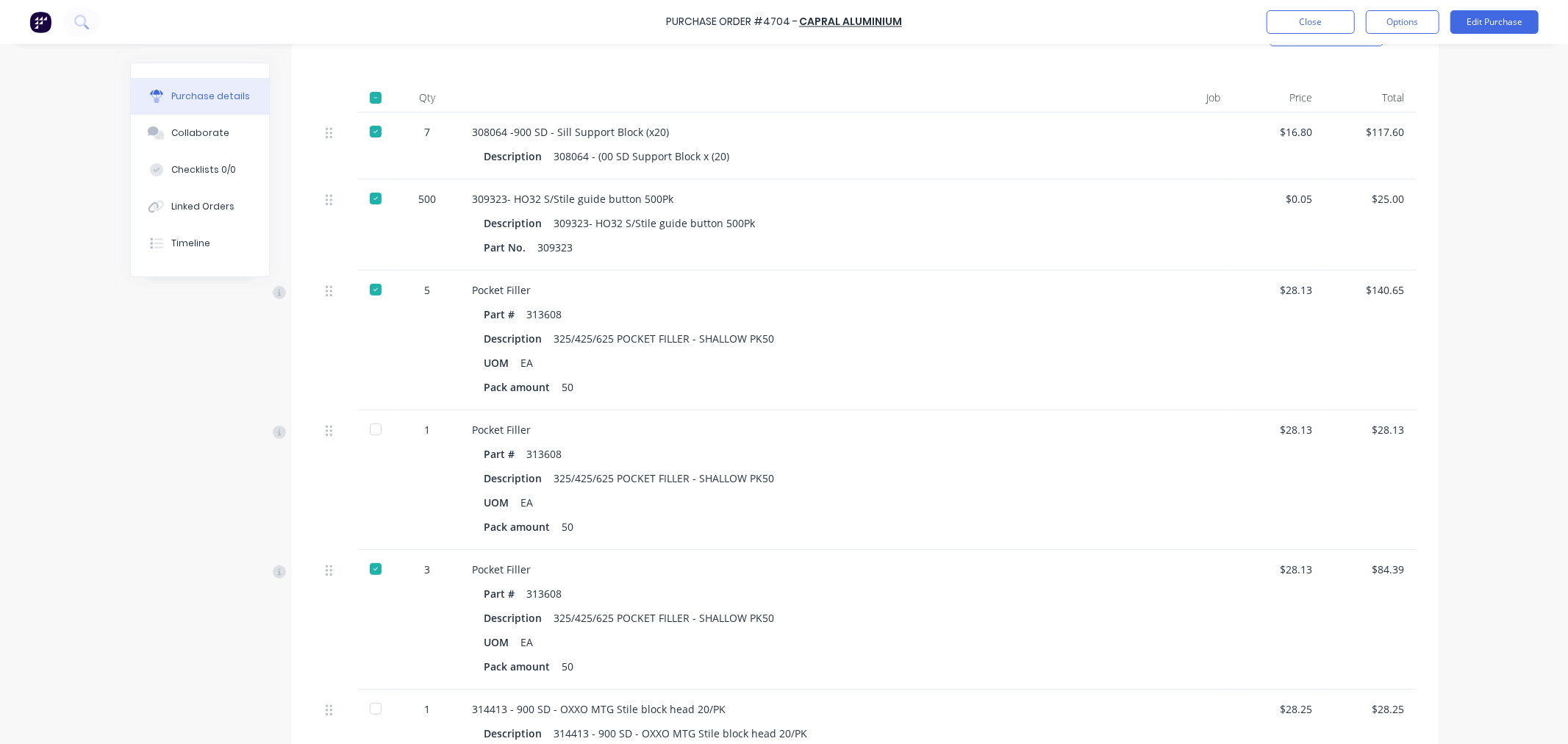
scroll to position [408, 0]
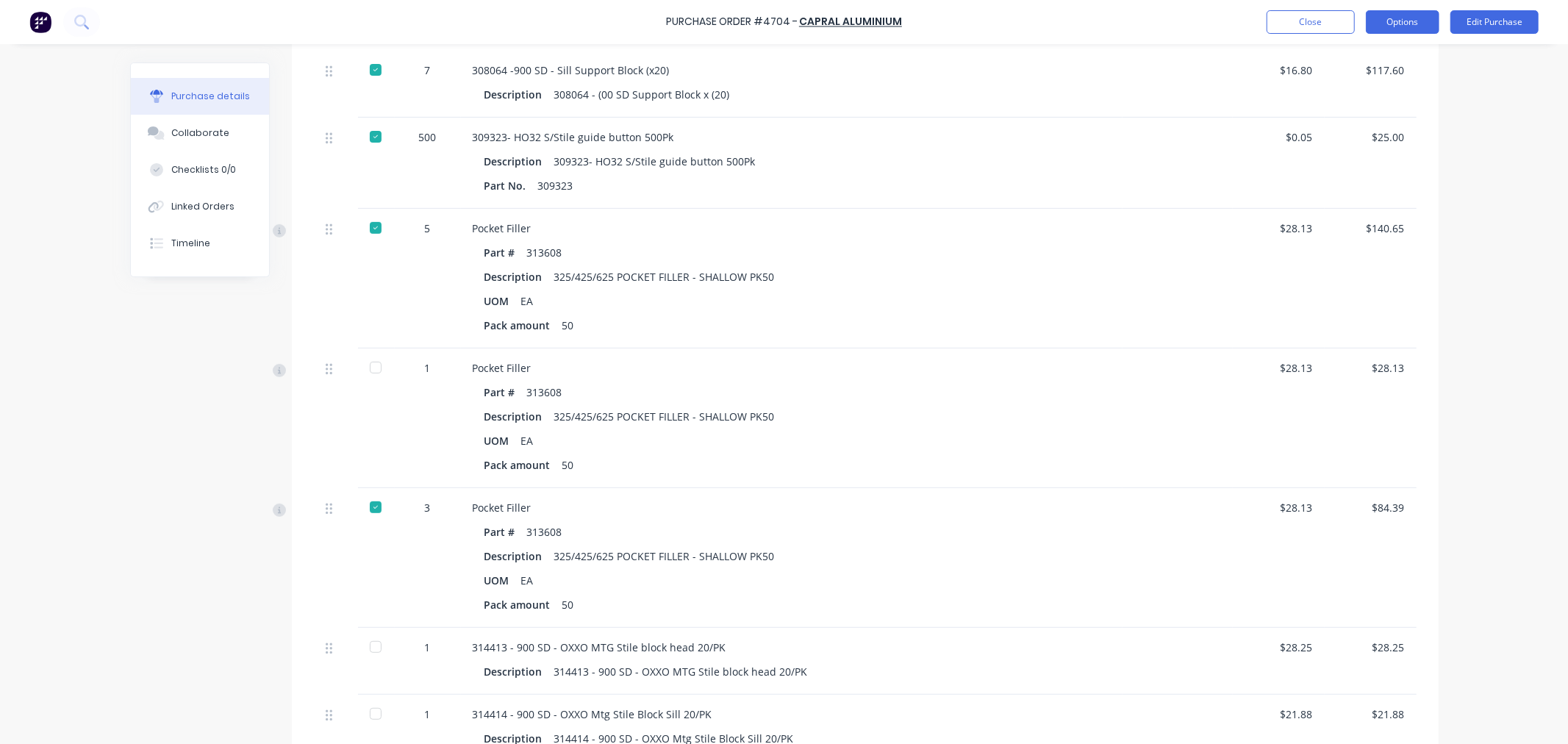
click at [1401, 18] on button "Options" at bounding box center [1402, 22] width 74 height 23
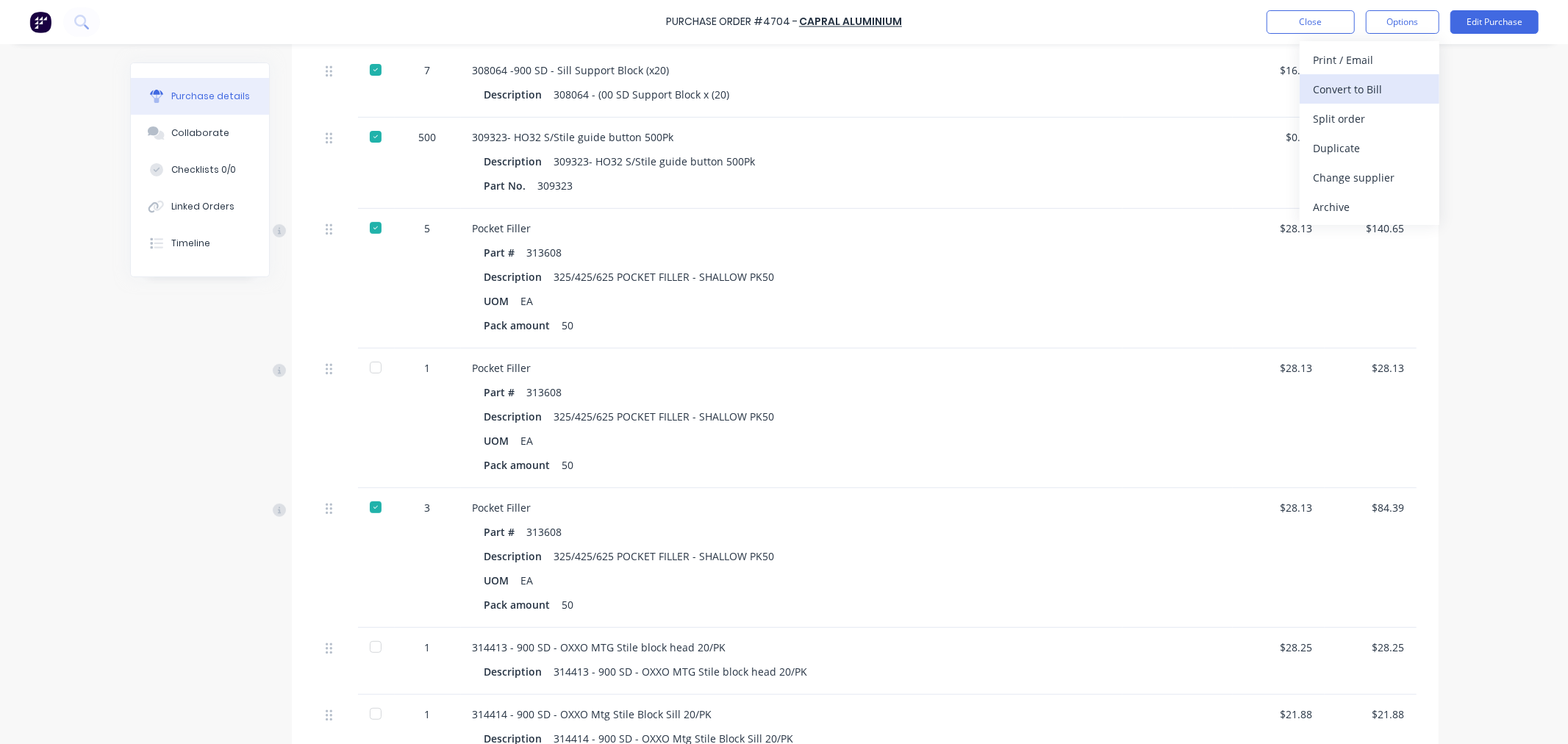
click at [1347, 84] on div "Convert to Bill" at bounding box center [1369, 90] width 113 height 22
type textarea "x"
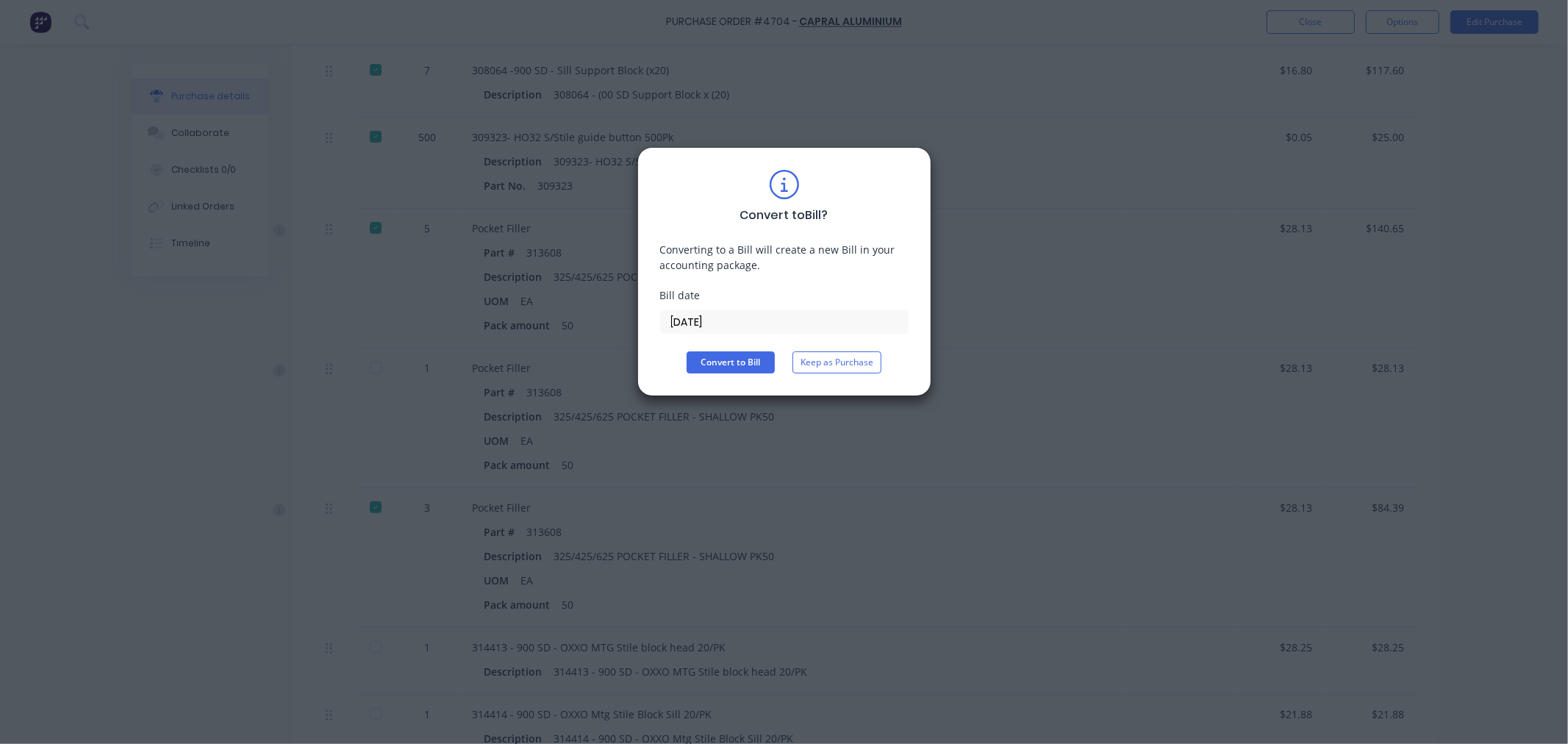
drag, startPoint x: 735, startPoint y: 326, endPoint x: 549, endPoint y: 318, distance: 186.2
click at [549, 318] on div "Convert to Bill ? Converting to a Bill will create a new Bill in your accountin…" at bounding box center [784, 372] width 1568 height 744
type input "[DATE]"
click at [760, 364] on button "Convert to Bill" at bounding box center [730, 362] width 88 height 22
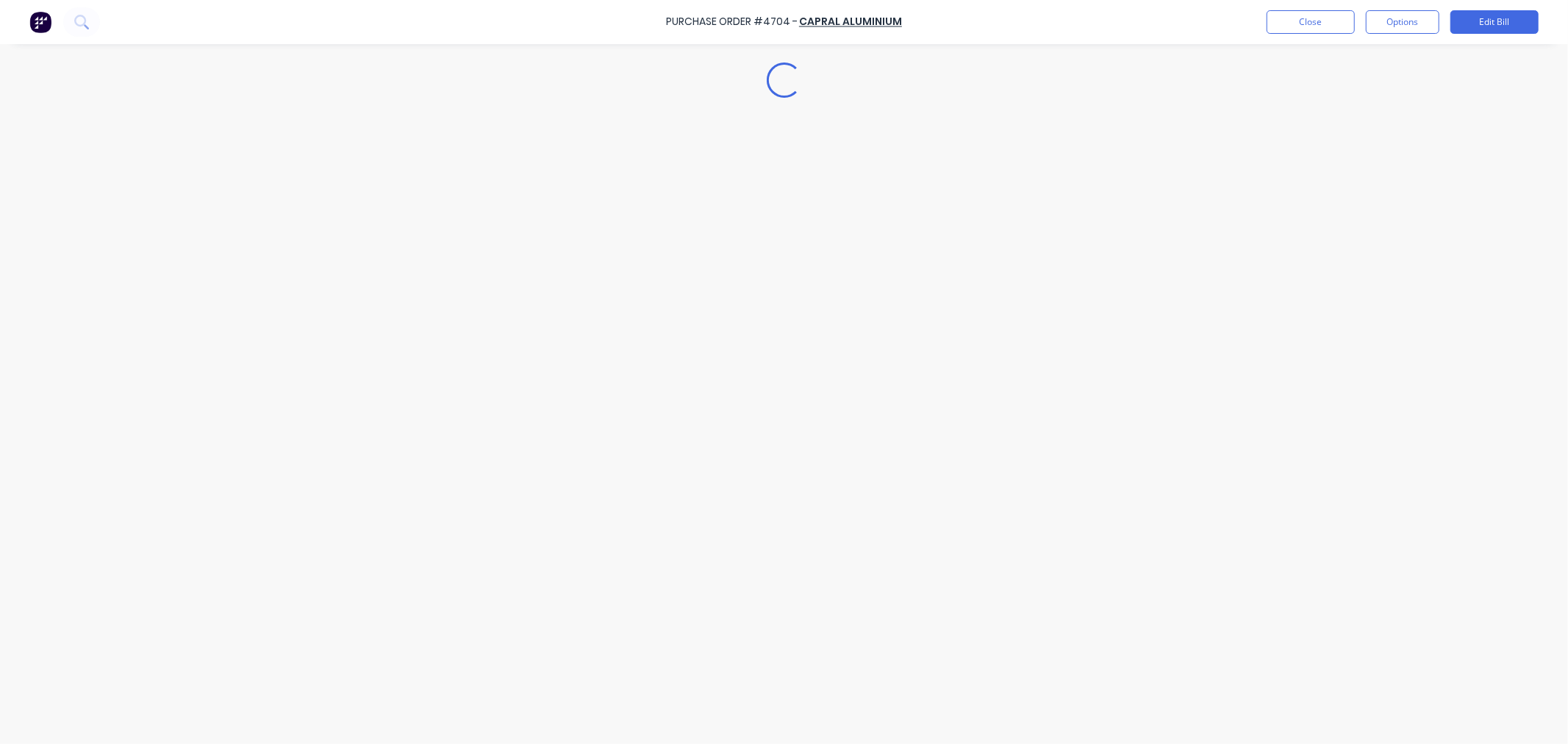
type textarea "x"
